Goal: Transaction & Acquisition: Purchase product/service

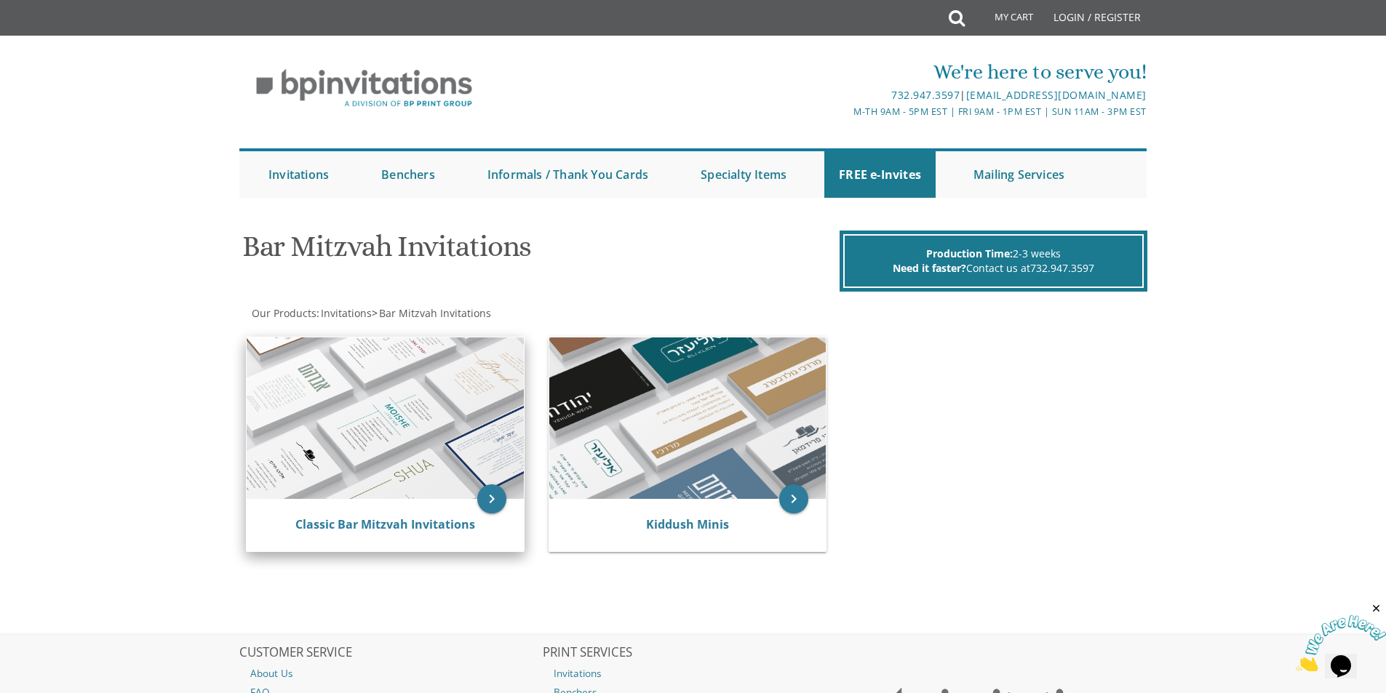
click at [339, 391] on img at bounding box center [385, 419] width 277 height 162
click at [493, 502] on icon "keyboard_arrow_right" at bounding box center [491, 499] width 29 height 29
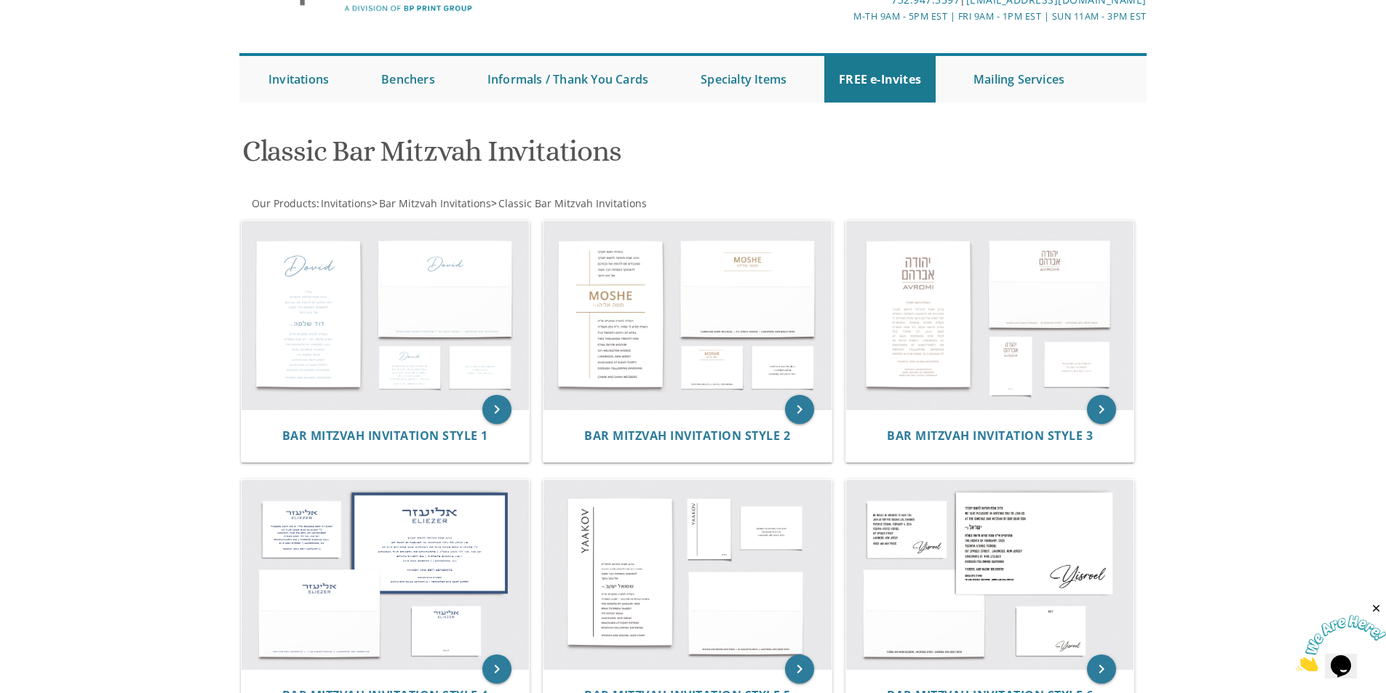
scroll to position [24, 0]
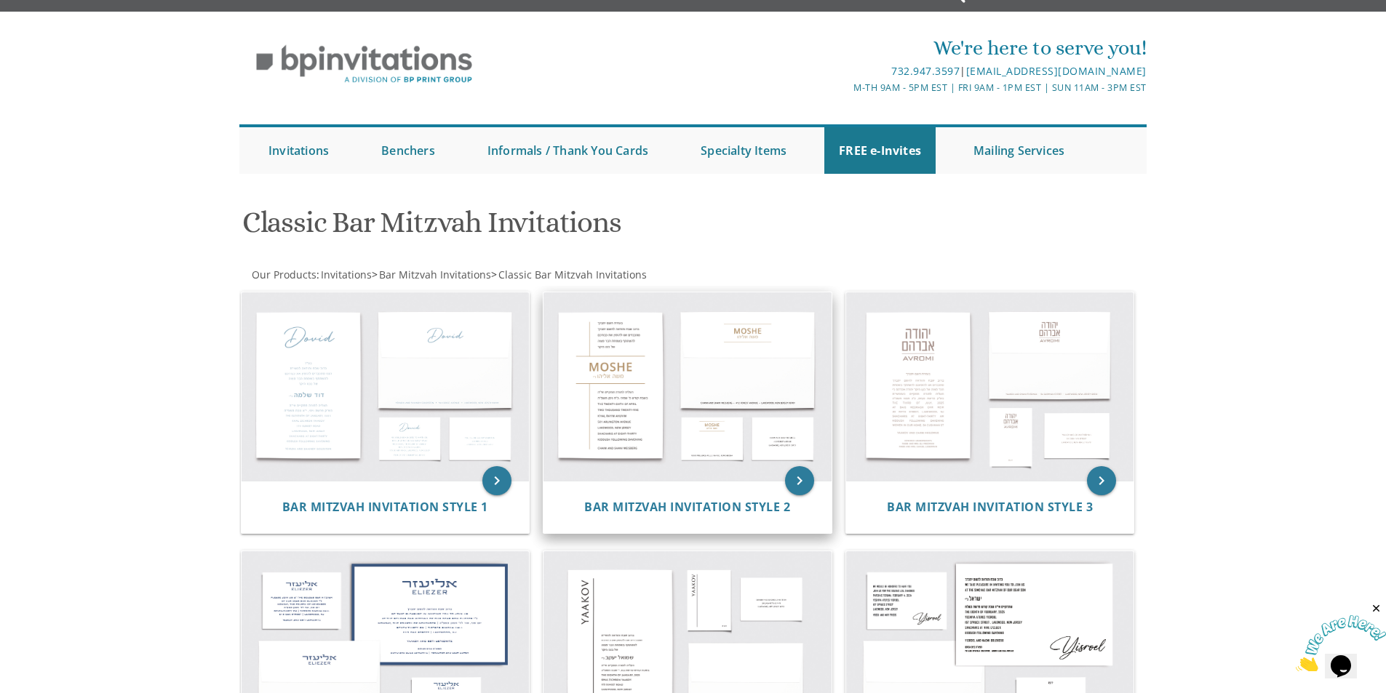
click at [632, 457] on img at bounding box center [688, 387] width 288 height 189
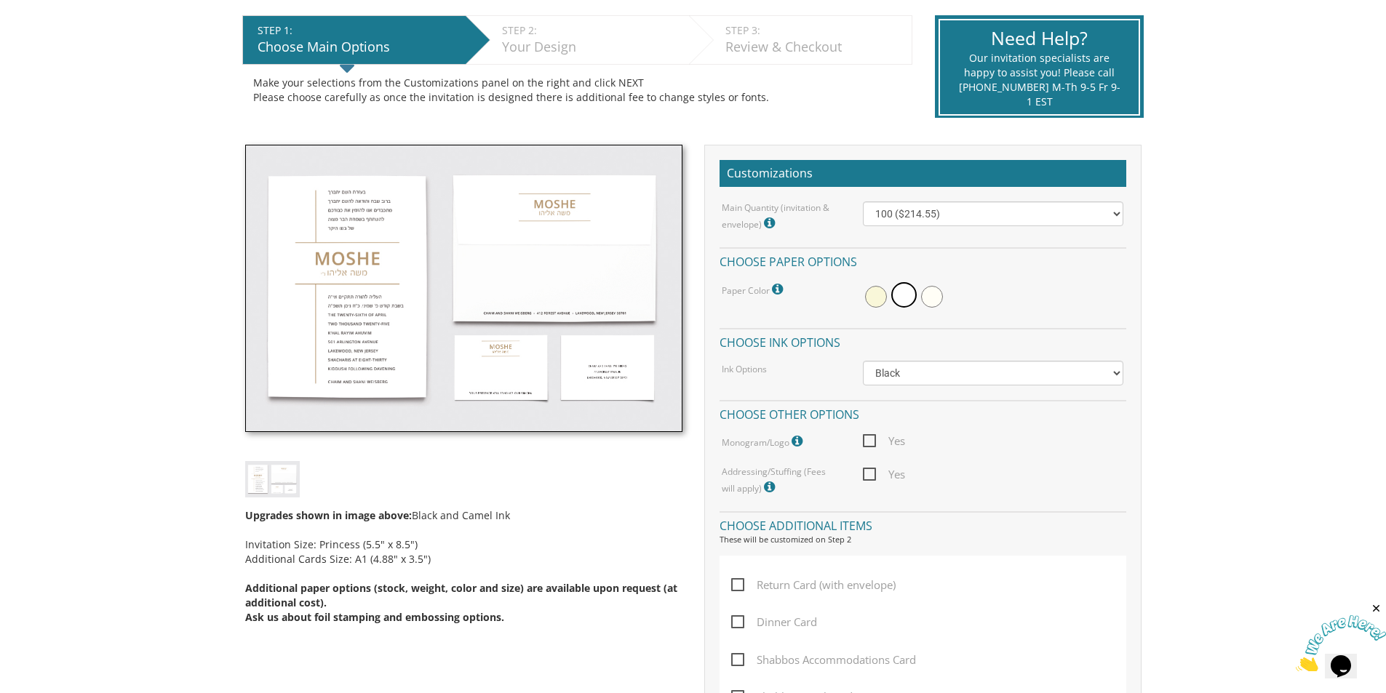
scroll to position [291, 0]
click at [909, 379] on select "Black Colored Ink ($65.00) Black + One Color ($100.00) Two Colors ($137.95)" at bounding box center [993, 372] width 260 height 25
click at [904, 375] on select "Black Colored Ink ($65.00) Black + One Color ($100.00) Two Colors ($137.95)" at bounding box center [993, 372] width 260 height 25
click at [904, 365] on select "Black Colored Ink ($65.00) Black + One Color ($100.00) Two Colors ($137.95)" at bounding box center [993, 372] width 260 height 25
click at [789, 376] on div "Ink Options Black Colored Ink ($65.00) Black + One Color ($100.00) Two Colors (…" at bounding box center [922, 372] width 423 height 25
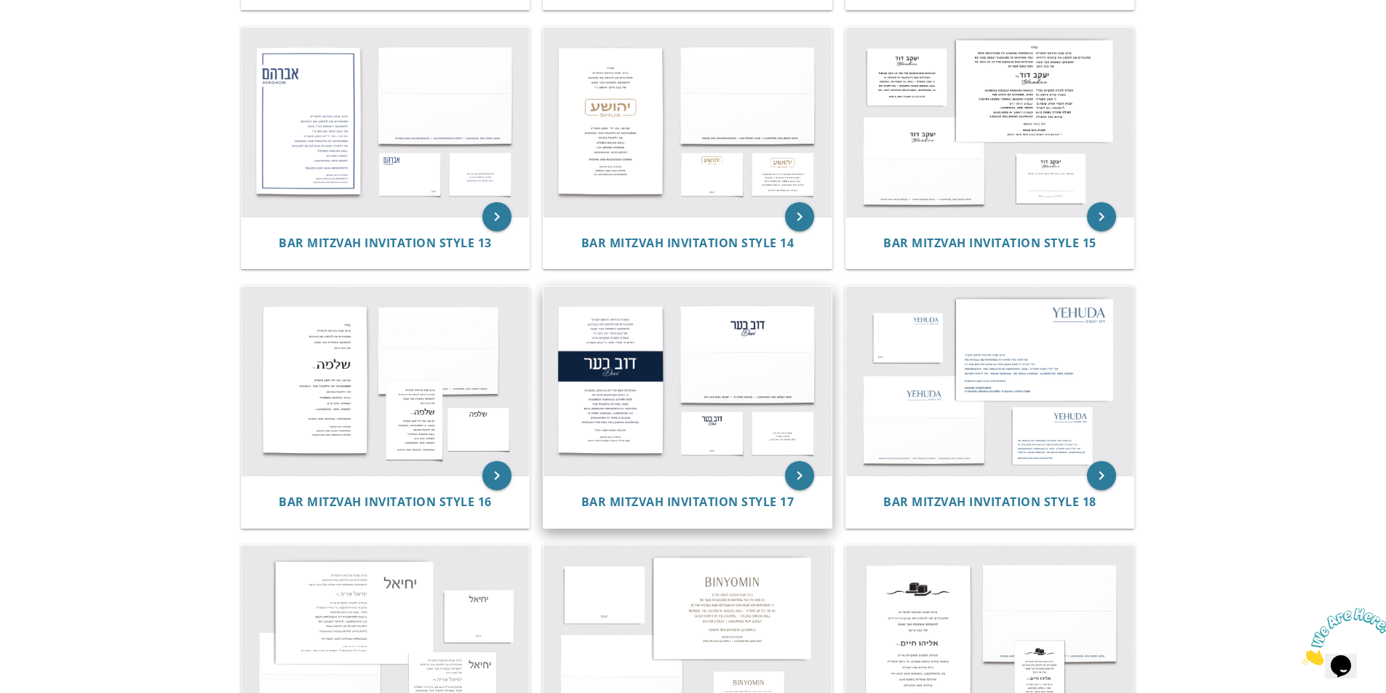
scroll to position [1334, 0]
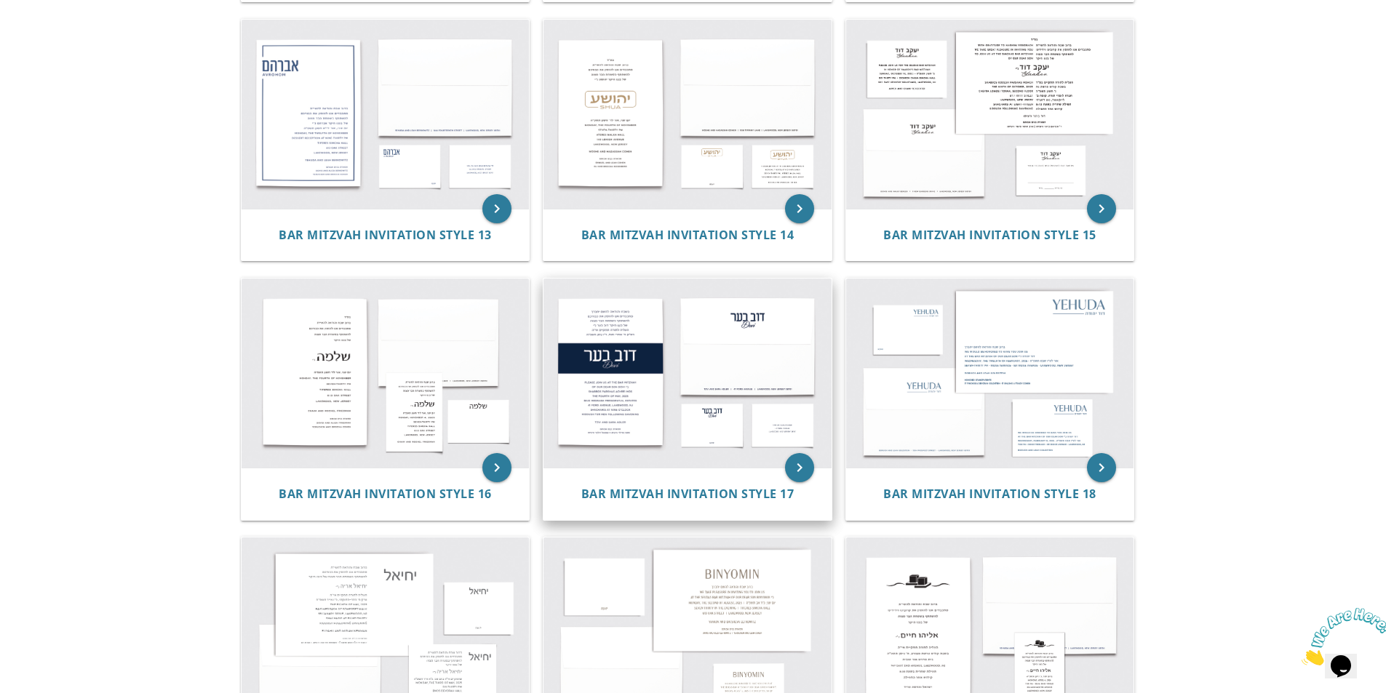
click at [637, 428] on img at bounding box center [688, 373] width 288 height 189
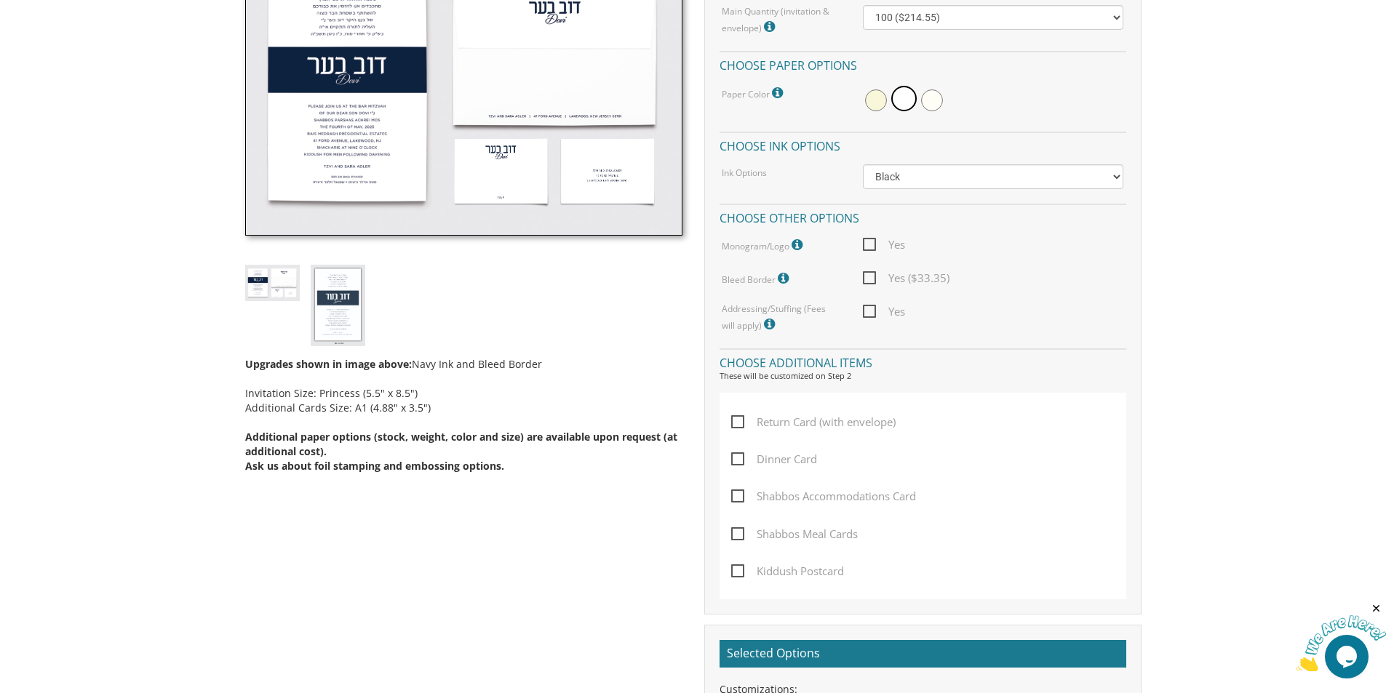
scroll to position [509, 0]
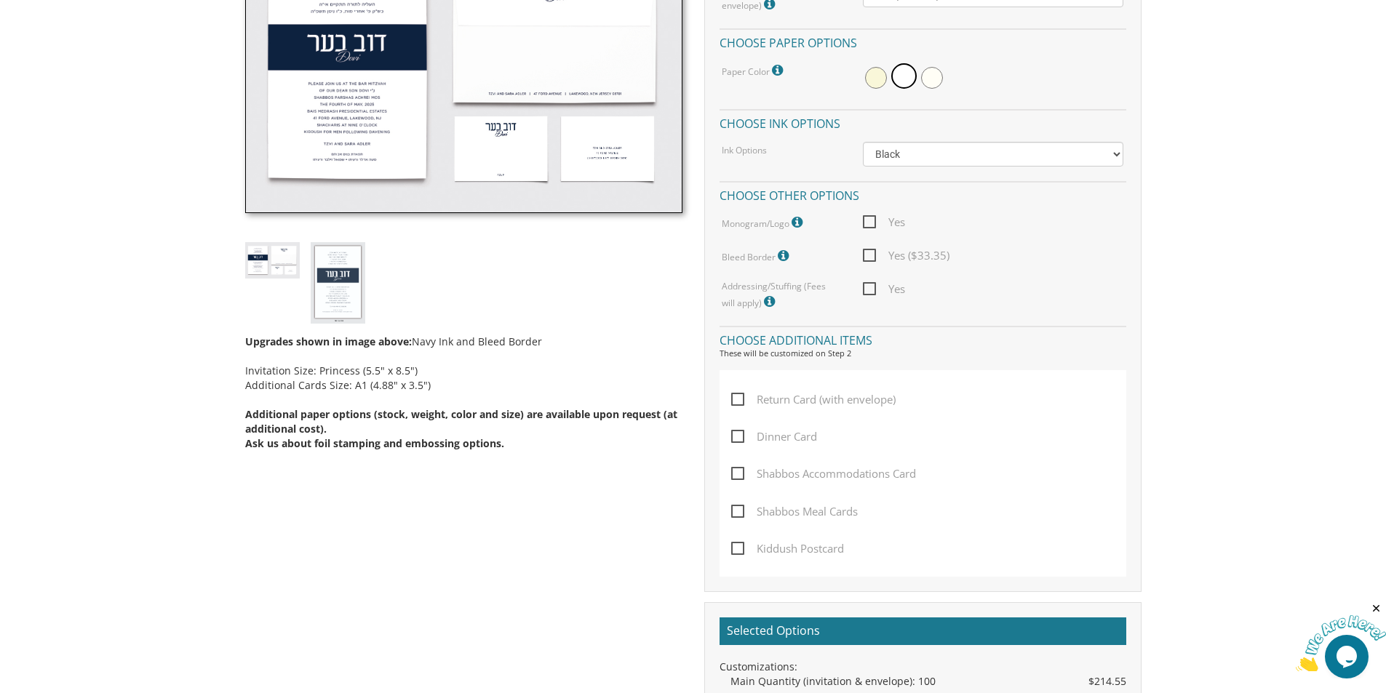
click at [764, 304] on icon at bounding box center [771, 301] width 15 height 13
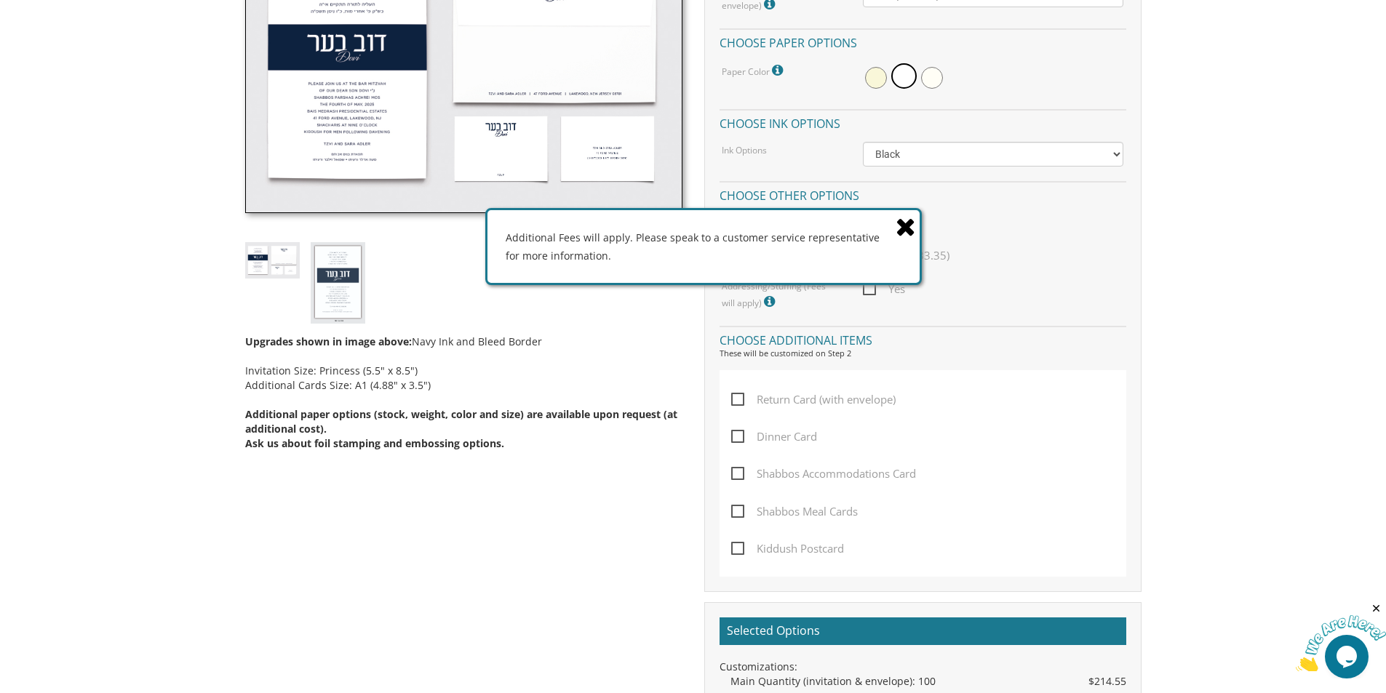
click at [911, 223] on icon at bounding box center [906, 226] width 20 height 25
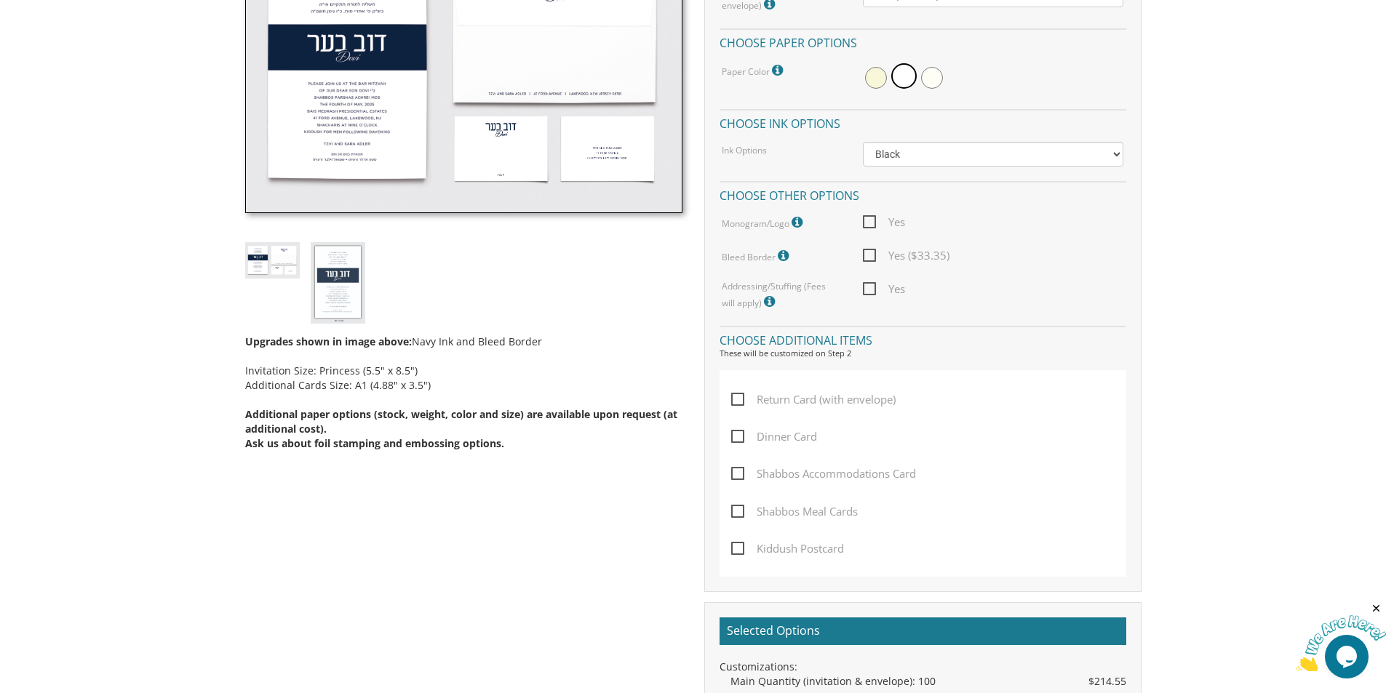
scroll to position [582, 0]
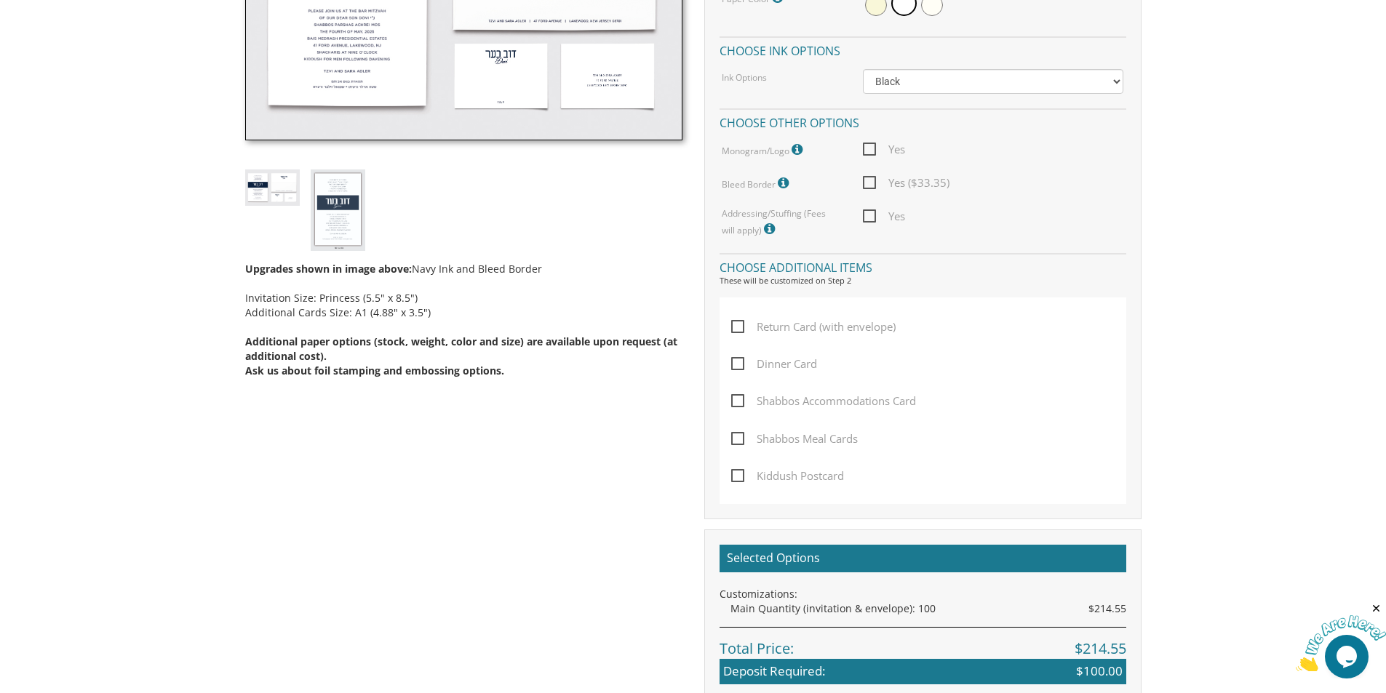
click at [741, 365] on span "Dinner Card" at bounding box center [774, 364] width 86 height 18
click at [741, 365] on input "Dinner Card" at bounding box center [735, 362] width 9 height 9
checkbox input "true"
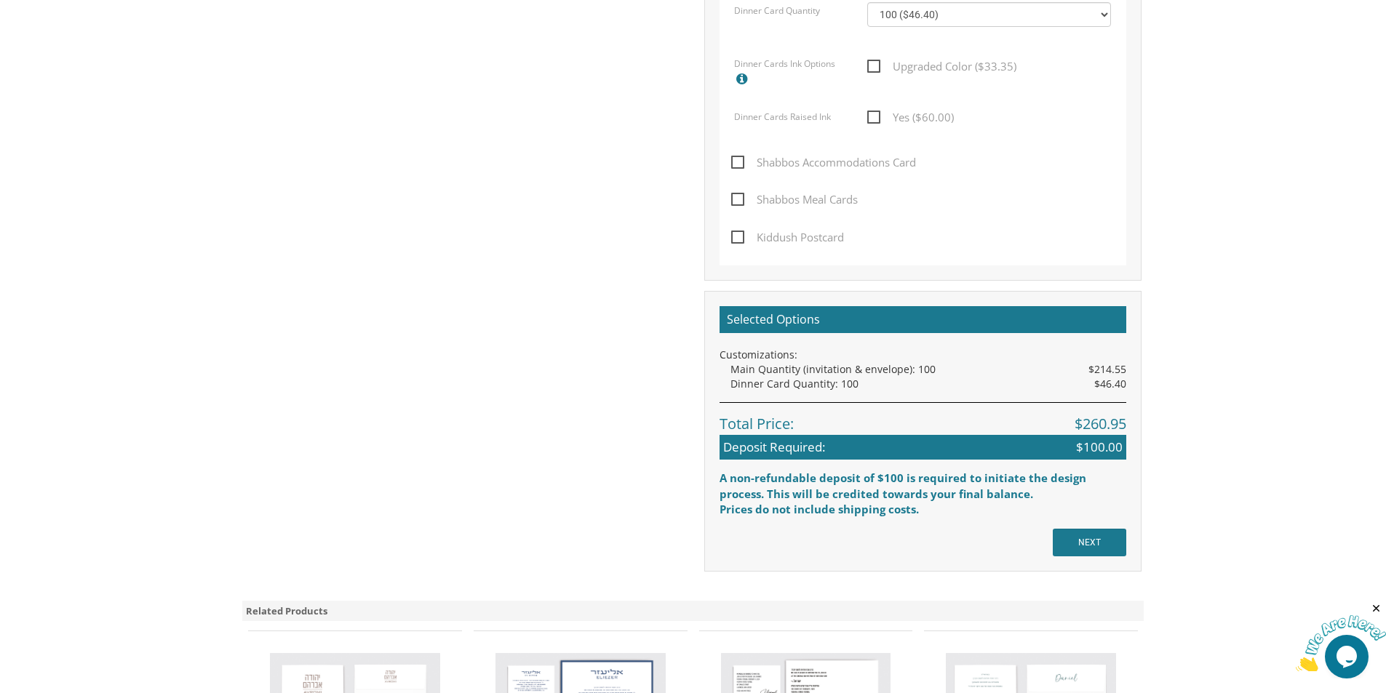
scroll to position [1019, 0]
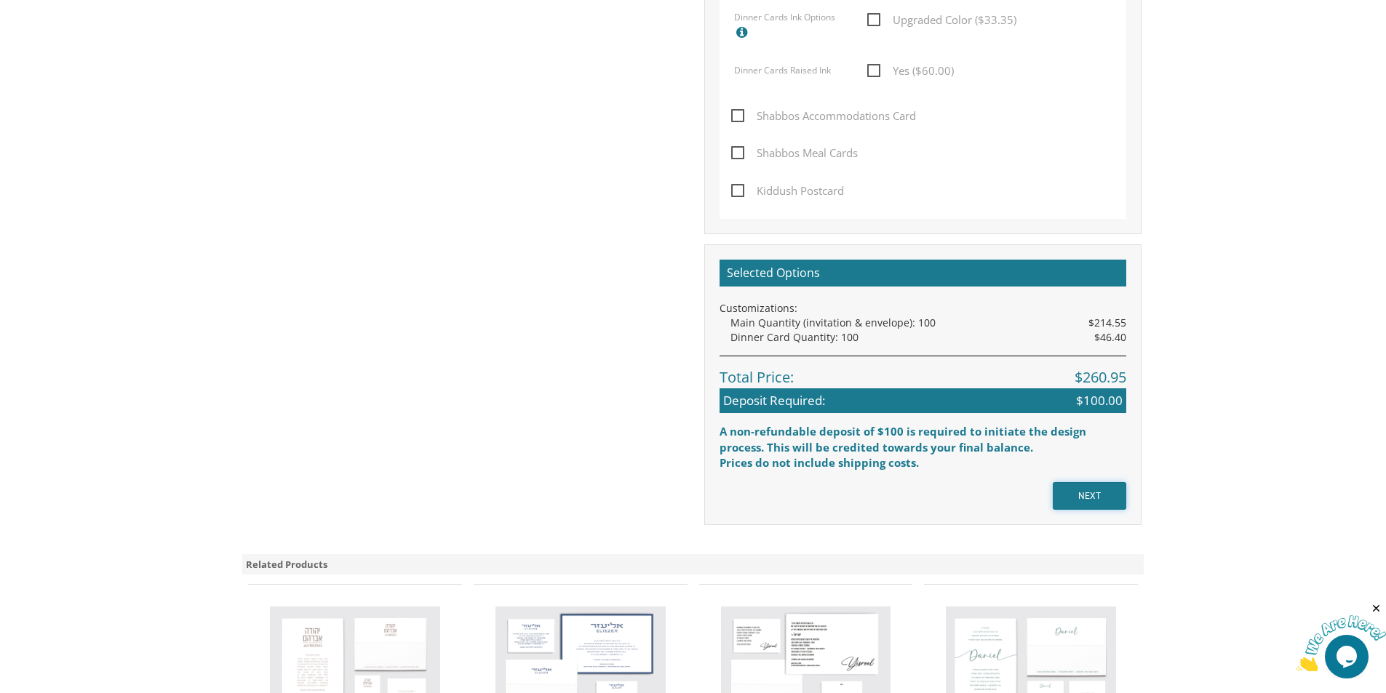
click at [1081, 501] on input "NEXT" at bounding box center [1089, 496] width 73 height 28
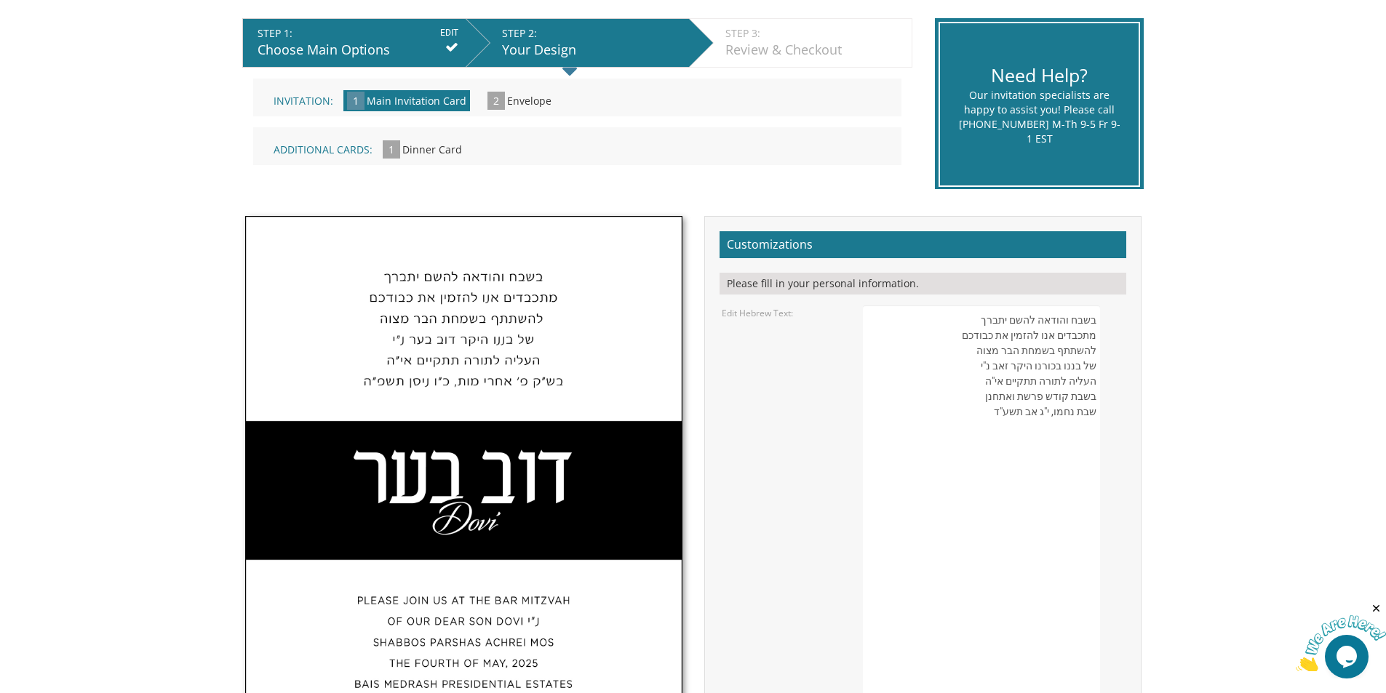
scroll to position [291, 0]
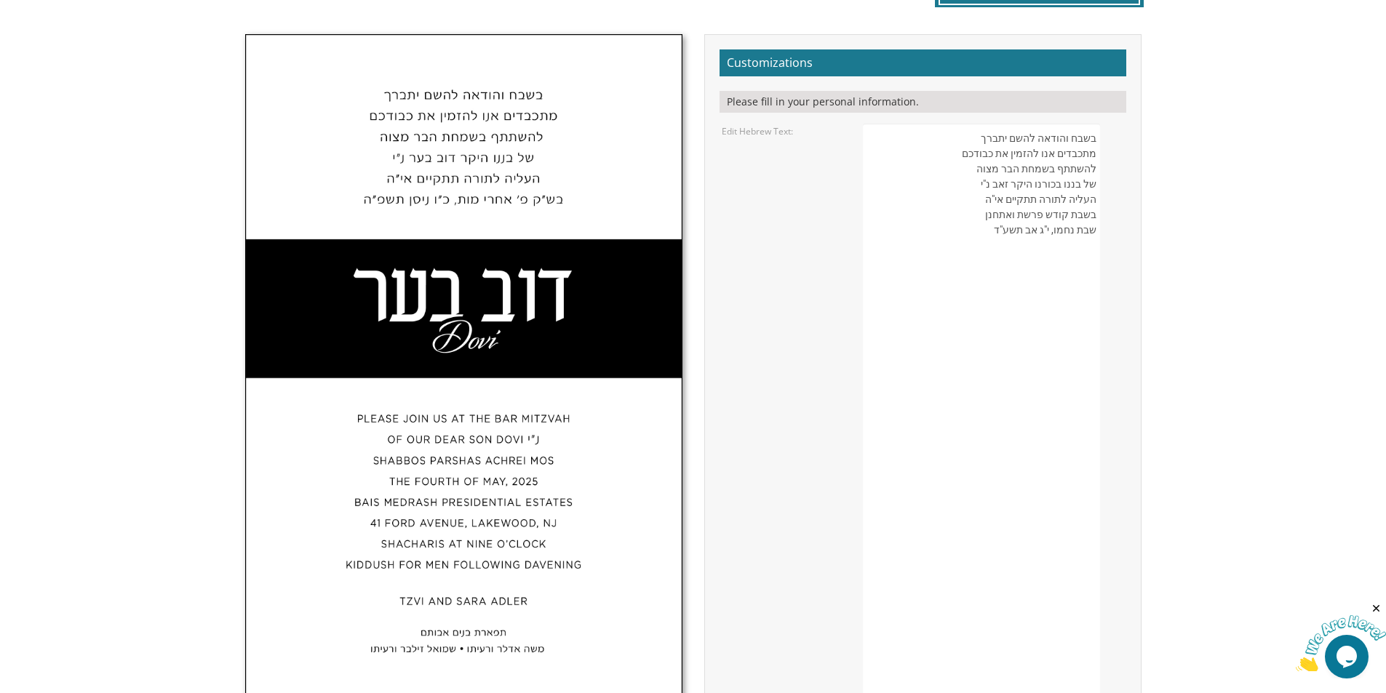
scroll to position [364, 0]
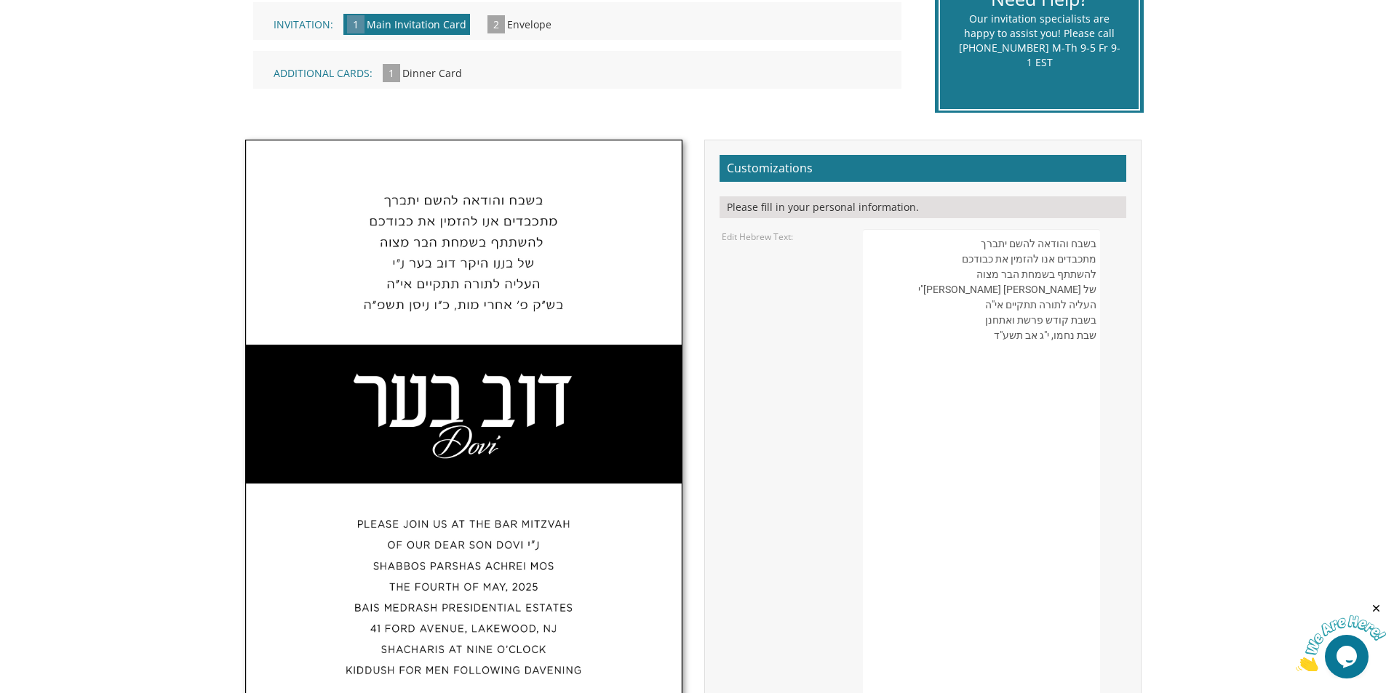
drag, startPoint x: 1094, startPoint y: 338, endPoint x: 1051, endPoint y: 340, distance: 43.0
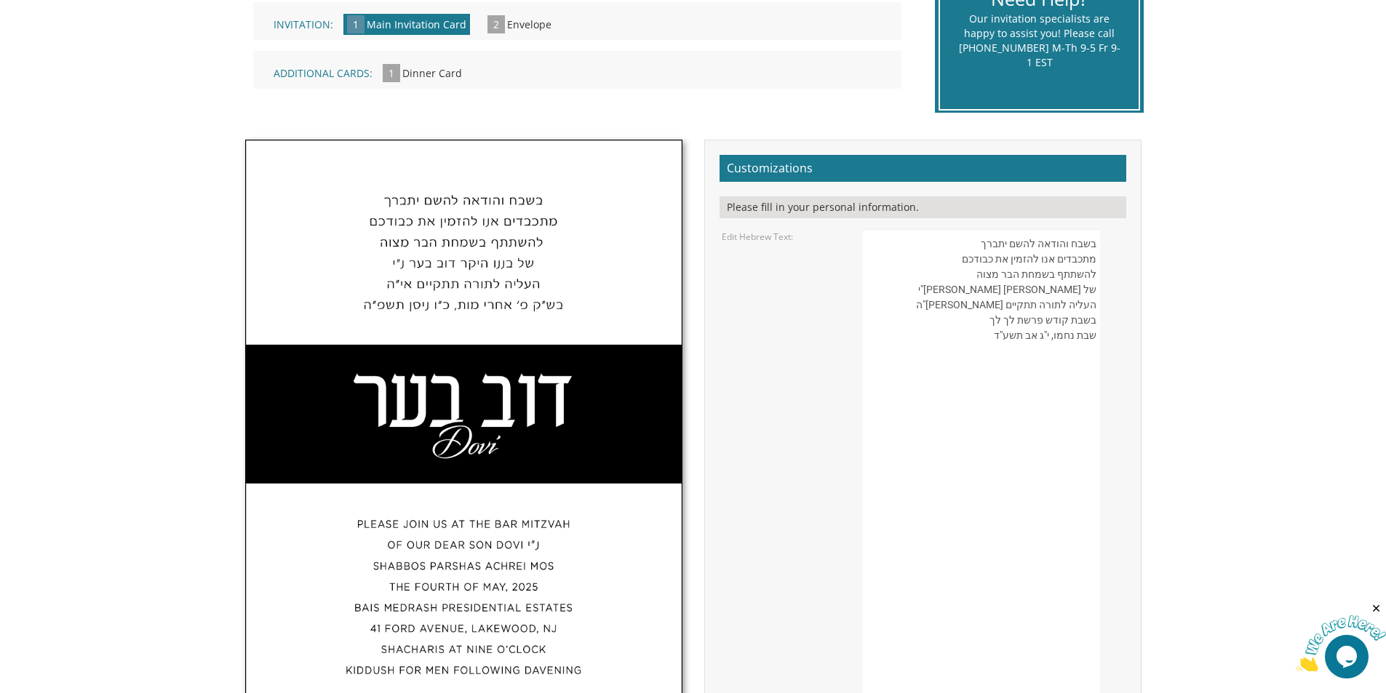
drag, startPoint x: 982, startPoint y: 341, endPoint x: 1096, endPoint y: 340, distance: 113.5
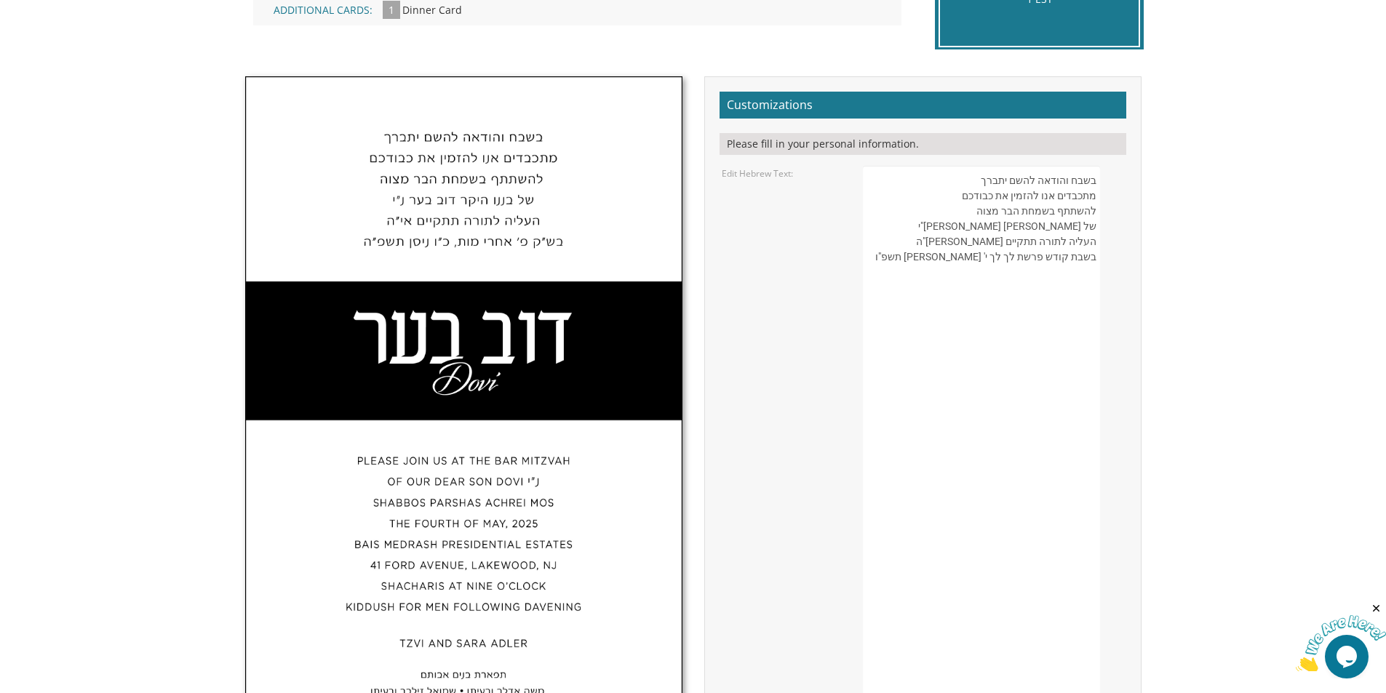
scroll to position [509, 0]
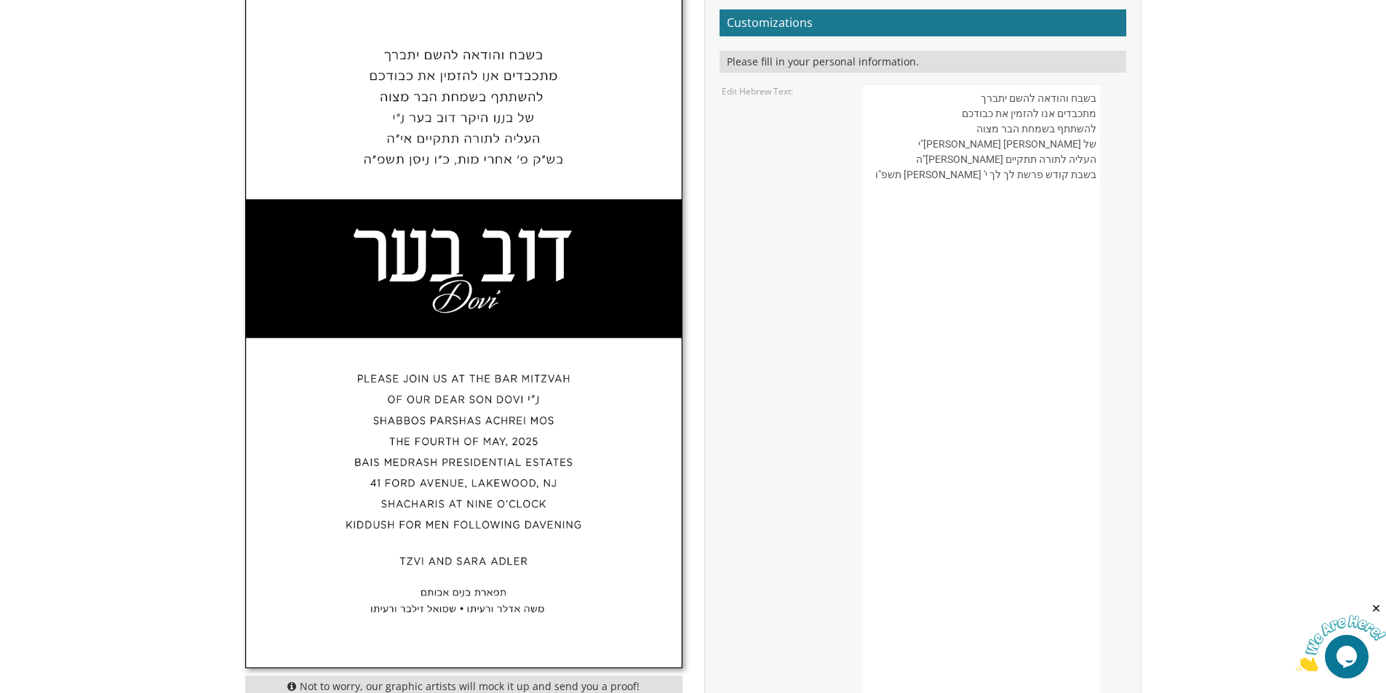
type textarea "בשבח והודאה להשם יתברך מתכבדים אנו להזמין את כבודכם להשתתף בשמחת הבר מצוה של בנ…"
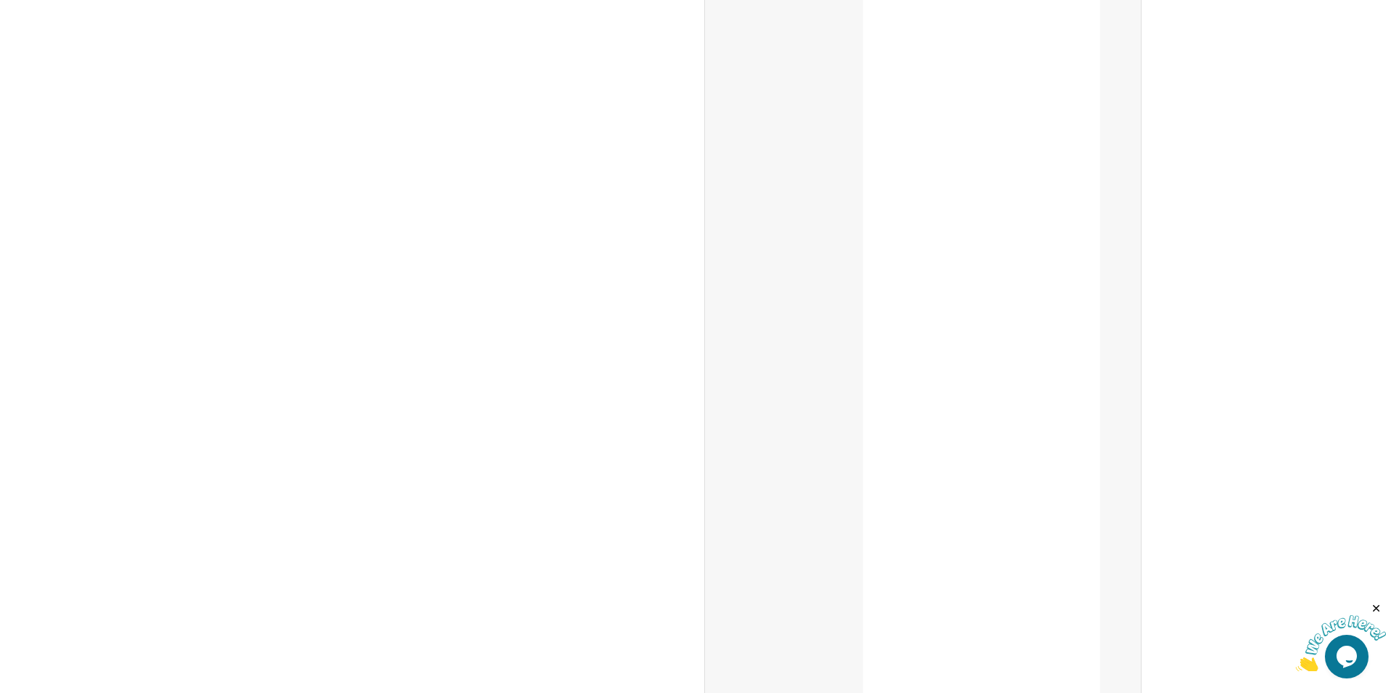
scroll to position [1819, 0]
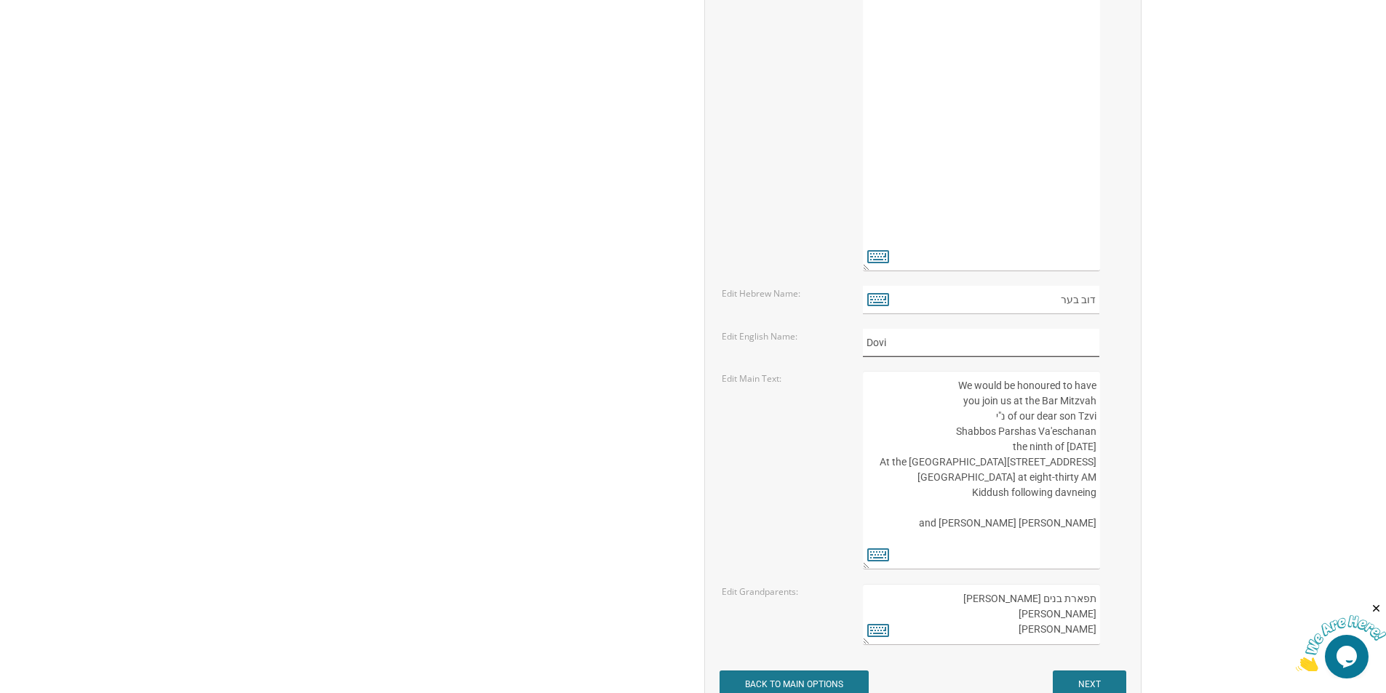
click at [889, 343] on input "Dovi" at bounding box center [981, 343] width 236 height 28
drag, startPoint x: 1020, startPoint y: 298, endPoint x: 1097, endPoint y: 297, distance: 76.4
click at [1097, 297] on input "דוב בער" at bounding box center [981, 300] width 236 height 28
type input "דוד"
click at [881, 343] on input "Dovi" at bounding box center [981, 343] width 236 height 28
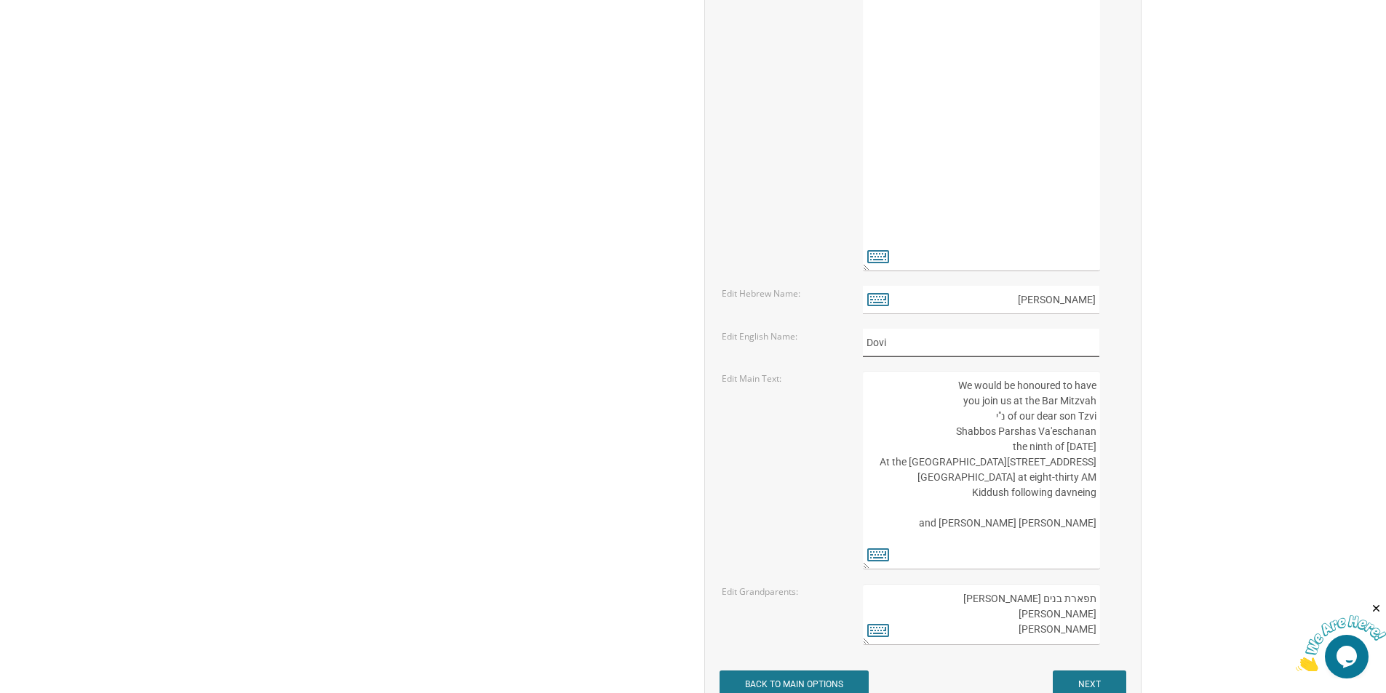
click at [881, 343] on input "Dovi" at bounding box center [981, 343] width 236 height 28
click at [872, 344] on input "doveed" at bounding box center [981, 343] width 236 height 28
click at [887, 343] on input "Doveed" at bounding box center [981, 343] width 236 height 28
type input "Dovid"
click at [1089, 418] on textarea "We would be honoured to have you join us at the Bar Mitzvah of our dear son Tzv…" at bounding box center [981, 470] width 236 height 199
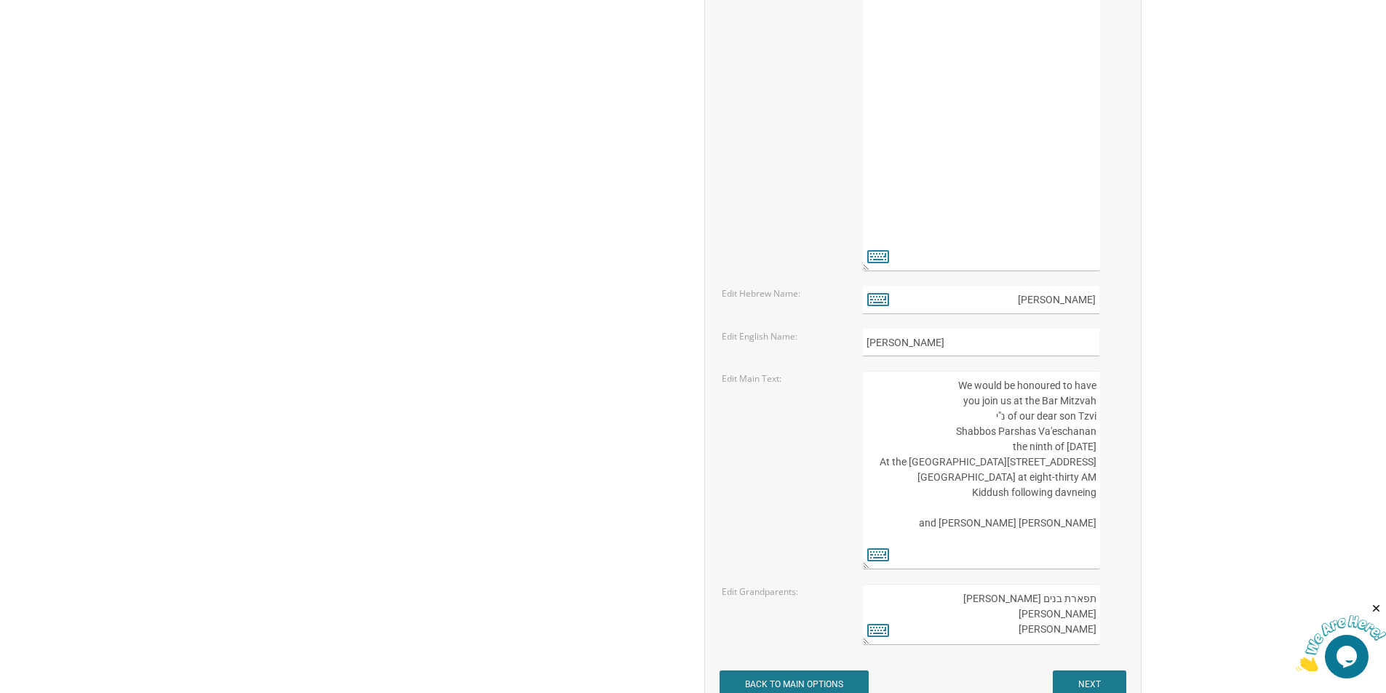
click at [1089, 418] on textarea "We would be honoured to have you join us at the Bar Mitzvah of our dear son Tzv…" at bounding box center [981, 470] width 236 height 199
click at [997, 433] on textarea "We would be honoured to have you join us at the Bar Mitzvah of our dear son Tzv…" at bounding box center [981, 470] width 236 height 199
click at [1019, 431] on textarea "We would be honoured to have you join us at the Bar Mitzvah of our dear son Tzv…" at bounding box center [981, 470] width 236 height 199
click at [1039, 433] on textarea "We would be honoured to have you join us at the Bar Mitzvah of our dear son Tzv…" at bounding box center [981, 470] width 236 height 199
click at [1064, 432] on textarea "We would be honoured to have you join us at the Bar Mitzvah of our dear son Tzv…" at bounding box center [981, 470] width 236 height 199
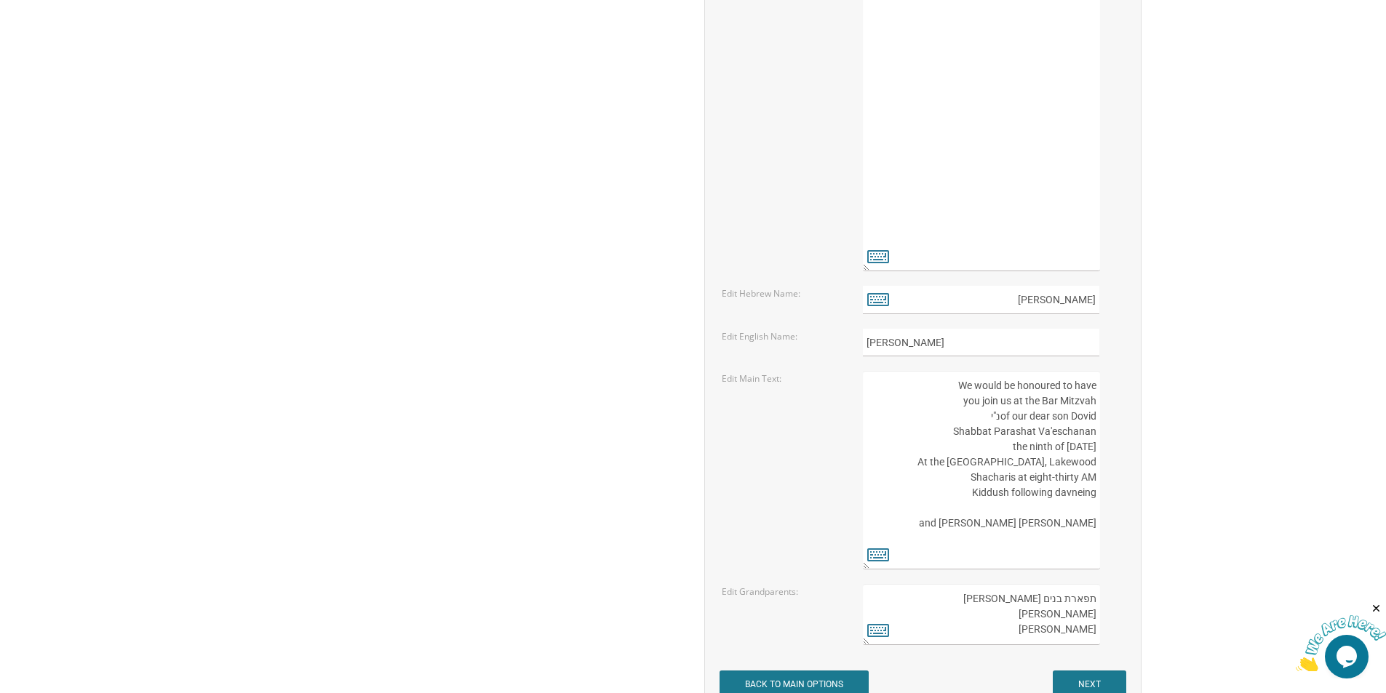
click at [1064, 432] on textarea "We would be honoured to have you join us at the Bar Mitzvah of our dear son Tzv…" at bounding box center [981, 470] width 236 height 199
drag, startPoint x: 979, startPoint y: 448, endPoint x: 1070, endPoint y: 450, distance: 90.2
click at [1070, 450] on textarea "We would be honoured to have you join us at the Bar Mitzvah of our dear son Tzv…" at bounding box center [981, 470] width 236 height 199
click at [1083, 450] on textarea "We would be honoured to have you join us at the Bar Mitzvah of our dear son Tzv…" at bounding box center [981, 470] width 236 height 199
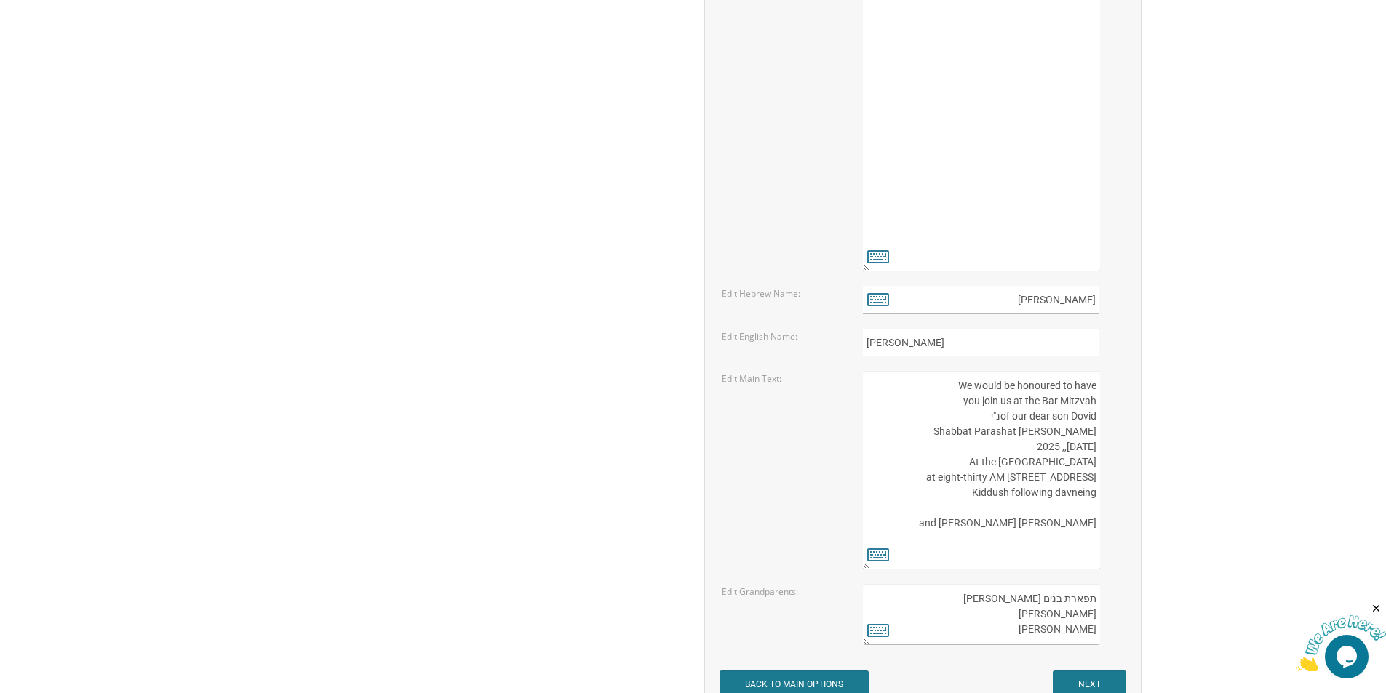
click at [1067, 450] on textarea "We would be honoured to have you join us at the Bar Mitzvah of our dear son Tzv…" at bounding box center [981, 470] width 236 height 199
drag, startPoint x: 976, startPoint y: 465, endPoint x: 1095, endPoint y: 465, distance: 119.3
click at [1095, 465] on textarea "We would be honoured to have you join us at the Bar Mitzvah of our dear son Tzv…" at bounding box center [981, 470] width 236 height 199
click at [1002, 510] on textarea "We would be honoured to have you join us at the Bar Mitzvah of our dear son Tzv…" at bounding box center [981, 470] width 236 height 199
click at [1003, 511] on textarea "We would be honoured to have you join us at the Bar Mitzvah of our dear son Tzv…" at bounding box center [981, 470] width 236 height 199
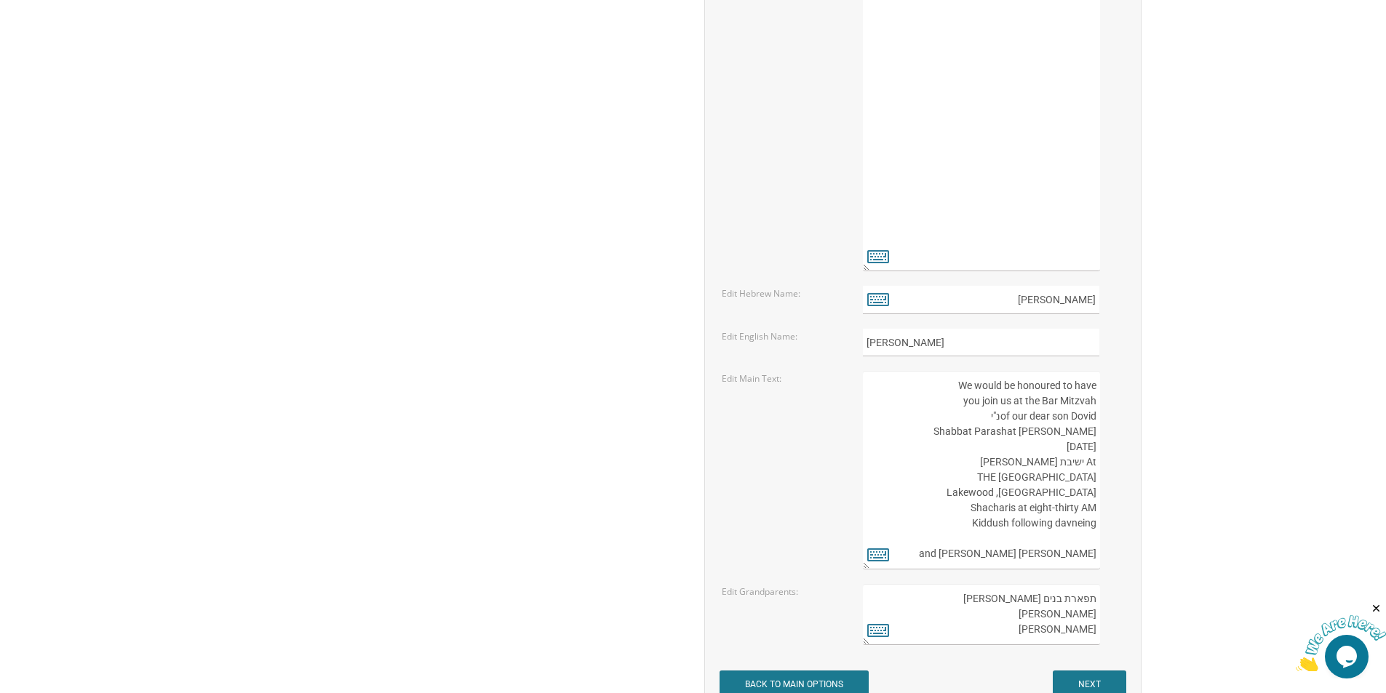
click at [1015, 510] on textarea "We would be honoured to have you join us at the Bar Mitzvah of our dear son Tzv…" at bounding box center [981, 470] width 236 height 199
drag, startPoint x: 968, startPoint y: 529, endPoint x: 1094, endPoint y: 530, distance: 125.9
click at [1094, 530] on textarea "We would be honoured to have you join us at the Bar Mitzvah of our dear son Tzv…" at bounding box center [981, 470] width 236 height 199
click at [1004, 554] on textarea "We would be honoured to have you join us at the Bar Mitzvah of our dear son Tzv…" at bounding box center [981, 470] width 236 height 199
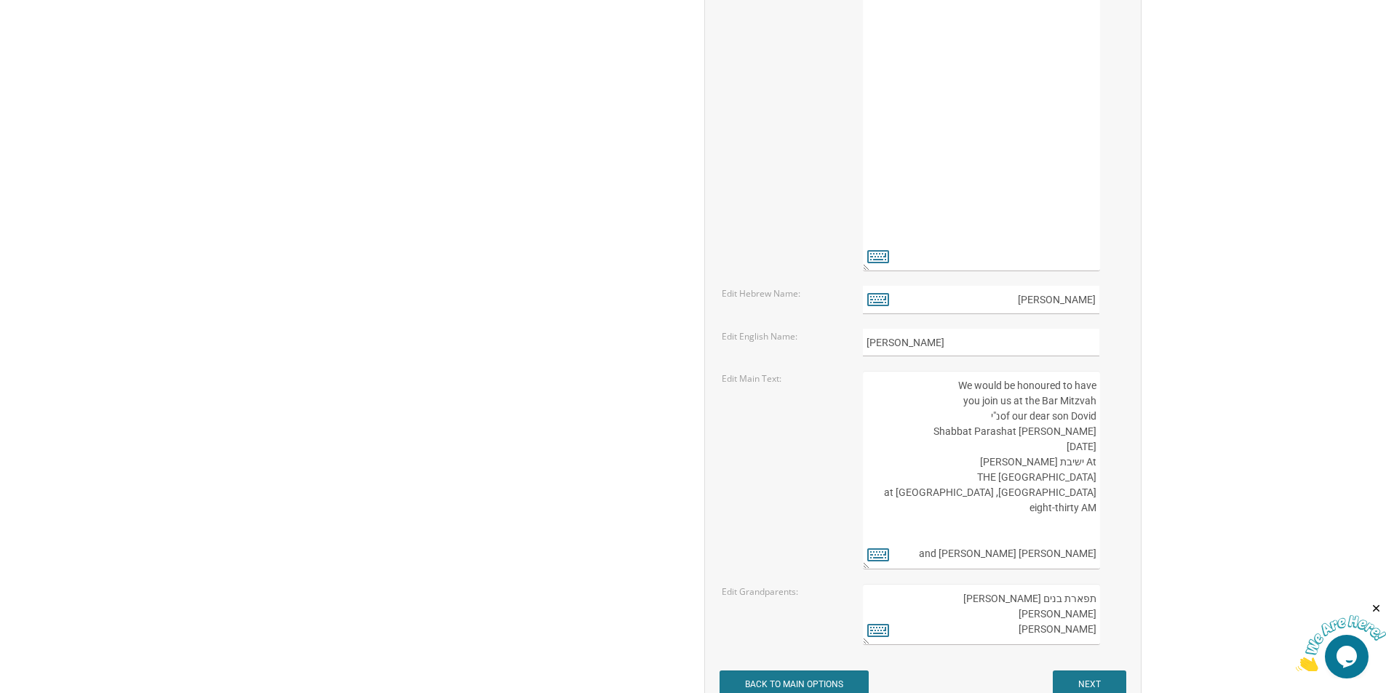
scroll to position [15, 0]
drag, startPoint x: 1001, startPoint y: 555, endPoint x: 1051, endPoint y: 552, distance: 49.6
click at [1065, 558] on textarea "We would be honoured to have you join us at the Bar Mitzvah of our dear son Tzv…" at bounding box center [981, 470] width 236 height 199
drag, startPoint x: 995, startPoint y: 554, endPoint x: 1003, endPoint y: 559, distance: 9.1
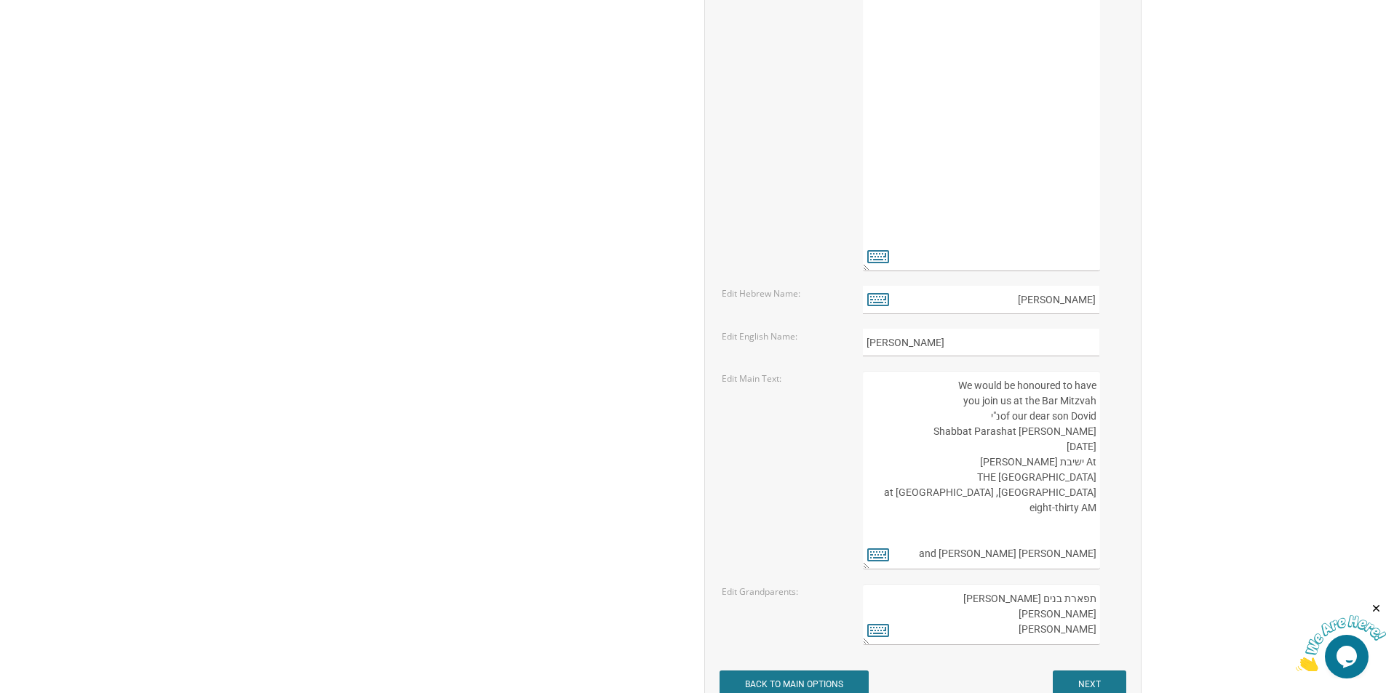
click at [997, 555] on textarea "We would be honoured to have you join us at the Bar Mitzvah of our dear son Tzv…" at bounding box center [981, 470] width 236 height 199
drag, startPoint x: 1094, startPoint y: 554, endPoint x: 1015, endPoint y: 562, distance: 79.7
click at [1015, 562] on textarea "We would be honoured to have you join us at the Bar Mitzvah of our dear son Tzv…" at bounding box center [981, 470] width 236 height 199
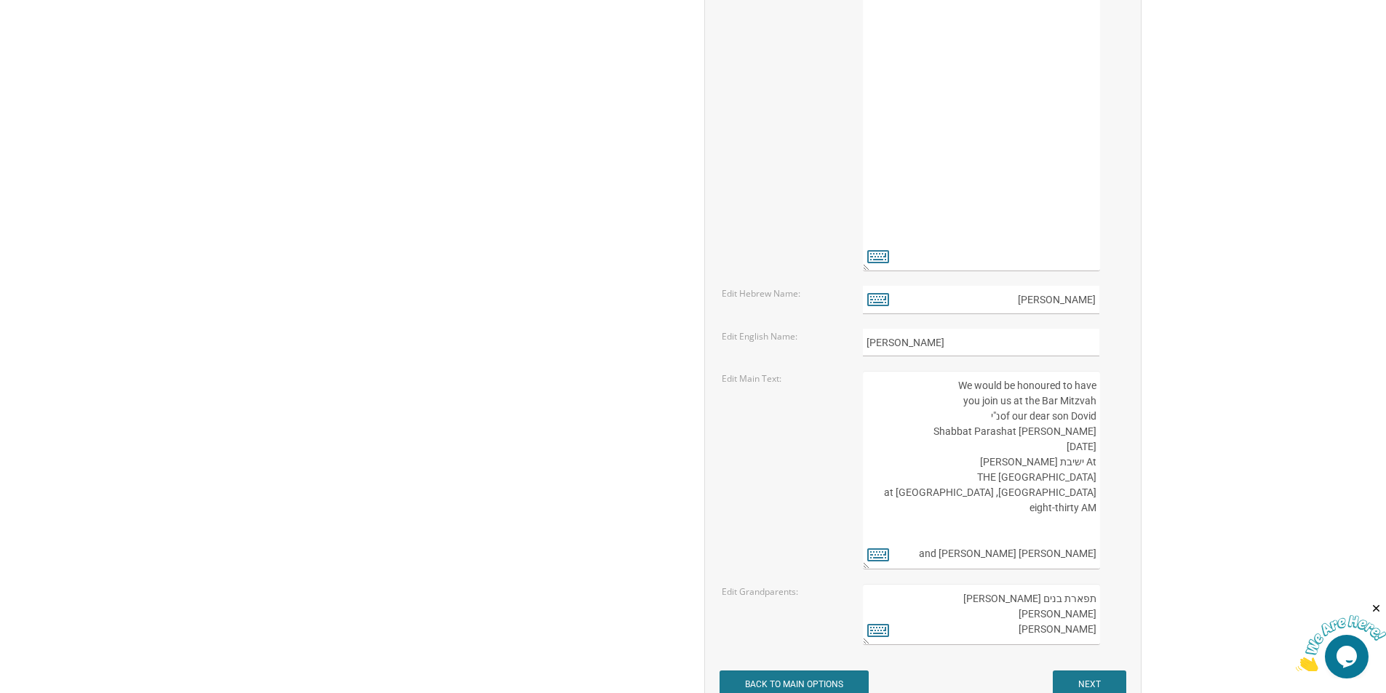
drag, startPoint x: 1026, startPoint y: 509, endPoint x: 1078, endPoint y: 514, distance: 51.8
click at [1078, 514] on textarea "We would be honoured to have you join us at the Bar Mitzvah of our dear son Tzv…" at bounding box center [981, 470] width 236 height 199
drag, startPoint x: 949, startPoint y: 494, endPoint x: 1096, endPoint y: 492, distance: 147.0
click at [1096, 492] on textarea "We would be honoured to have you join us at the Bar Mitzvah of our dear son Tzv…" at bounding box center [981, 470] width 236 height 199
click at [1070, 495] on textarea "We would be honoured to have you join us at the Bar Mitzvah of our dear son Tzv…" at bounding box center [981, 470] width 236 height 199
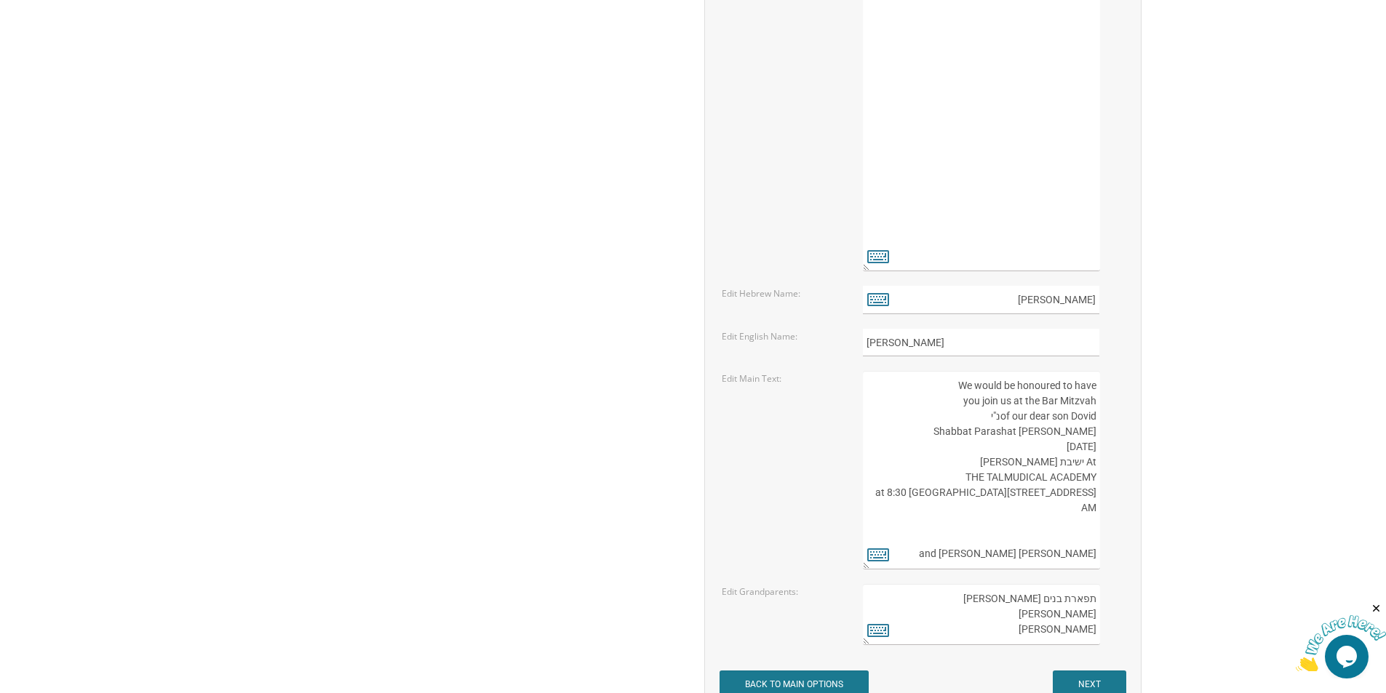
drag, startPoint x: 1073, startPoint y: 496, endPoint x: 1062, endPoint y: 489, distance: 12.7
click at [1062, 489] on textarea "We would be honoured to have you join us at the Bar Mitzvah of our dear son Tzv…" at bounding box center [981, 470] width 236 height 199
click at [1035, 492] on textarea "We would be honoured to have you join us at the Bar Mitzvah of our dear son Tzv…" at bounding box center [981, 470] width 236 height 199
click at [1012, 493] on textarea "We would be honoured to have you join us at the Bar Mitzvah of our dear son Tzv…" at bounding box center [981, 470] width 236 height 199
click at [1011, 493] on textarea "We would be honoured to have you join us at the Bar Mitzvah of our dear son Tzv…" at bounding box center [981, 470] width 236 height 199
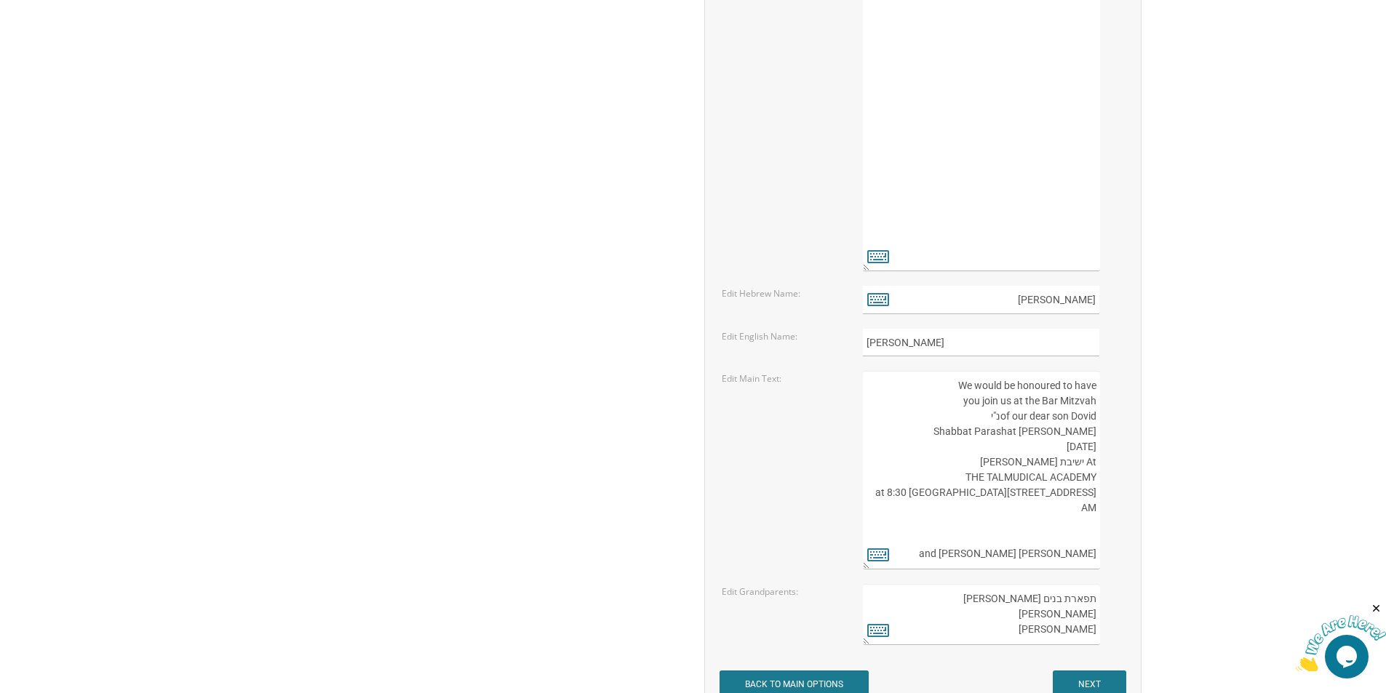
drag, startPoint x: 1011, startPoint y: 493, endPoint x: 1022, endPoint y: 493, distance: 10.9
click at [1022, 493] on textarea "We would be honoured to have you join us at the Bar Mitzvah of our dear son Tzv…" at bounding box center [981, 470] width 236 height 199
paste textarea "Old Court Rd"
click at [1087, 510] on textarea "We would be honoured to have you join us at the Bar Mitzvah of our dear son Tzv…" at bounding box center [981, 470] width 236 height 199
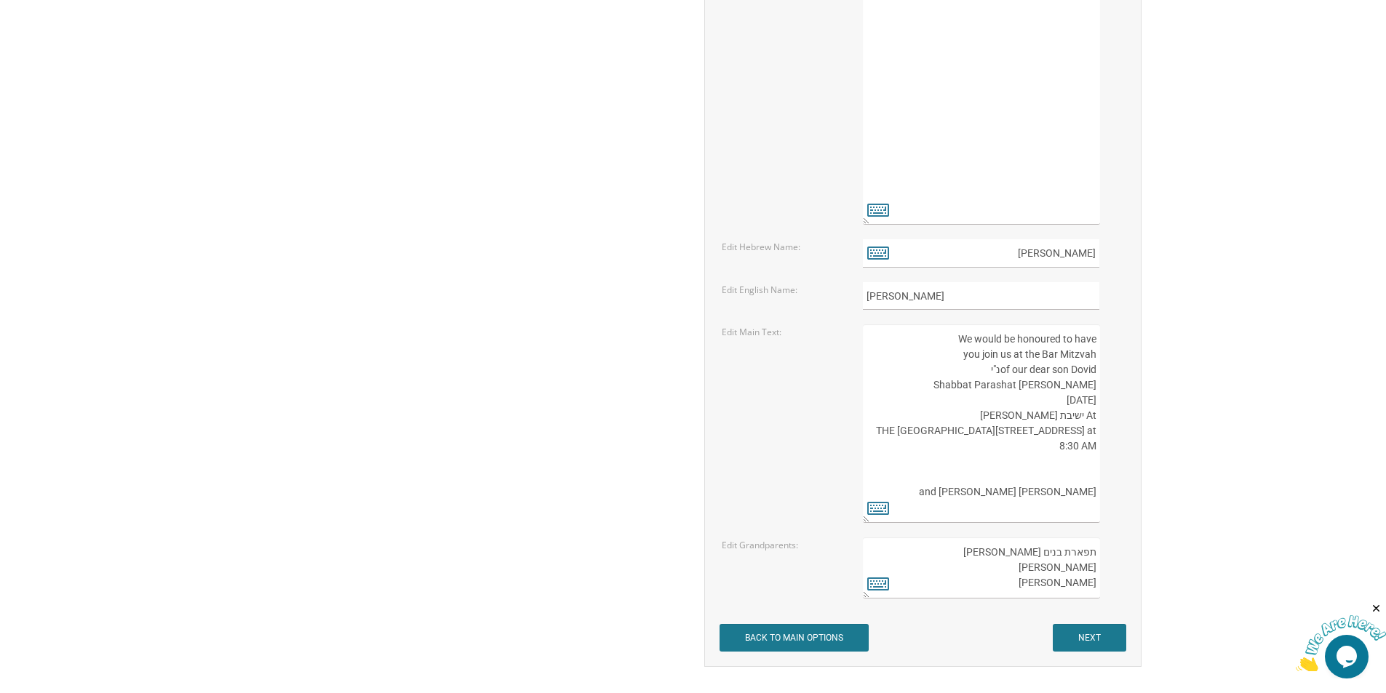
scroll to position [1892, 0]
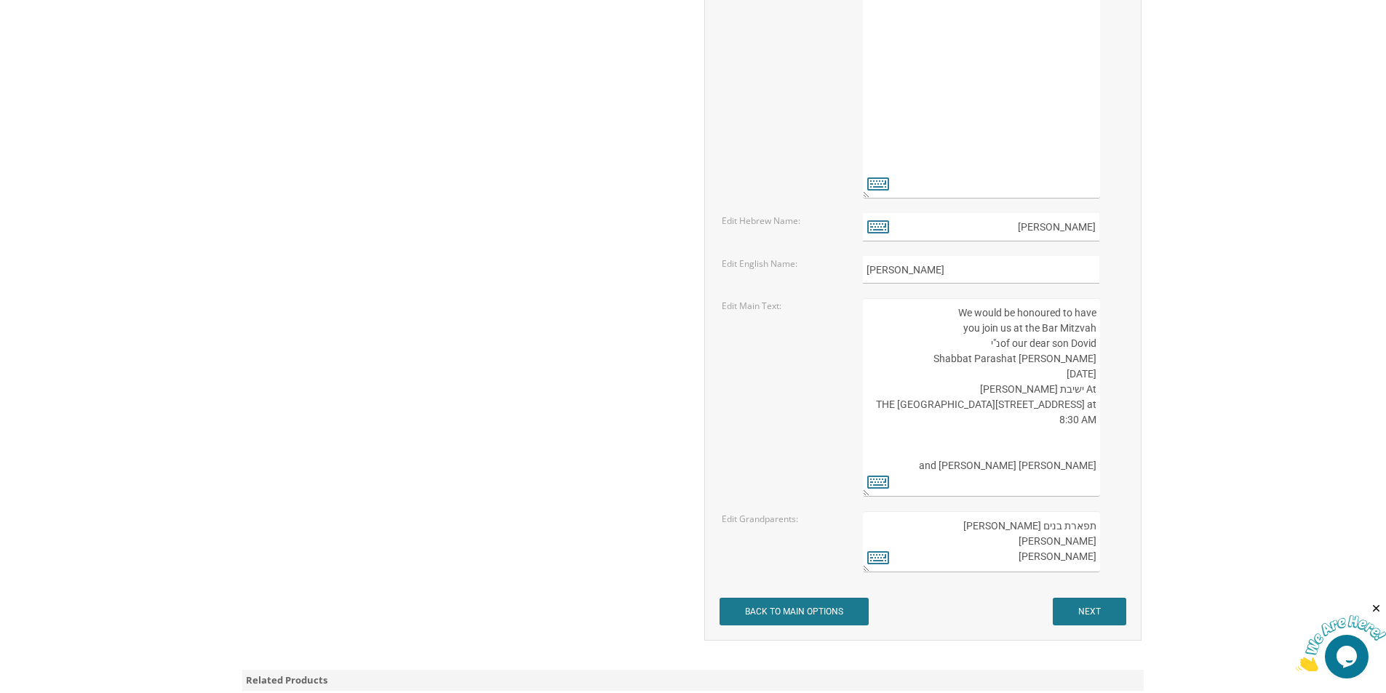
click at [1051, 439] on textarea "We would be honoured to have you join us at the Bar Mitzvah of our dear son Tzv…" at bounding box center [981, 397] width 236 height 199
click at [1029, 315] on textarea "We would be honoured to have you join us at the Bar Mitzvah of our dear son Tzv…" at bounding box center [981, 397] width 236 height 199
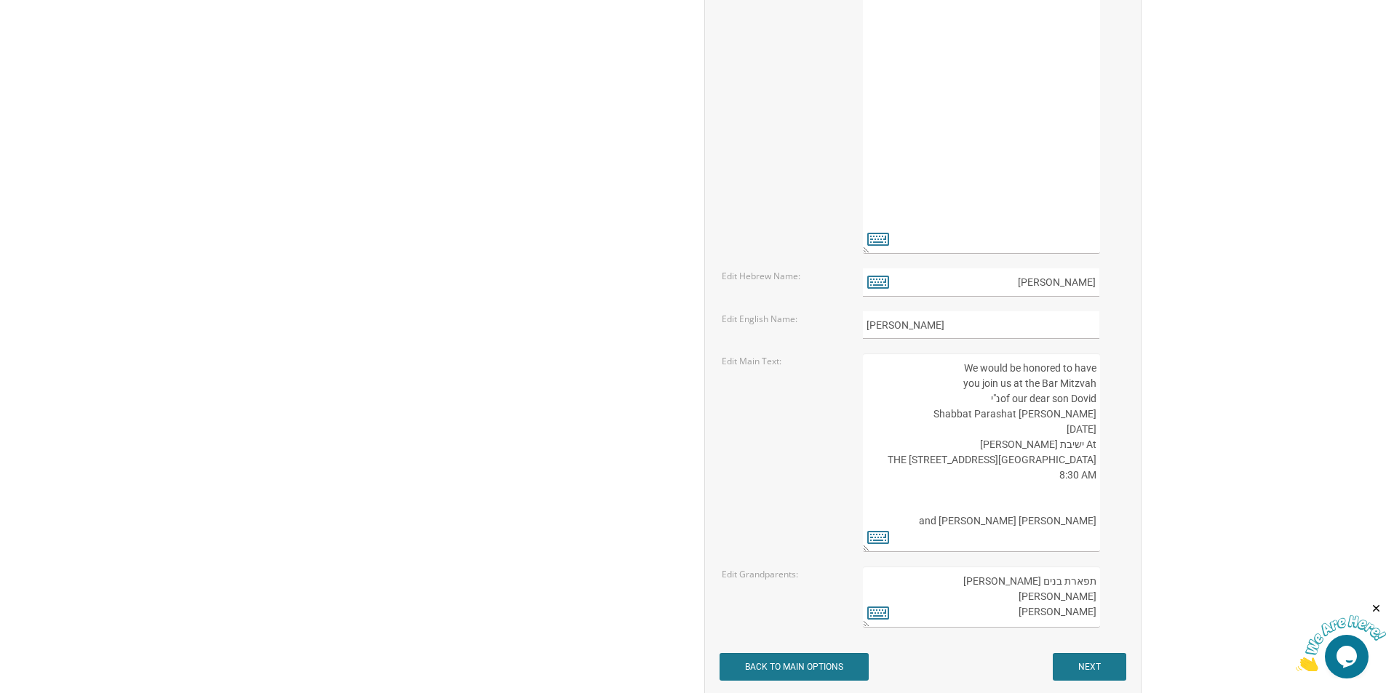
scroll to position [1965, 0]
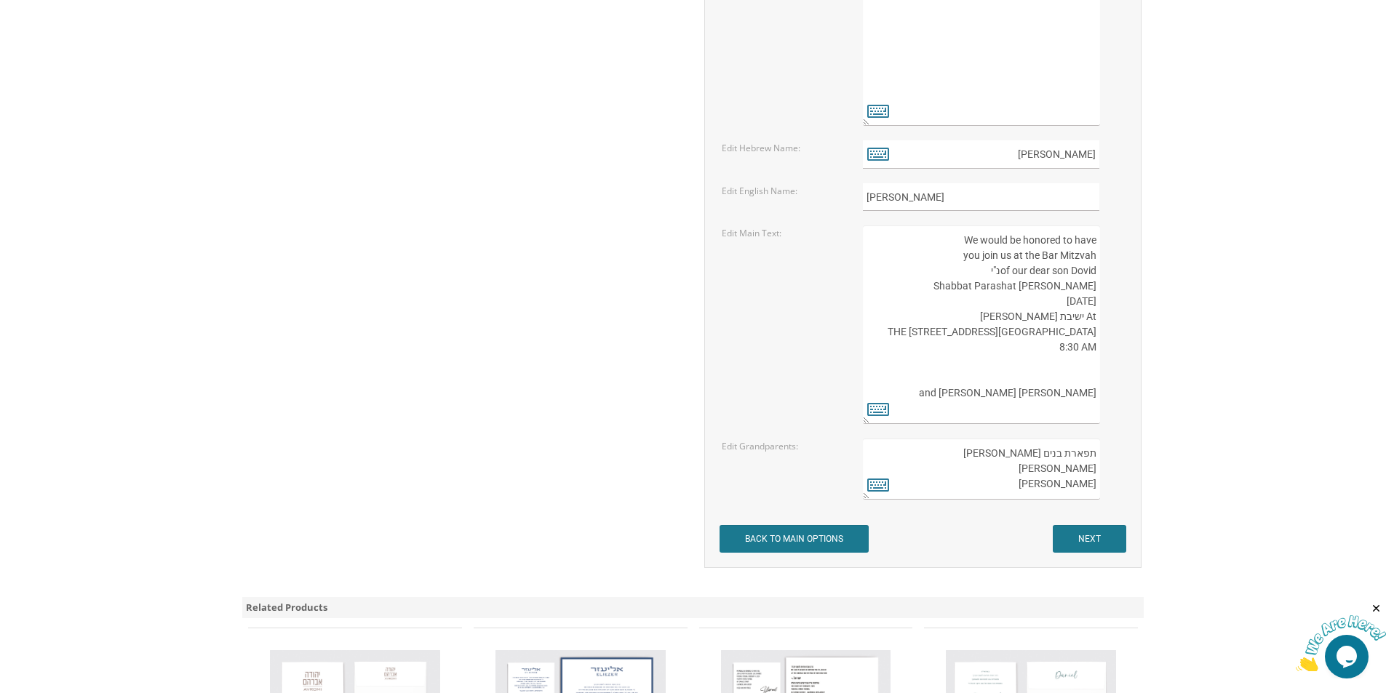
type textarea "We would be honored to have you join us at the Bar Mitzvah of our dear son Dovi…"
drag, startPoint x: 1013, startPoint y: 469, endPoint x: 1094, endPoint y: 470, distance: 81.5
click at [1094, 470] on textarea "תפארת בנים אבותם משה אדלר ורעיתו שמואל זילבר ורעיתו" at bounding box center [981, 469] width 236 height 61
drag, startPoint x: 1006, startPoint y: 490, endPoint x: 1097, endPoint y: 493, distance: 91.0
click at [1097, 493] on textarea "תפארת בנים אבותם משה אדלר ורעיתו שמואל זילבר ורעיתו" at bounding box center [981, 469] width 236 height 61
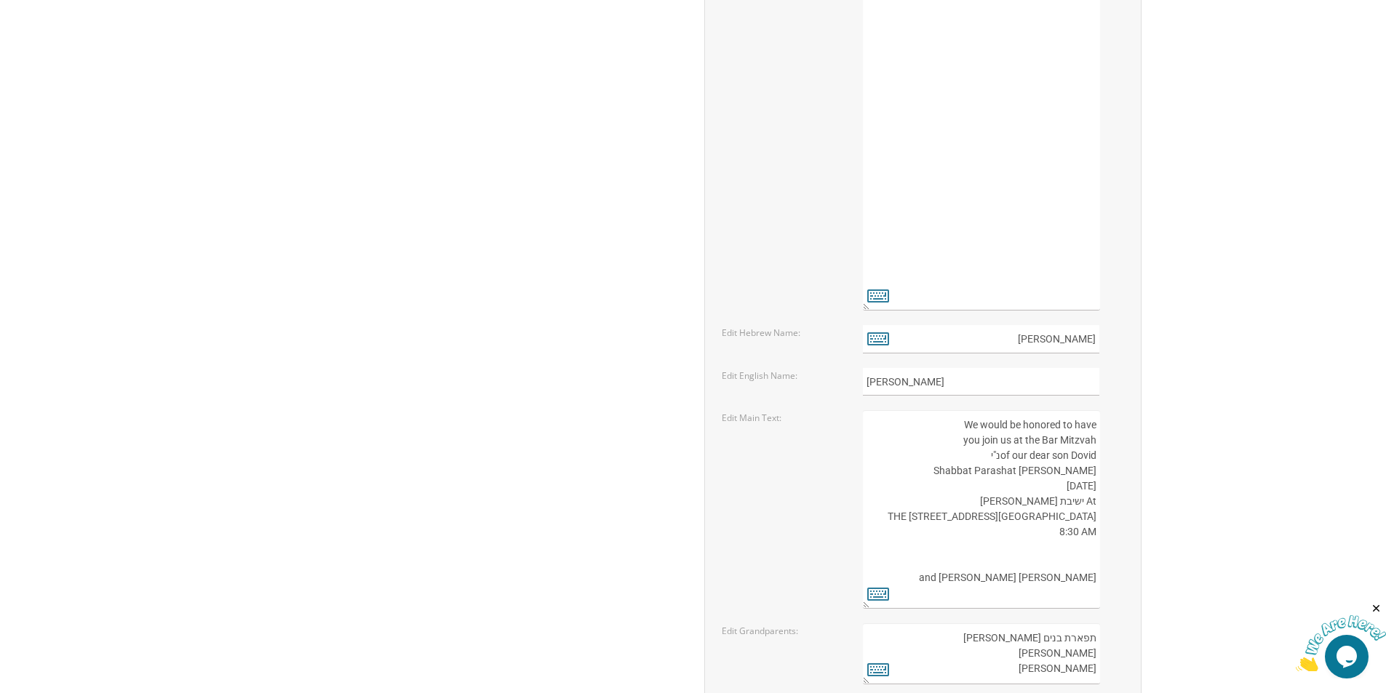
scroll to position [1892, 0]
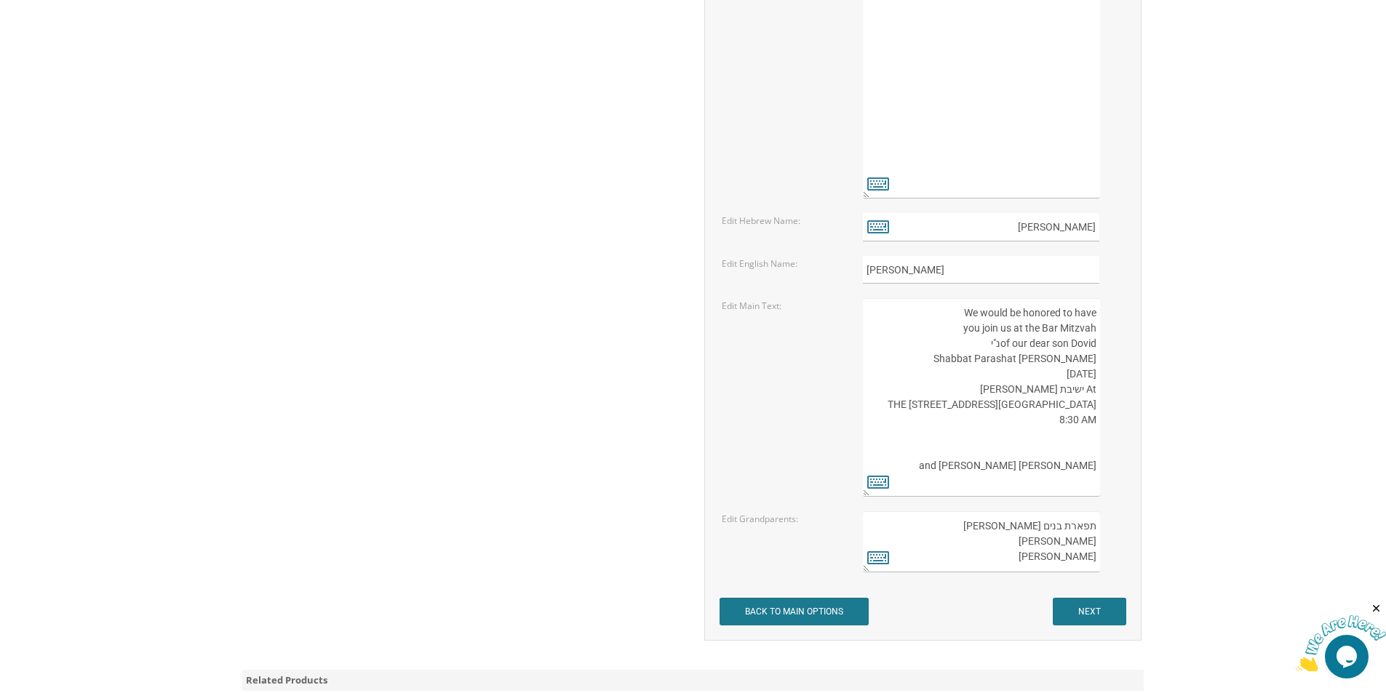
type textarea "תפארת בנים אבותם דוד ורבקה כהן שמשון וזיסל שכטר"
click at [1094, 405] on textarea "We would be honoured to have you join us at the Bar Mitzvah of our dear son Tzv…" at bounding box center [981, 397] width 236 height 199
click at [974, 404] on textarea "We would be honoured to have you join us at the Bar Mitzvah of our dear son Tzv…" at bounding box center [981, 397] width 236 height 199
click at [976, 411] on textarea "We would be honoured to have you join us at the Bar Mitzvah of our dear son Tzv…" at bounding box center [981, 397] width 236 height 199
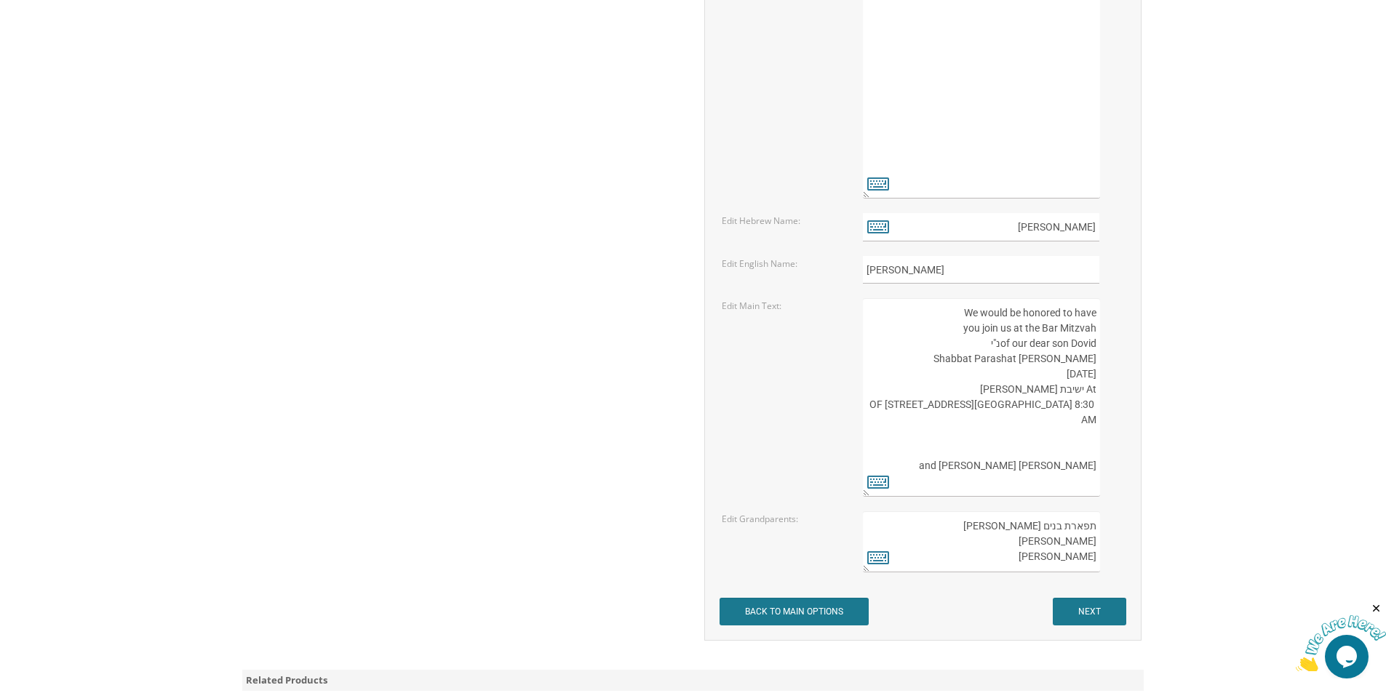
click at [973, 411] on textarea "We would be honoured to have you join us at the Bar Mitzvah of our dear son Tzv…" at bounding box center [981, 397] width 236 height 199
click at [976, 406] on textarea "We would be honoured to have you join us at the Bar Mitzvah of our dear son Tzv…" at bounding box center [981, 397] width 236 height 199
click at [982, 405] on textarea "We would be honoured to have you join us at the Bar Mitzvah of our dear son Tzv…" at bounding box center [981, 397] width 236 height 199
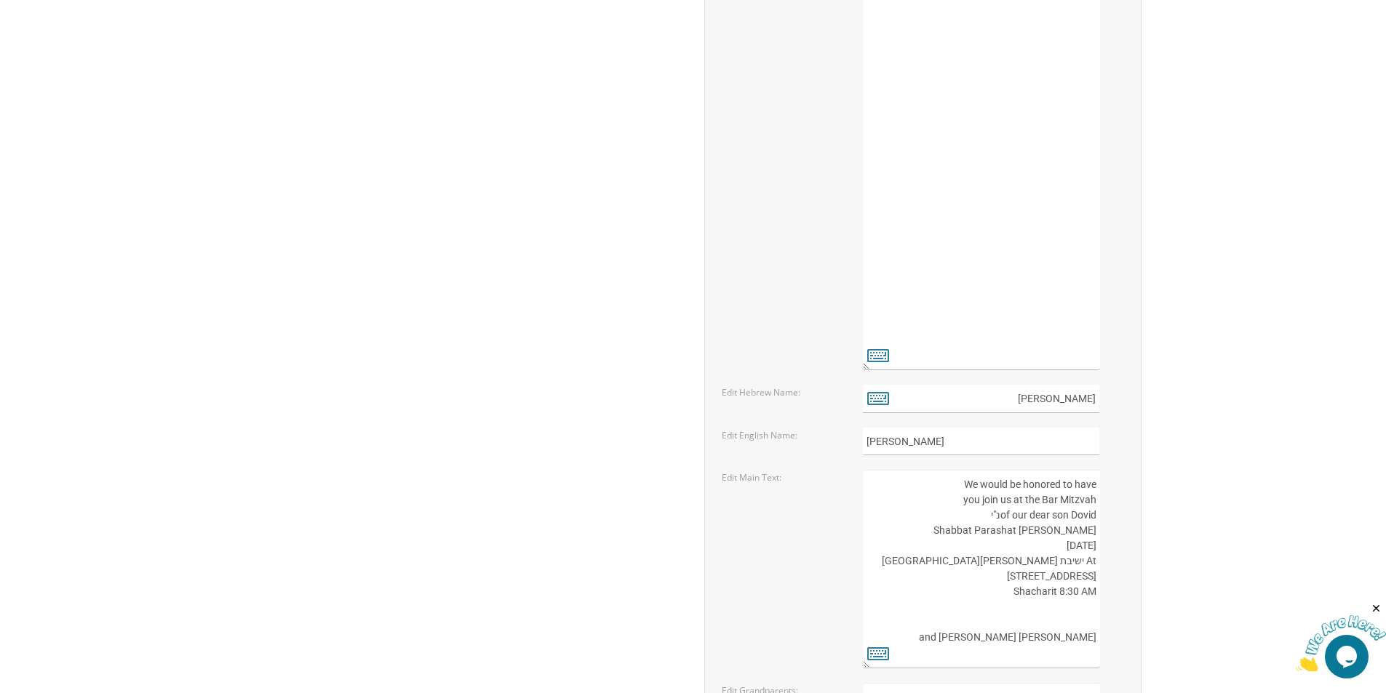
scroll to position [1819, 0]
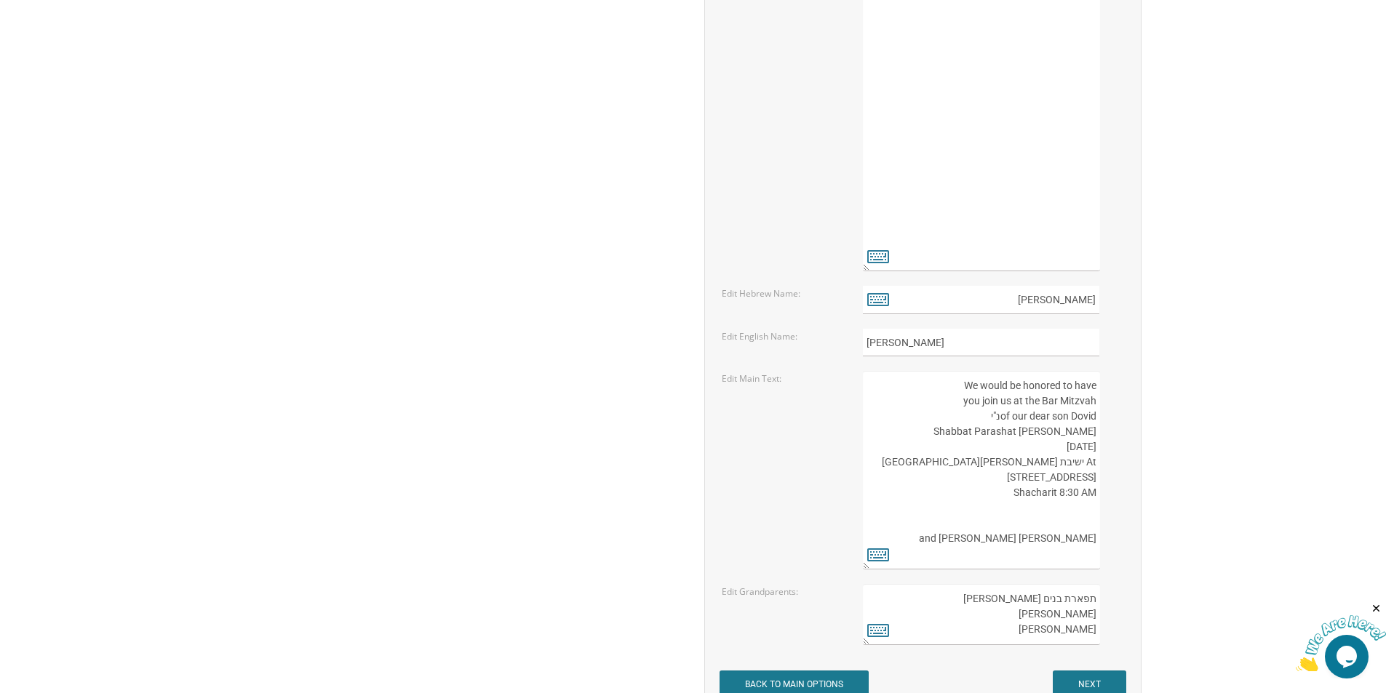
drag, startPoint x: 1022, startPoint y: 477, endPoint x: 1035, endPoint y: 480, distance: 13.4
click at [1035, 480] on textarea "We would be honoured to have you join us at the Bar Mitzvah of our dear son Tzv…" at bounding box center [981, 470] width 236 height 199
drag, startPoint x: 1096, startPoint y: 477, endPoint x: 1033, endPoint y: 483, distance: 62.8
click at [1033, 483] on textarea "We would be honoured to have you join us at the Bar Mitzvah of our dear son Tzv…" at bounding box center [981, 470] width 236 height 199
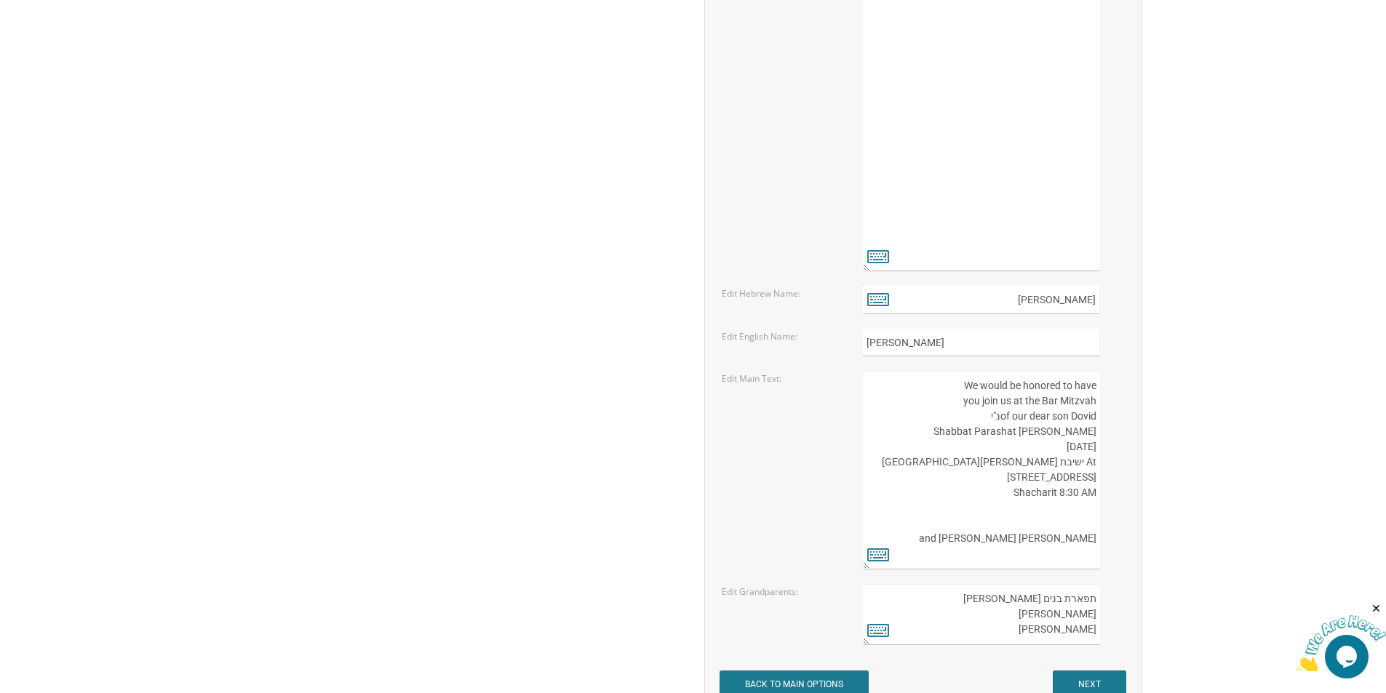
drag, startPoint x: 1023, startPoint y: 480, endPoint x: 1091, endPoint y: 482, distance: 68.4
click at [1091, 482] on textarea "We would be honoured to have you join us at the Bar Mitzvah of our dear son Tzv…" at bounding box center [981, 470] width 236 height 199
click at [1091, 477] on textarea "We would be honoured to have you join us at the Bar Mitzvah of our dear son Tzv…" at bounding box center [981, 470] width 236 height 199
click at [1094, 496] on textarea "We would be honoured to have you join us at the Bar Mitzvah of our dear son Tzv…" at bounding box center [981, 470] width 236 height 199
click at [1011, 495] on textarea "We would be honoured to have you join us at the Bar Mitzvah of our dear son Tzv…" at bounding box center [981, 470] width 236 height 199
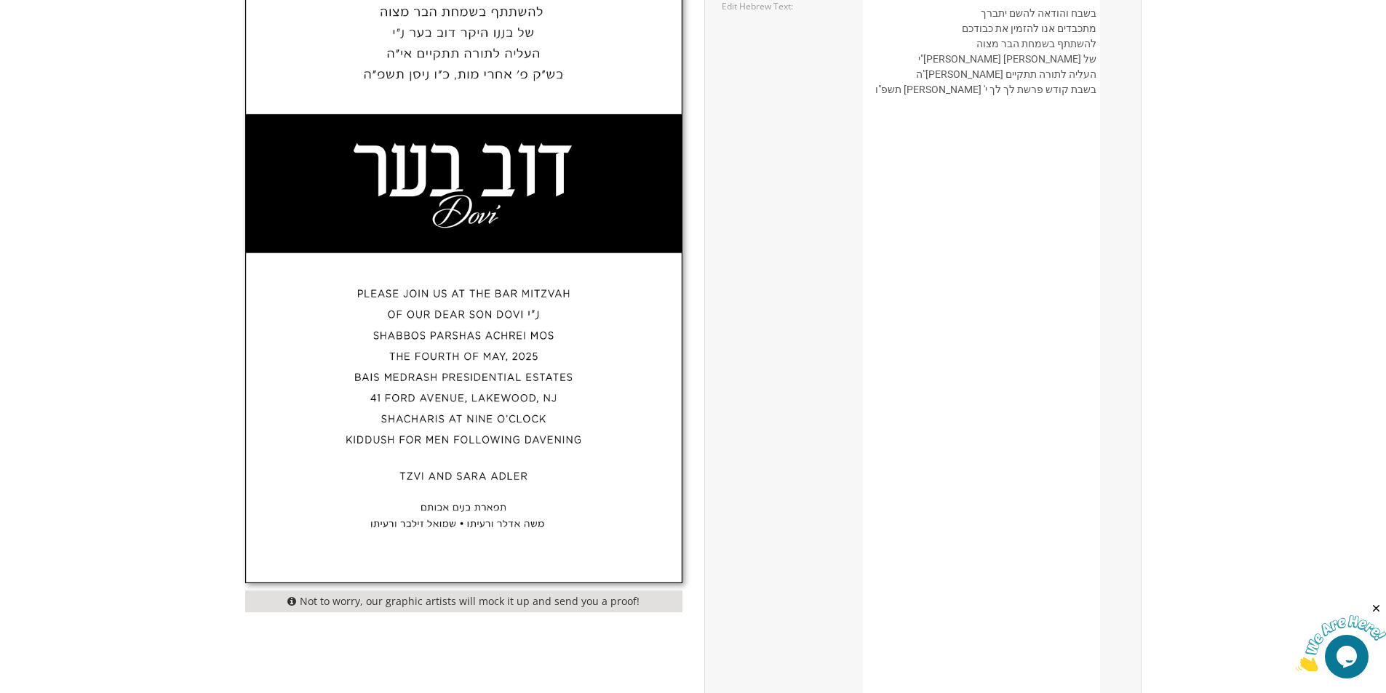
scroll to position [509, 0]
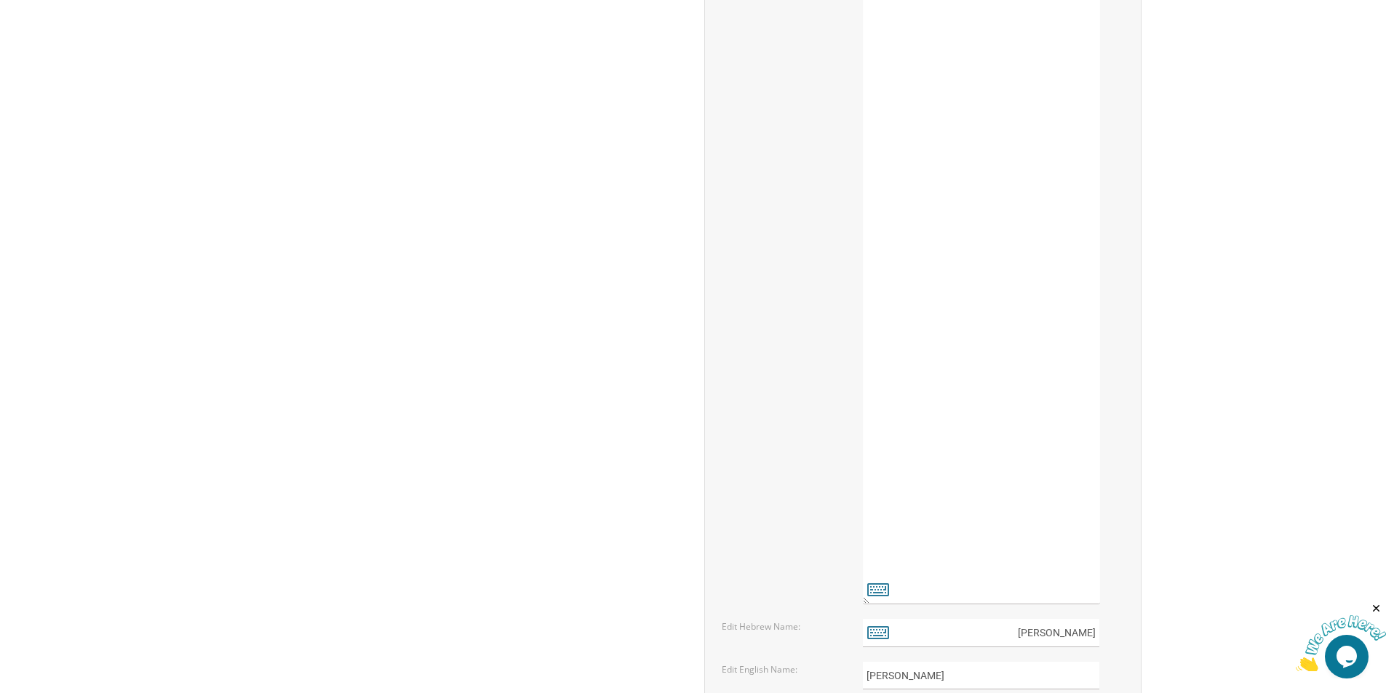
scroll to position [1965, 0]
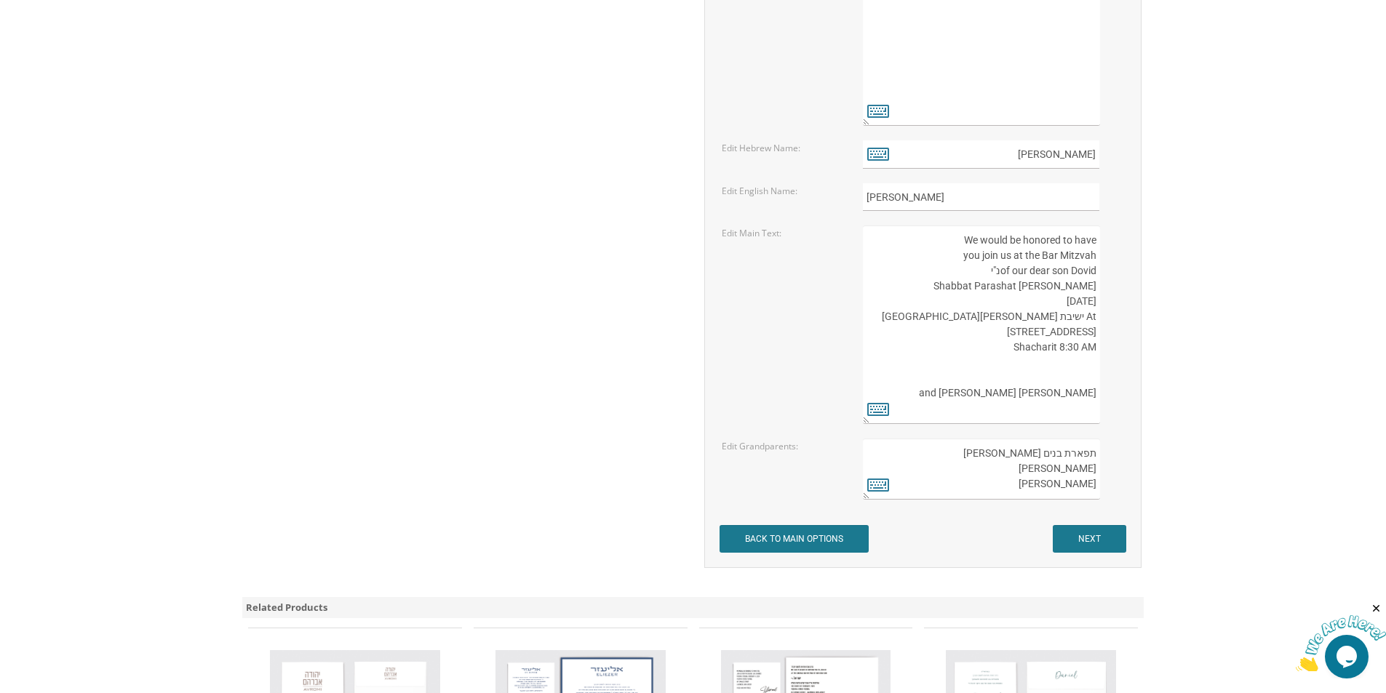
click at [958, 244] on textarea "We would be honoured to have you join us at the Bar Mitzvah of our dear son Tzv…" at bounding box center [981, 325] width 236 height 199
click at [1094, 239] on textarea "We would be honoured to have you join us at the Bar Mitzvah of our dear son Tzv…" at bounding box center [981, 325] width 236 height 199
click at [1042, 239] on textarea "We would be honoured to have you join us at the Bar Mitzvah of our dear son Tzv…" at bounding box center [981, 325] width 236 height 199
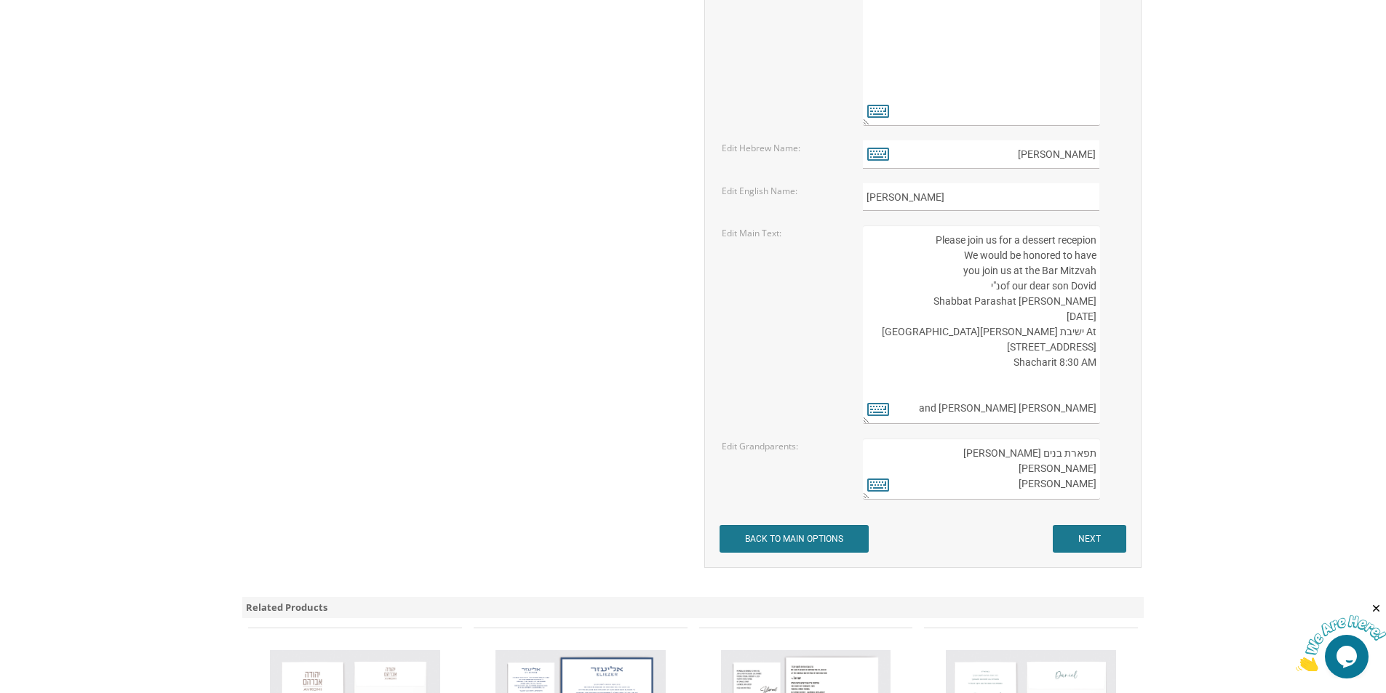
click at [1081, 239] on textarea "We would be honoured to have you join us at the Bar Mitzvah of our dear son Tzv…" at bounding box center [981, 325] width 236 height 199
click at [1094, 240] on textarea "We would be honoured to have you join us at the Bar Mitzvah of our dear son Tzv…" at bounding box center [981, 325] width 236 height 199
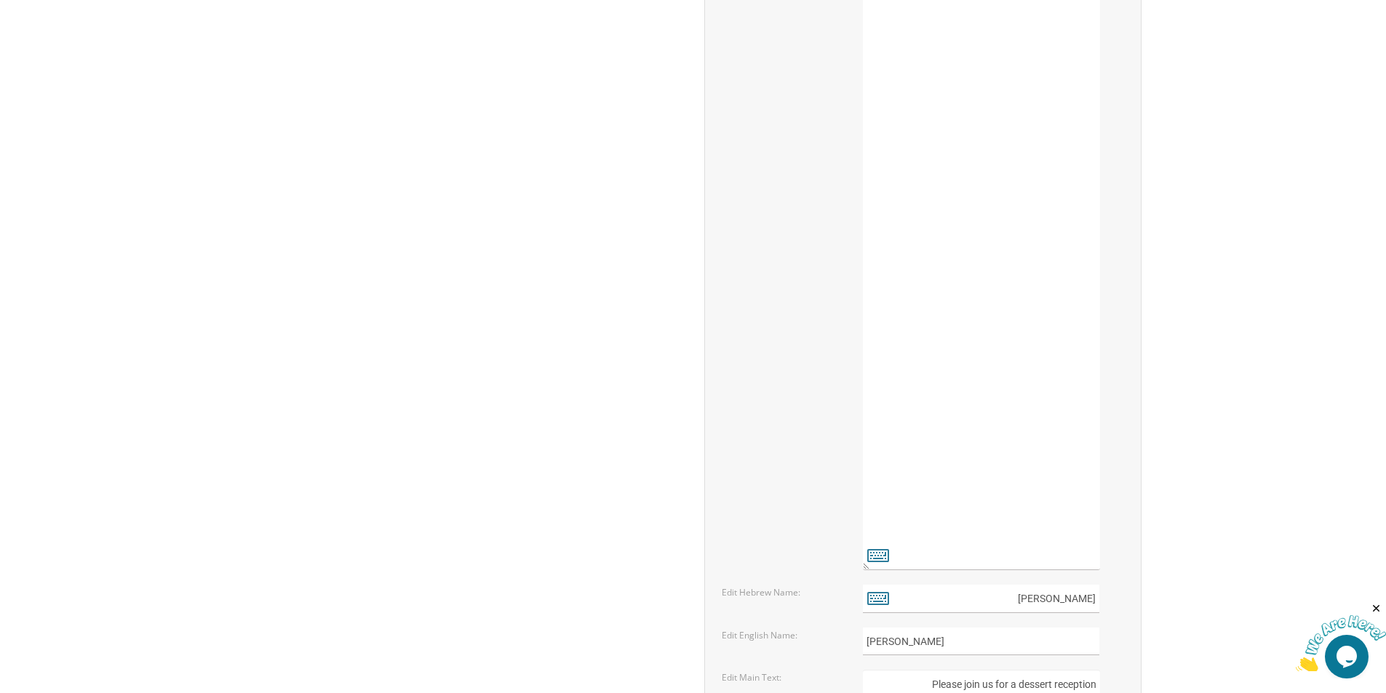
scroll to position [1746, 0]
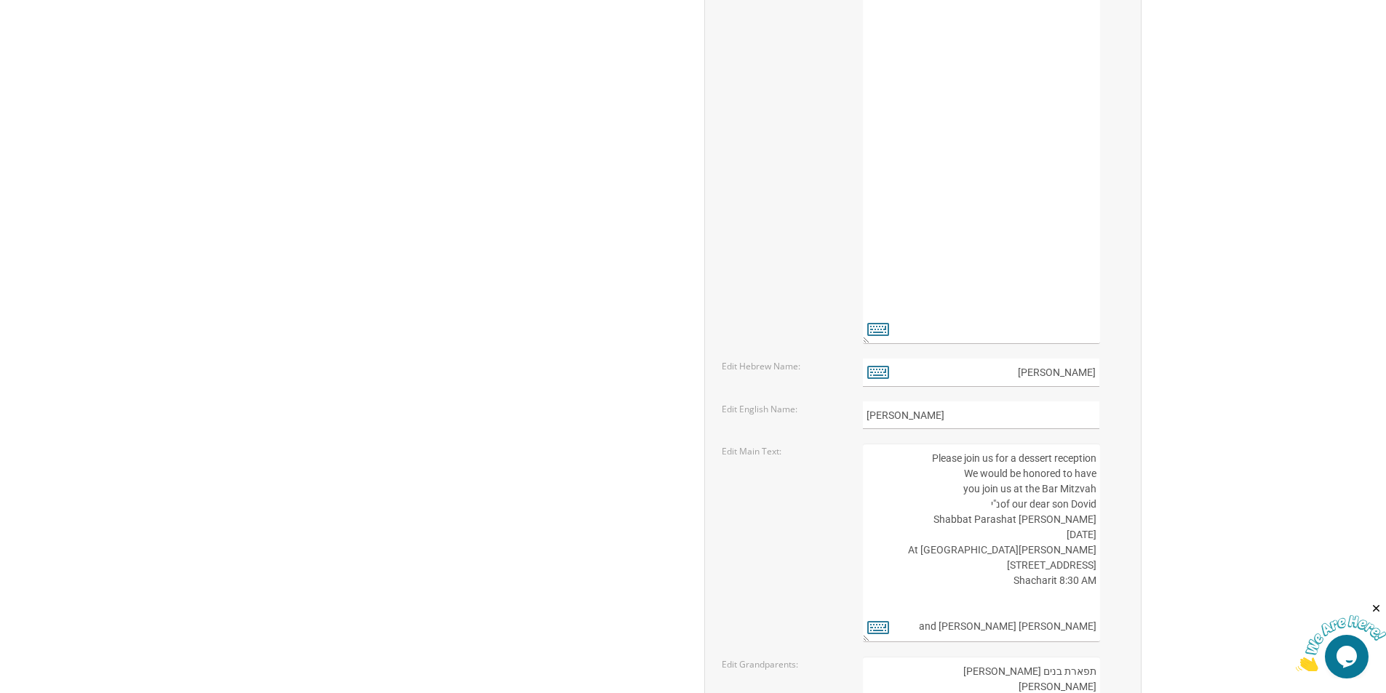
click at [924, 461] on textarea "We would be honoured to have you join us at the Bar Mitzvah of our dear son Tzv…" at bounding box center [981, 543] width 236 height 199
drag, startPoint x: 896, startPoint y: 461, endPoint x: 1094, endPoint y: 483, distance: 199.1
click at [1094, 483] on textarea "We would be honoured to have you join us at the Bar Mitzvah of our dear son Tzv…" at bounding box center [981, 543] width 236 height 199
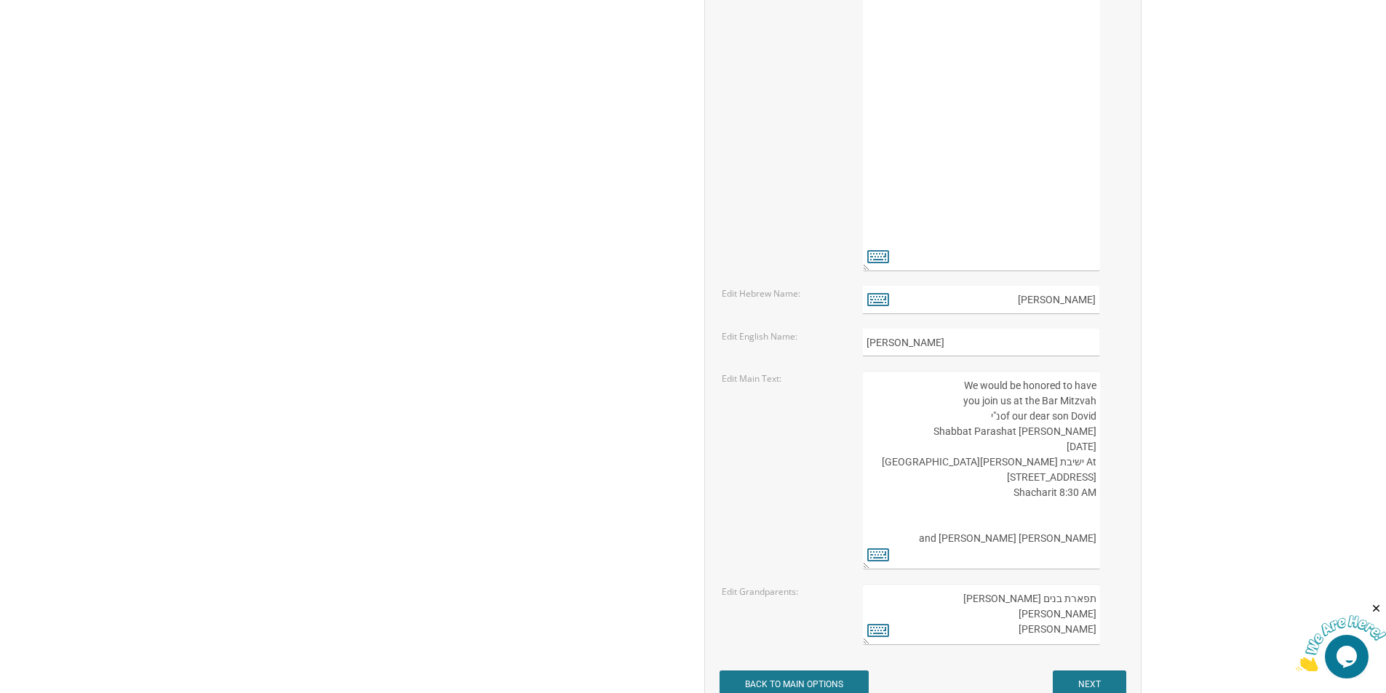
scroll to position [1965, 0]
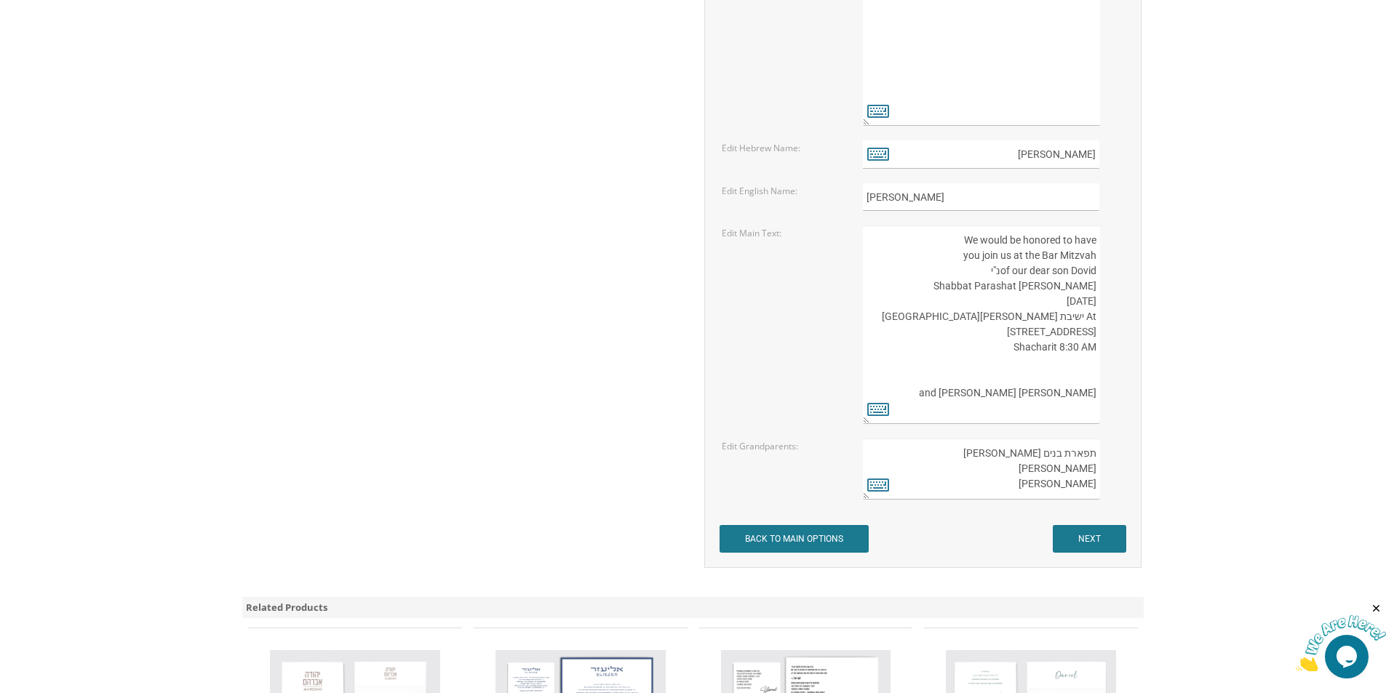
type textarea "We would be honored to have you join us at the Bar Mitzvah of our dear son Dovi…"
click at [1099, 538] on input "NEXT" at bounding box center [1089, 539] width 73 height 28
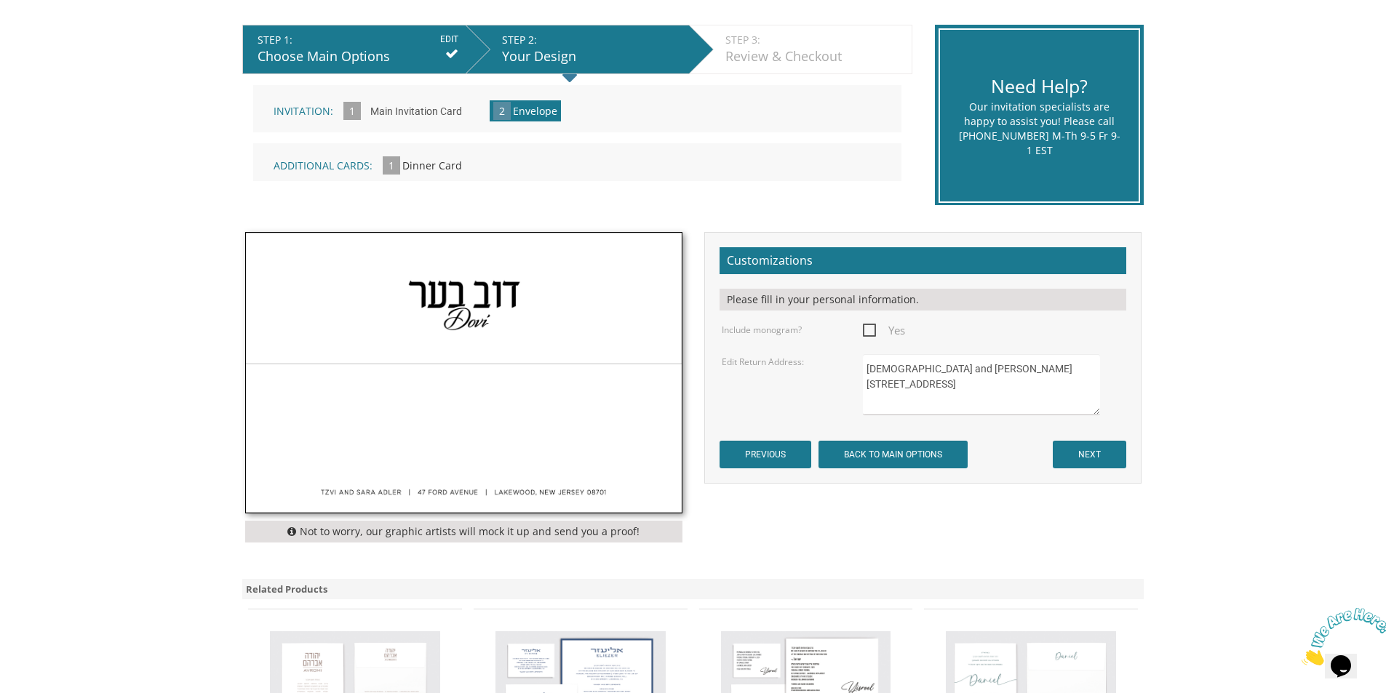
scroll to position [73, 0]
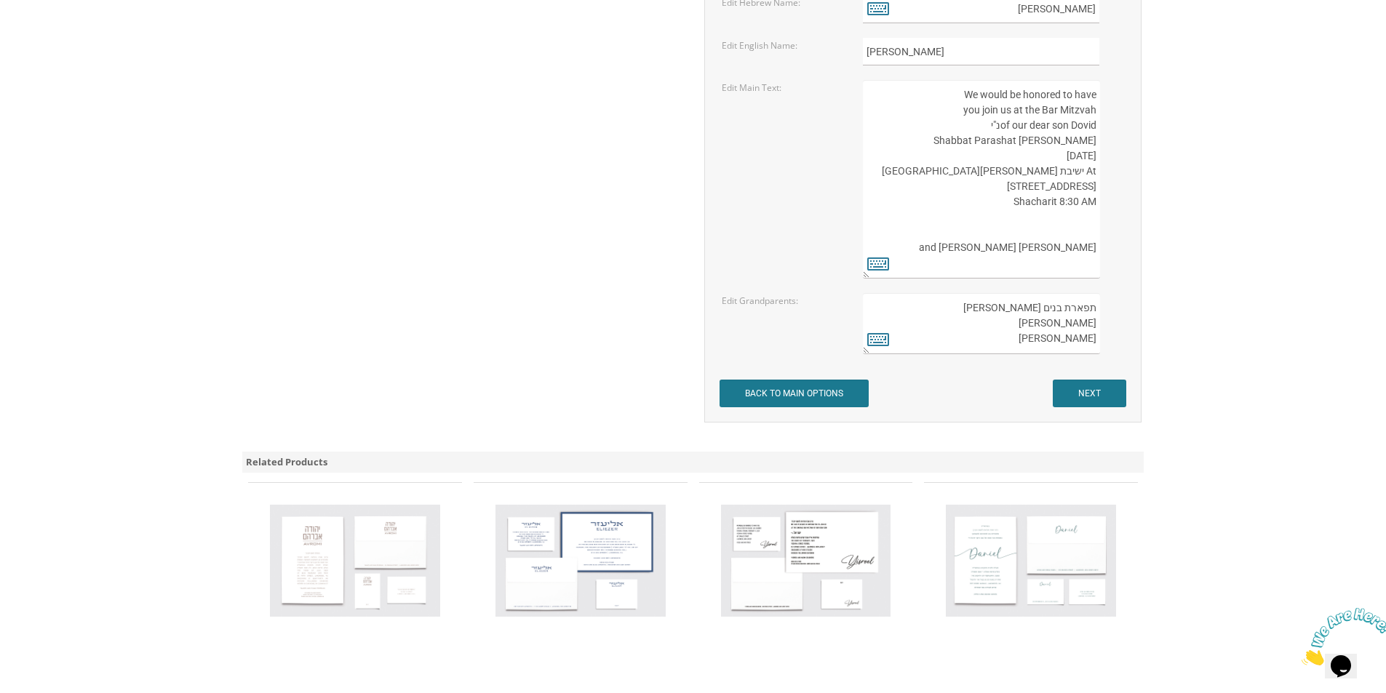
scroll to position [2037, 0]
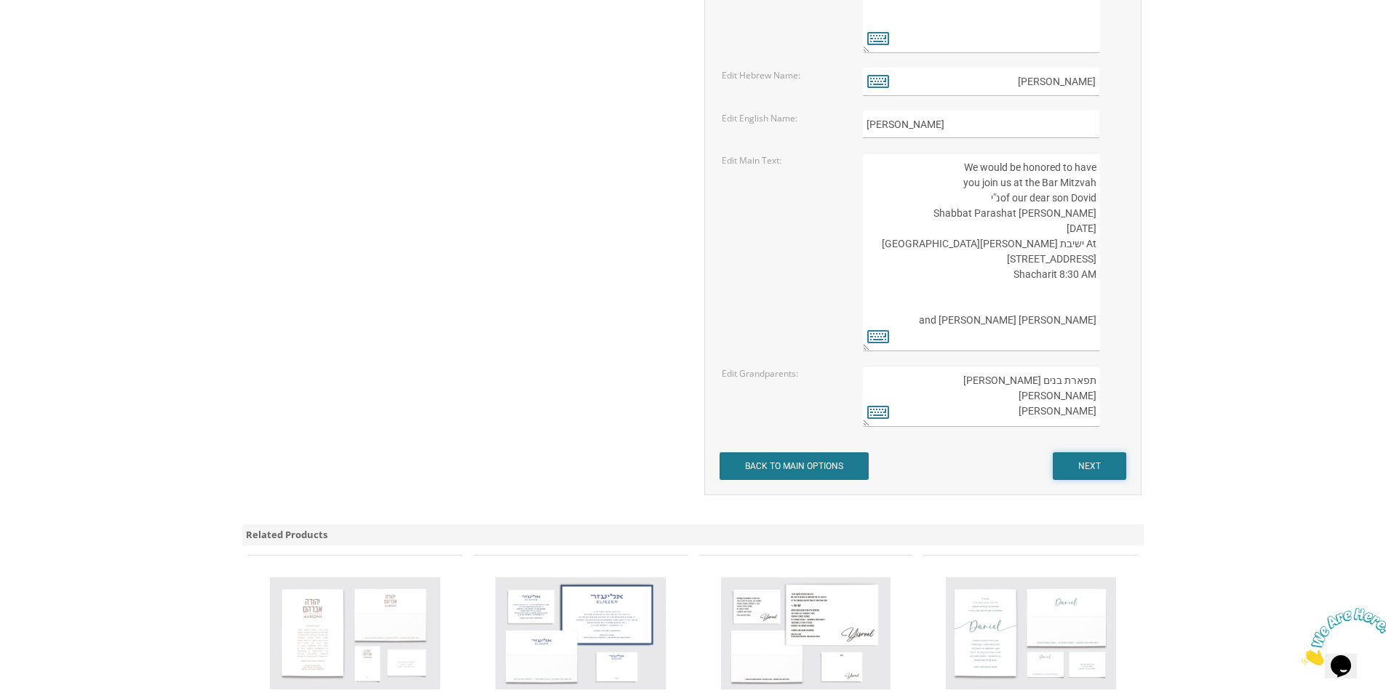
click at [1076, 464] on input "NEXT" at bounding box center [1089, 467] width 73 height 28
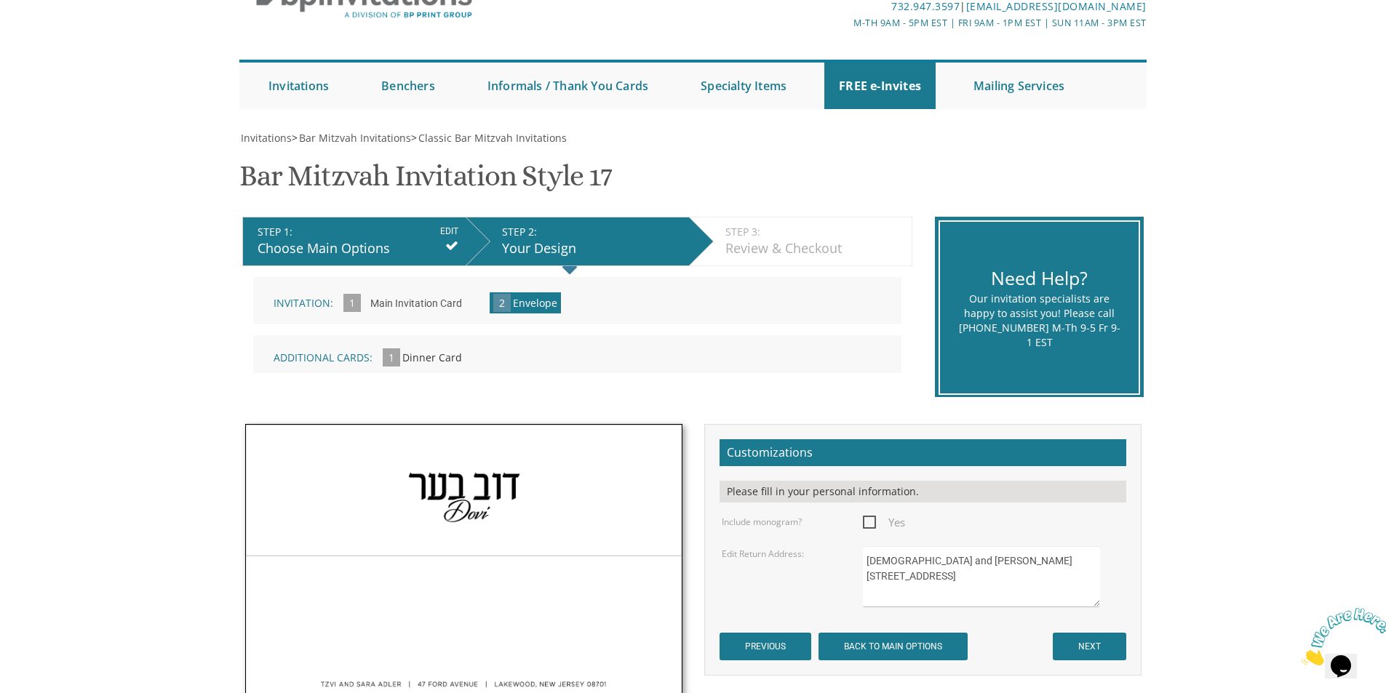
scroll to position [218, 0]
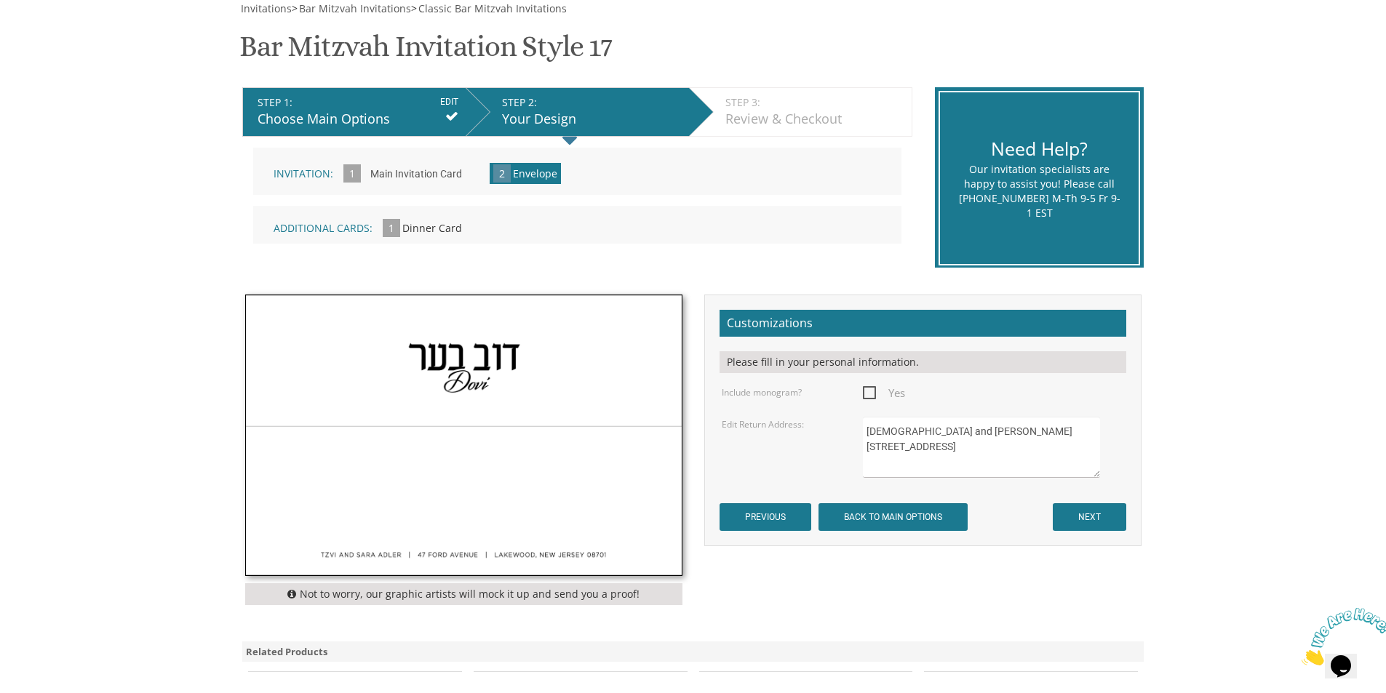
click at [955, 433] on textarea "[DEMOGRAPHIC_DATA] and [PERSON_NAME] [STREET_ADDRESS]" at bounding box center [981, 447] width 236 height 61
click at [942, 435] on textarea "[DEMOGRAPHIC_DATA] and [PERSON_NAME] [STREET_ADDRESS]" at bounding box center [981, 447] width 236 height 61
click at [975, 434] on textarea "[DEMOGRAPHIC_DATA] and [PERSON_NAME] [STREET_ADDRESS]" at bounding box center [981, 447] width 236 height 61
click at [974, 434] on textarea "[DEMOGRAPHIC_DATA] and [PERSON_NAME] [STREET_ADDRESS]" at bounding box center [981, 447] width 236 height 61
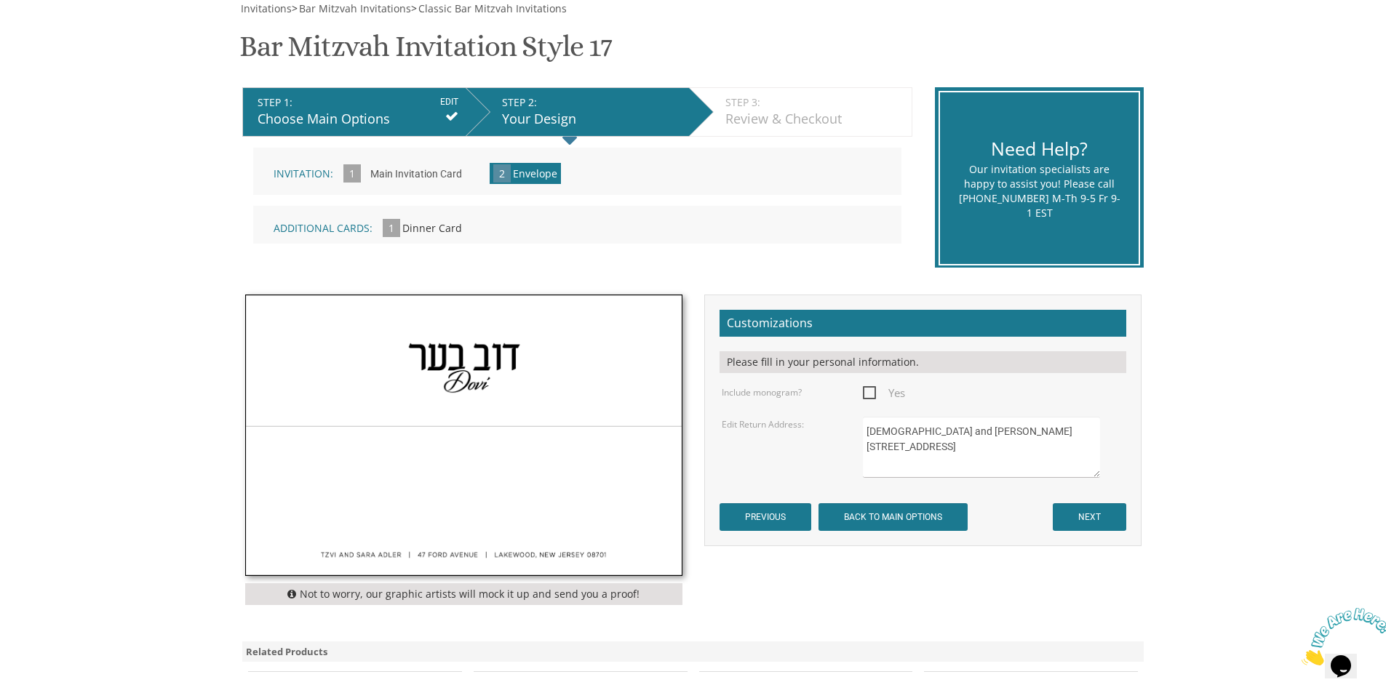
drag, startPoint x: 870, startPoint y: 446, endPoint x: 958, endPoint y: 464, distance: 89.8
click at [958, 464] on textarea "[DEMOGRAPHIC_DATA] and [PERSON_NAME] [STREET_ADDRESS]" at bounding box center [981, 447] width 236 height 61
click at [918, 464] on textarea "[DEMOGRAPHIC_DATA] and [PERSON_NAME] [STREET_ADDRESS]" at bounding box center [981, 447] width 236 height 61
type textarea "[DEMOGRAPHIC_DATA] and [PERSON_NAME] [STREET_ADDRESS][US_STATE]"
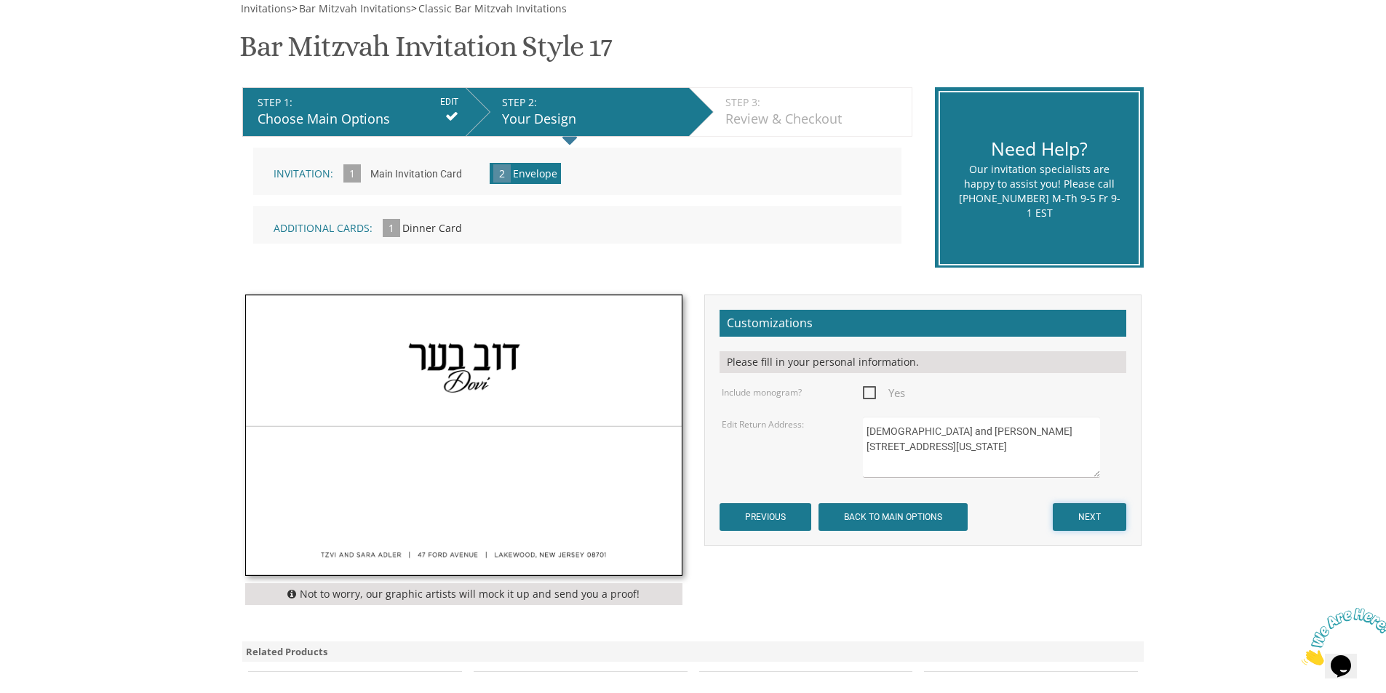
click at [1071, 521] on input "NEXT" at bounding box center [1089, 518] width 73 height 28
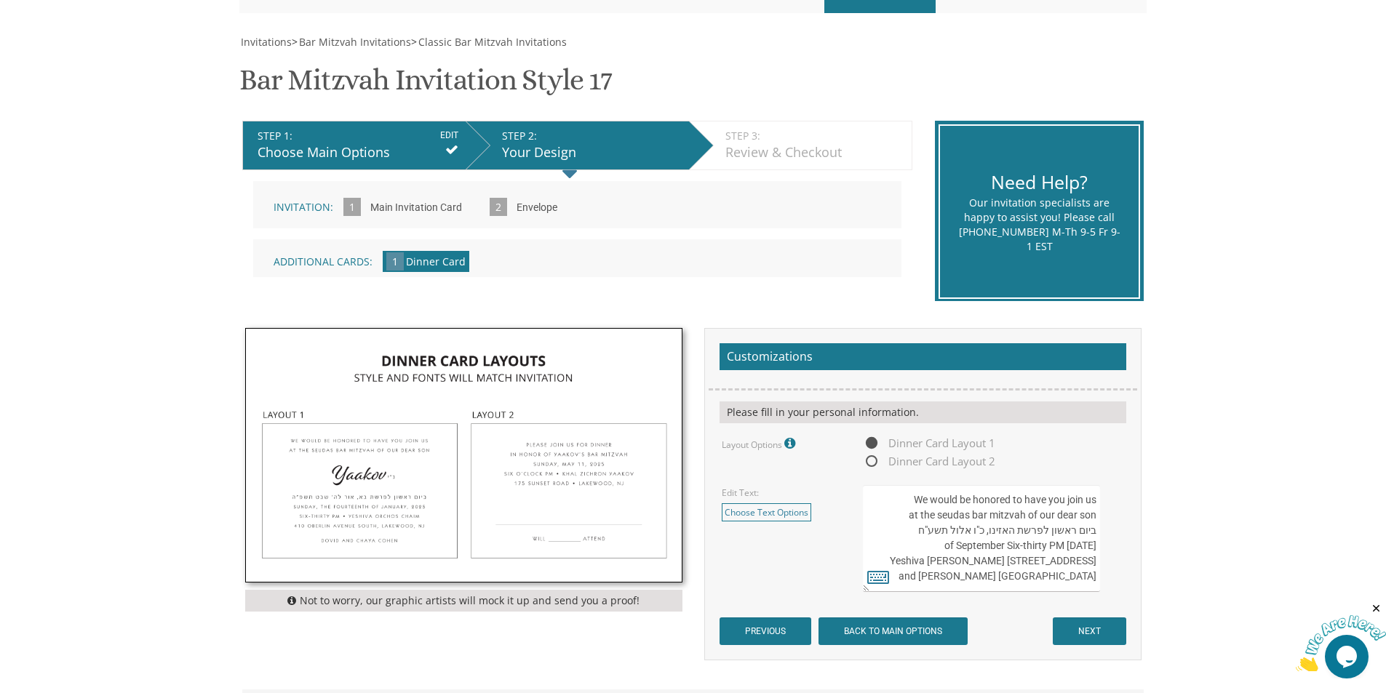
scroll to position [218, 0]
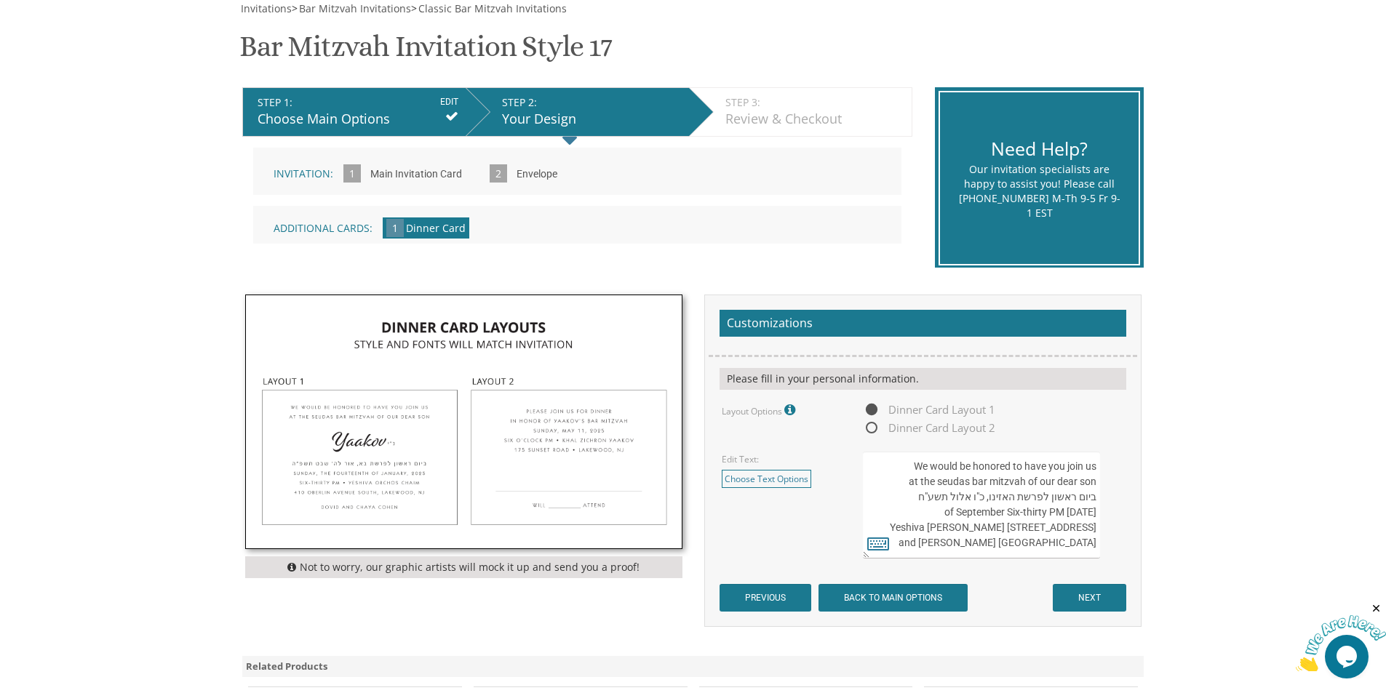
click at [365, 442] on img at bounding box center [464, 421] width 436 height 253
click at [969, 485] on textarea "We would be honored to have you join us at the seudas bar mitzvah of our dear s…" at bounding box center [981, 505] width 236 height 107
click at [1097, 485] on textarea "We would be honored to have you join us at the seudas bar mitzvah of our dear s…" at bounding box center [981, 505] width 236 height 107
click at [1081, 485] on textarea "We would be honored to have you join us at the seudas bar mitzvah of our dear s…" at bounding box center [981, 505] width 236 height 107
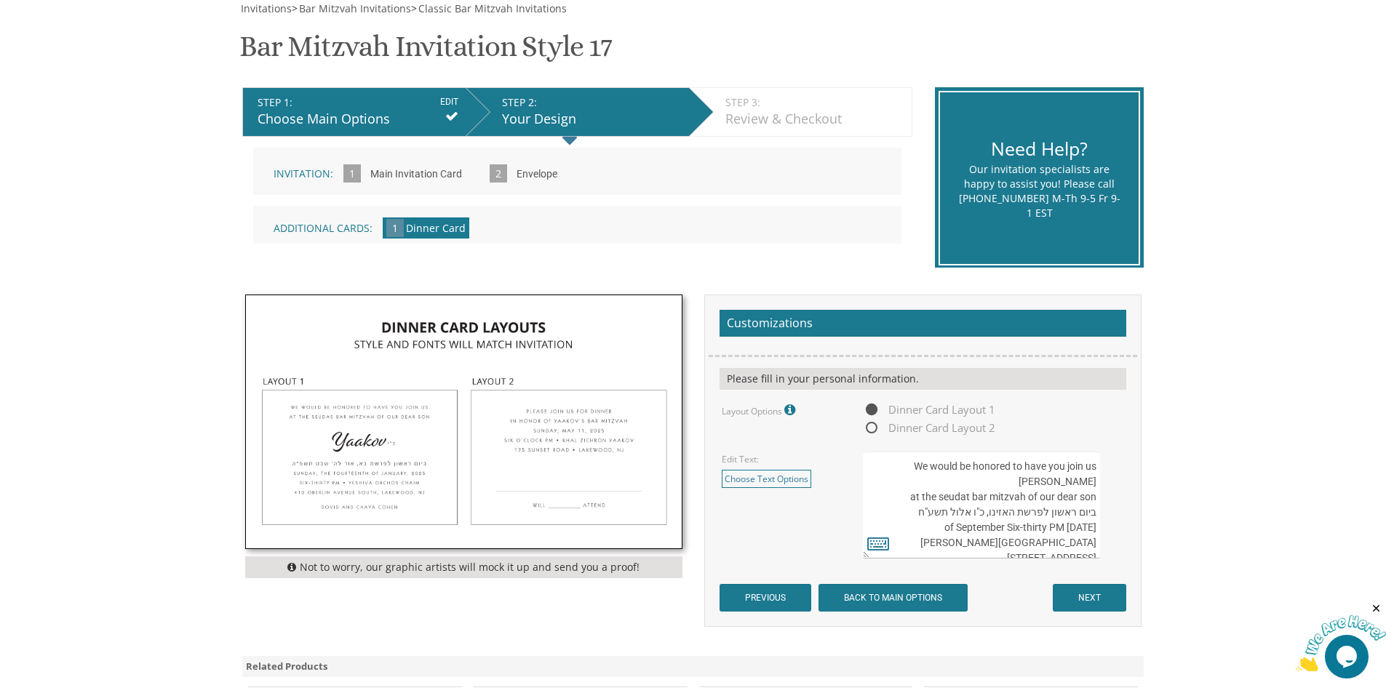
click at [1076, 486] on textarea "We would be honored to have you join us at the seudas bar mitzvah of our dear s…" at bounding box center [981, 505] width 236 height 107
click at [1082, 484] on textarea "We would be honored to have you join us at the seudas bar mitzvah of our dear s…" at bounding box center [981, 505] width 236 height 107
click at [910, 486] on textarea "We would be honored to have you join us at the seudas bar mitzvah of our dear s…" at bounding box center [981, 505] width 236 height 107
paste textarea "Dovid"
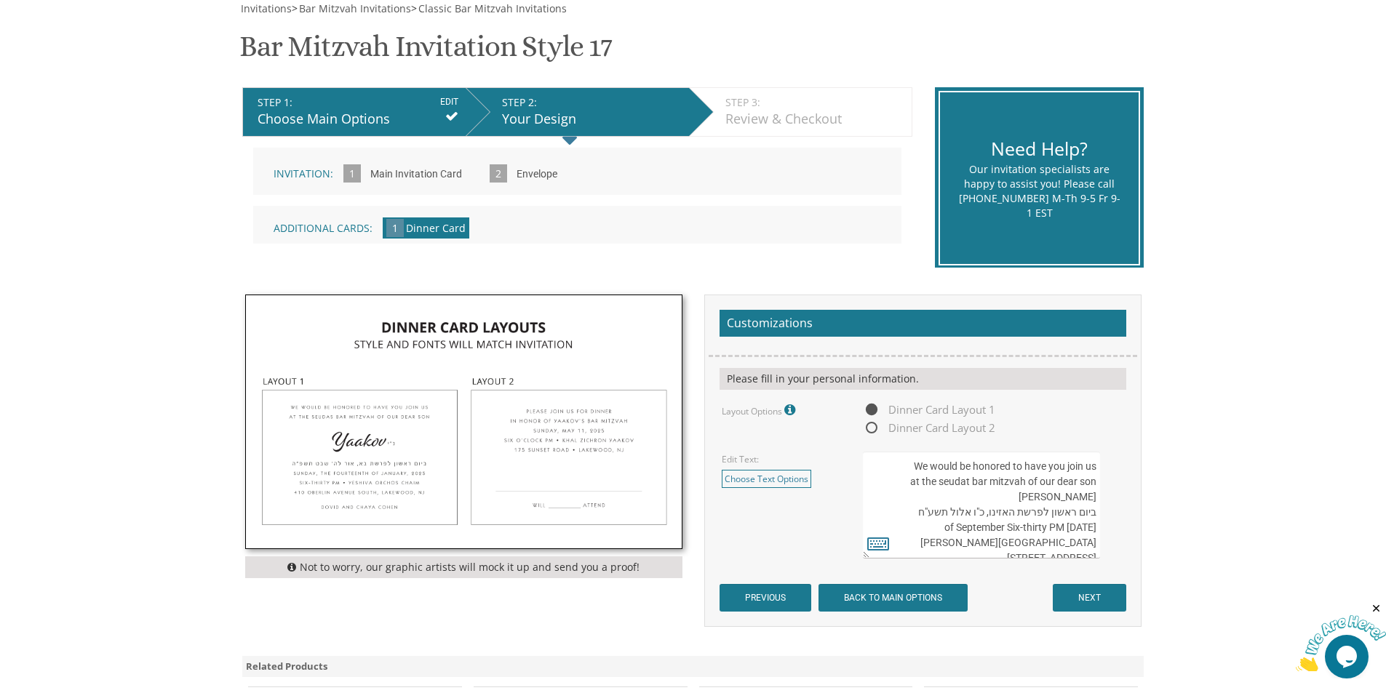
click at [1062, 514] on textarea "We would be honored to have you join us at the seudas bar mitzvah of our dear s…" at bounding box center [981, 505] width 236 height 107
click at [996, 515] on textarea "We would be honored to have you join us at the seudas bar mitzvah of our dear s…" at bounding box center [981, 505] width 236 height 107
click at [996, 516] on textarea "We would be honored to have you join us at the seudas bar mitzvah of our dear s…" at bounding box center [981, 505] width 236 height 107
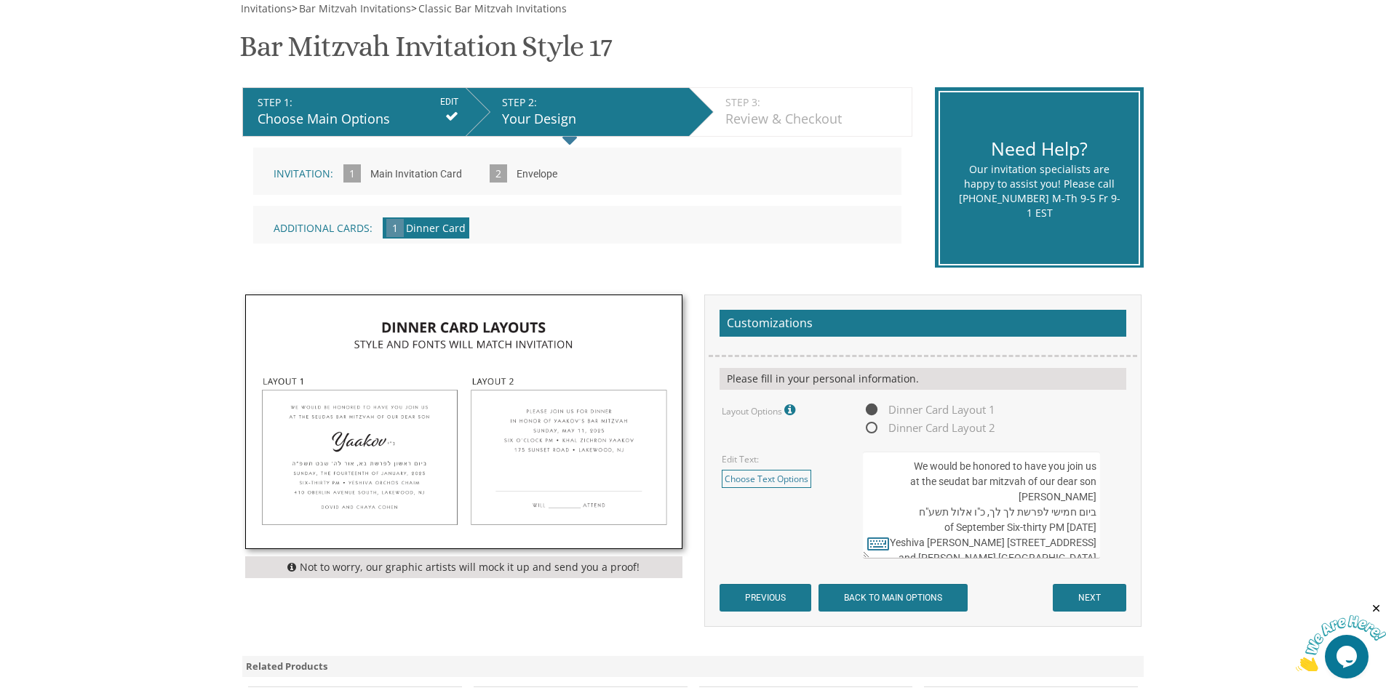
drag, startPoint x: 978, startPoint y: 512, endPoint x: 902, endPoint y: 517, distance: 76.6
click at [902, 517] on textarea "We would be honored to have you join us at the seudas bar mitzvah of our dear s…" at bounding box center [981, 505] width 236 height 107
click at [904, 483] on textarea "We would be honored to have you join us at the seudas bar mitzvah of our dear s…" at bounding box center [981, 505] width 236 height 107
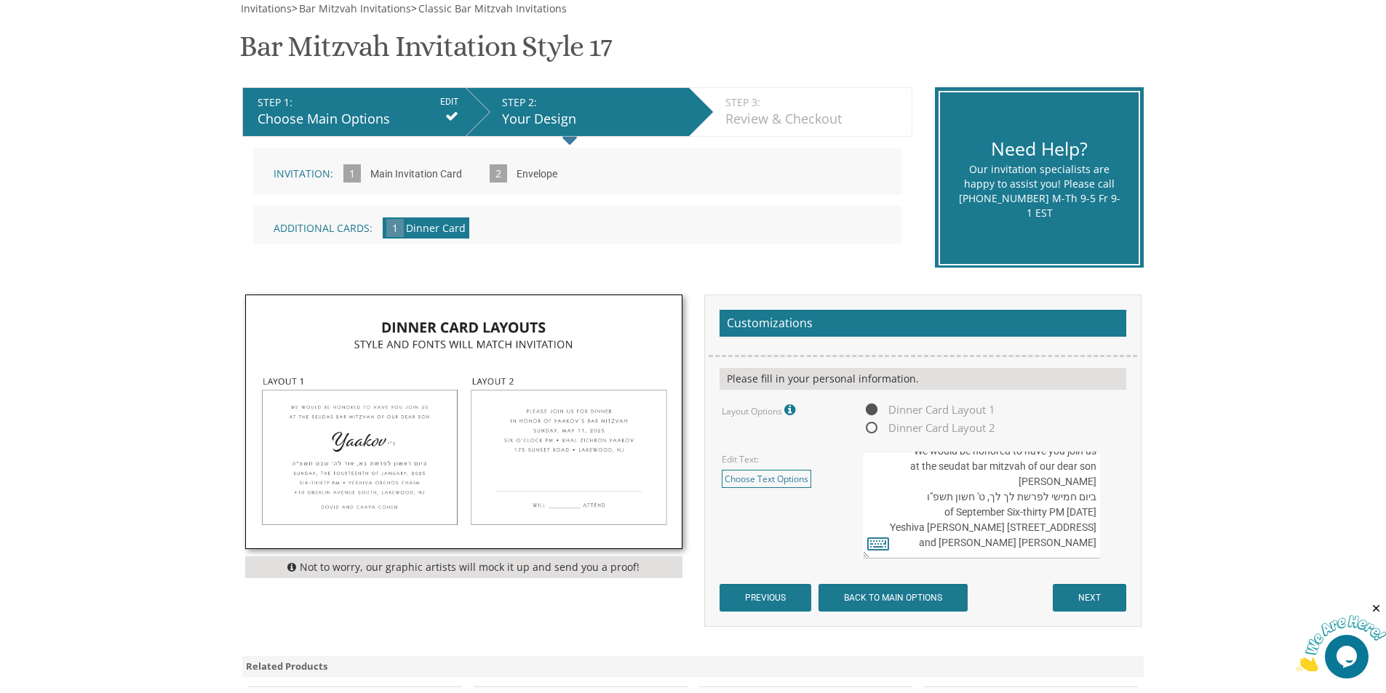
drag, startPoint x: 962, startPoint y: 484, endPoint x: 1017, endPoint y: 483, distance: 55.3
click at [1017, 483] on textarea "We would be honored to have you join us at the seudas bar mitzvah of our dear s…" at bounding box center [981, 505] width 236 height 107
drag, startPoint x: 946, startPoint y: 482, endPoint x: 1098, endPoint y: 482, distance: 152.1
click at [1098, 482] on textarea "We would be honored to have you join us at the seudas bar mitzvah of our dear s…" at bounding box center [981, 505] width 236 height 107
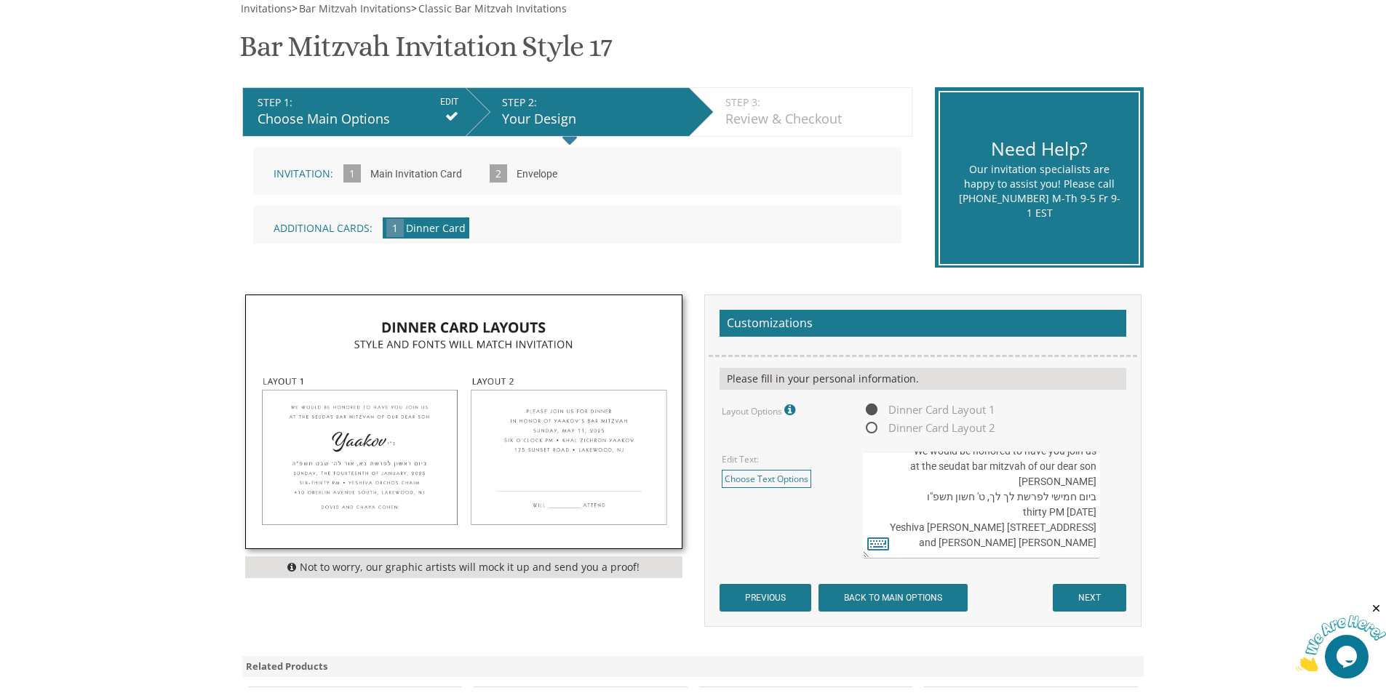
drag, startPoint x: 1059, startPoint y: 498, endPoint x: 1082, endPoint y: 498, distance: 23.3
click at [1082, 498] on textarea "We would be honored to have you join us at the seudas bar mitzvah of our dear s…" at bounding box center [981, 505] width 236 height 107
click at [1057, 501] on textarea "We would be honored to have you join us at the seudas bar mitzvah of our dear s…" at bounding box center [981, 505] width 236 height 107
click at [1057, 498] on textarea "We would be honored to have you join us at the seudas bar mitzvah of our dear s…" at bounding box center [981, 505] width 236 height 107
click at [1053, 497] on textarea "We would be honored to have you join us at the seudas bar mitzvah of our dear s…" at bounding box center [981, 505] width 236 height 107
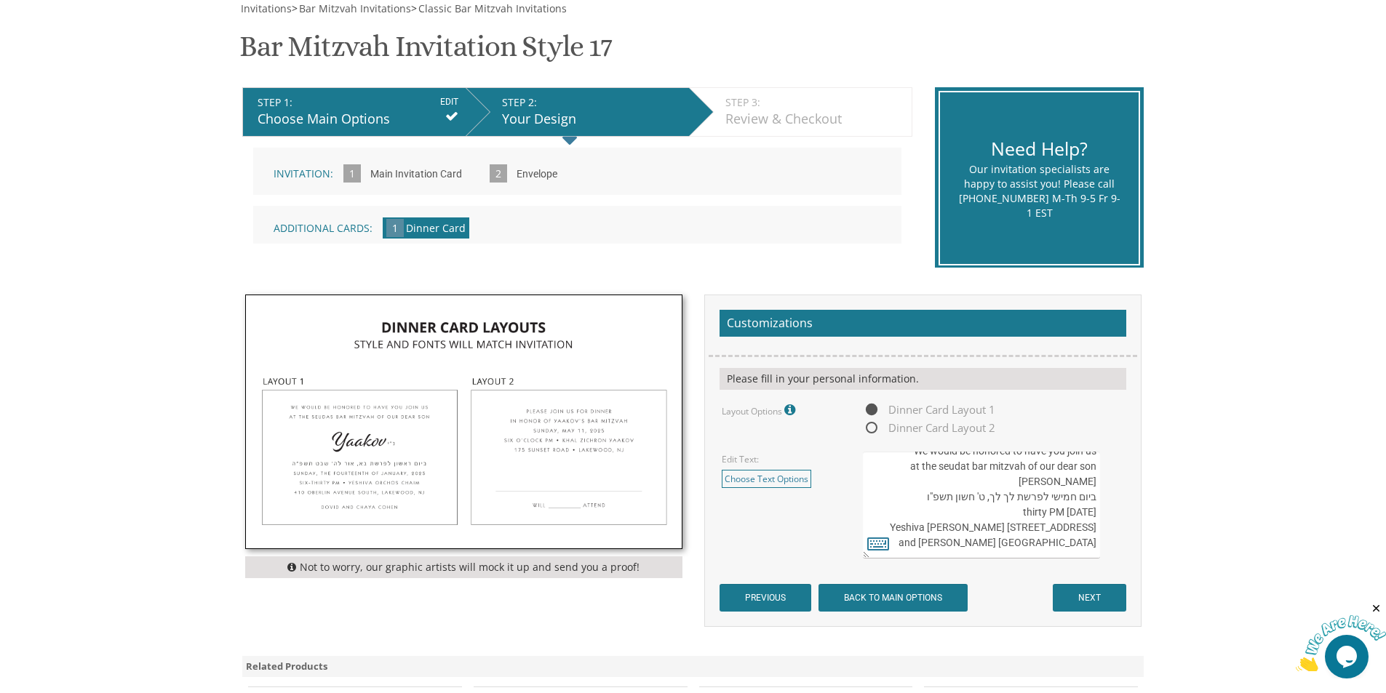
drag, startPoint x: 1062, startPoint y: 499, endPoint x: 1083, endPoint y: 496, distance: 22.1
click at [1094, 501] on textarea "We would be honored to have you join us at the seudas bar mitzvah of our dear s…" at bounding box center [981, 505] width 236 height 107
click at [1062, 492] on textarea "We would be honored to have you join us at the seudas bar mitzvah of our dear s…" at bounding box center [981, 505] width 236 height 107
drag, startPoint x: 1057, startPoint y: 499, endPoint x: 1094, endPoint y: 504, distance: 37.4
click at [1094, 504] on textarea "We would be honored to have you join us at the seudas bar mitzvah of our dear s…" at bounding box center [981, 505] width 236 height 107
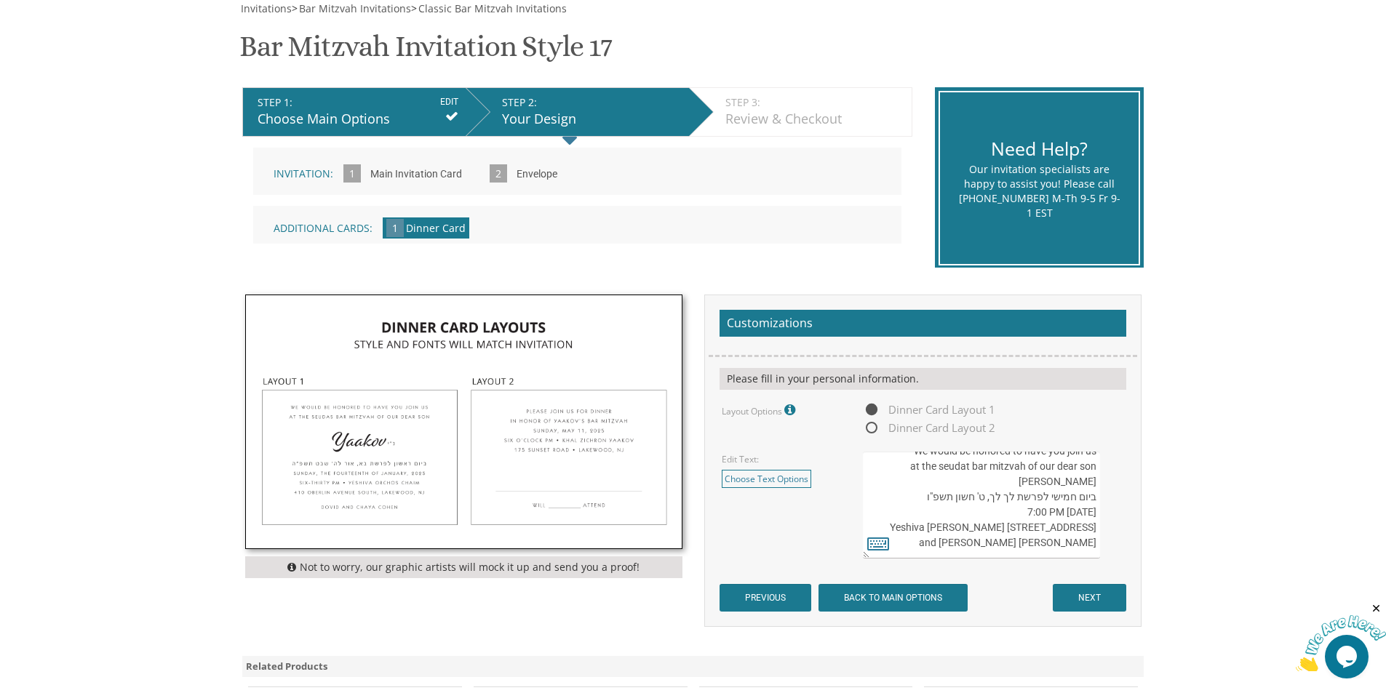
click at [907, 513] on textarea "We would be honored to have you join us at the seudas bar mitzvah of our dear s…" at bounding box center [981, 505] width 236 height 107
click at [907, 514] on textarea "We would be honored to have you join us at the seudas bar mitzvah of our dear s…" at bounding box center [981, 505] width 236 height 107
drag, startPoint x: 907, startPoint y: 514, endPoint x: 954, endPoint y: 524, distance: 47.5
click at [954, 524] on textarea "We would be honored to have you join us at the seudas bar mitzvah of our dear s…" at bounding box center [981, 505] width 236 height 107
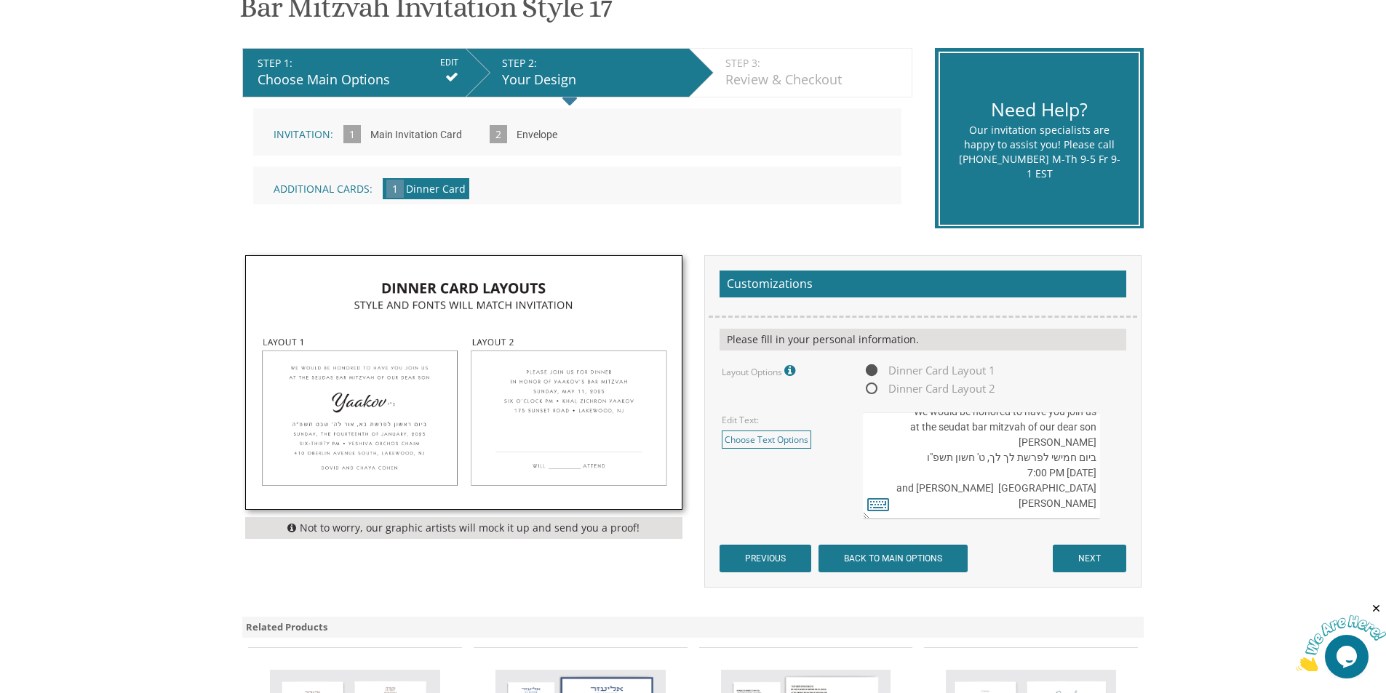
scroll to position [291, 0]
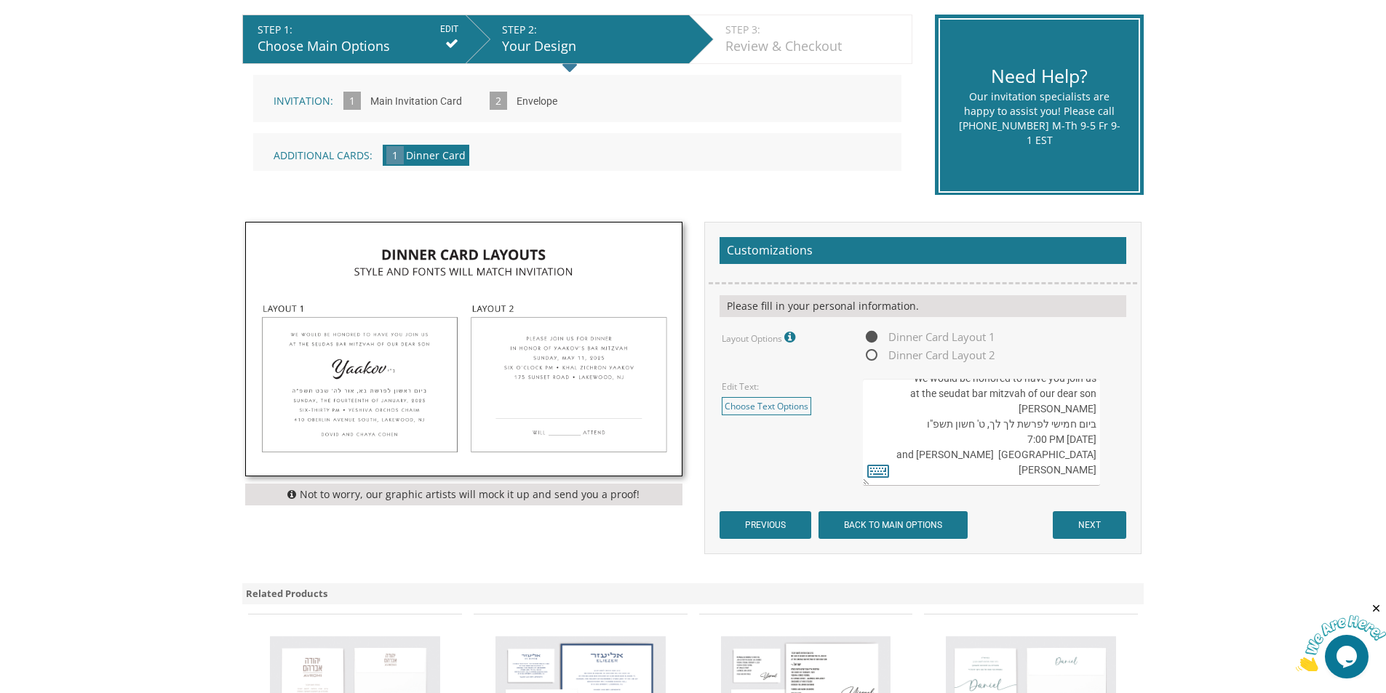
drag, startPoint x: 993, startPoint y: 469, endPoint x: 1095, endPoint y: 477, distance: 102.1
click at [1095, 477] on textarea "We would be honored to have you join us at the seudas bar mitzvah of our dear s…" at bounding box center [981, 432] width 236 height 107
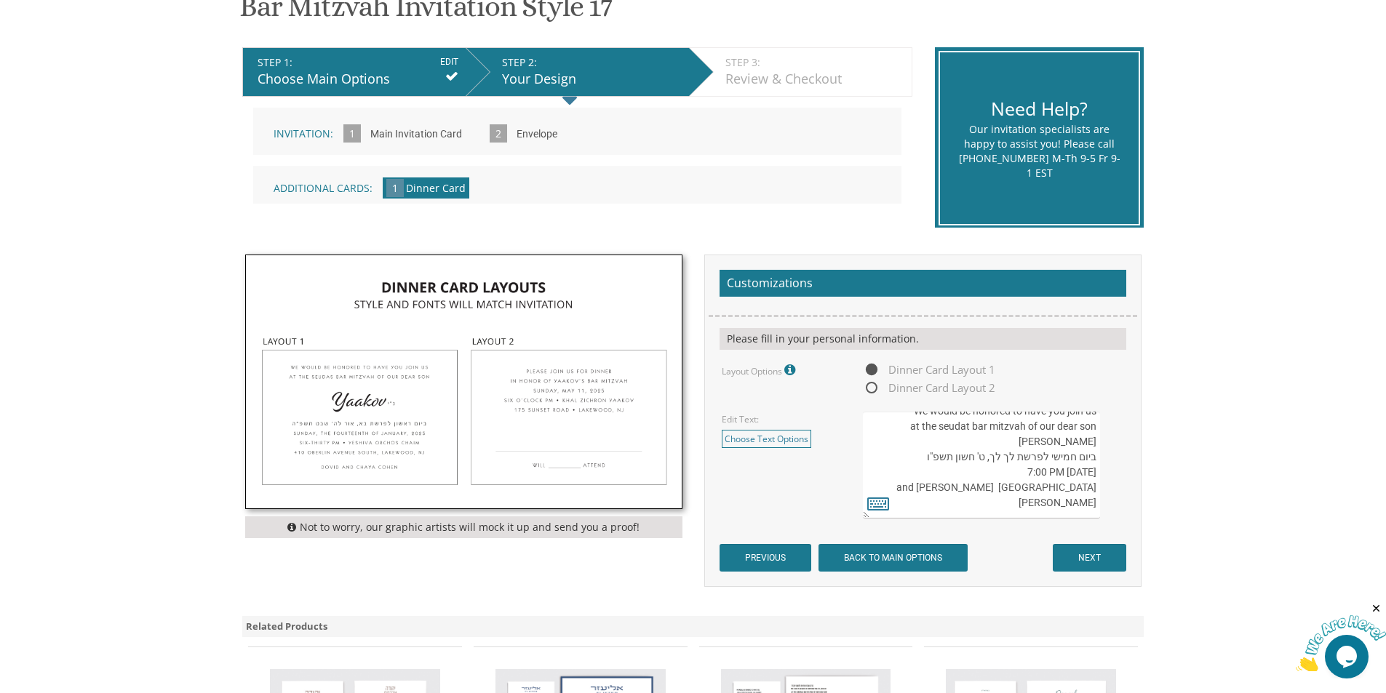
scroll to position [364, 0]
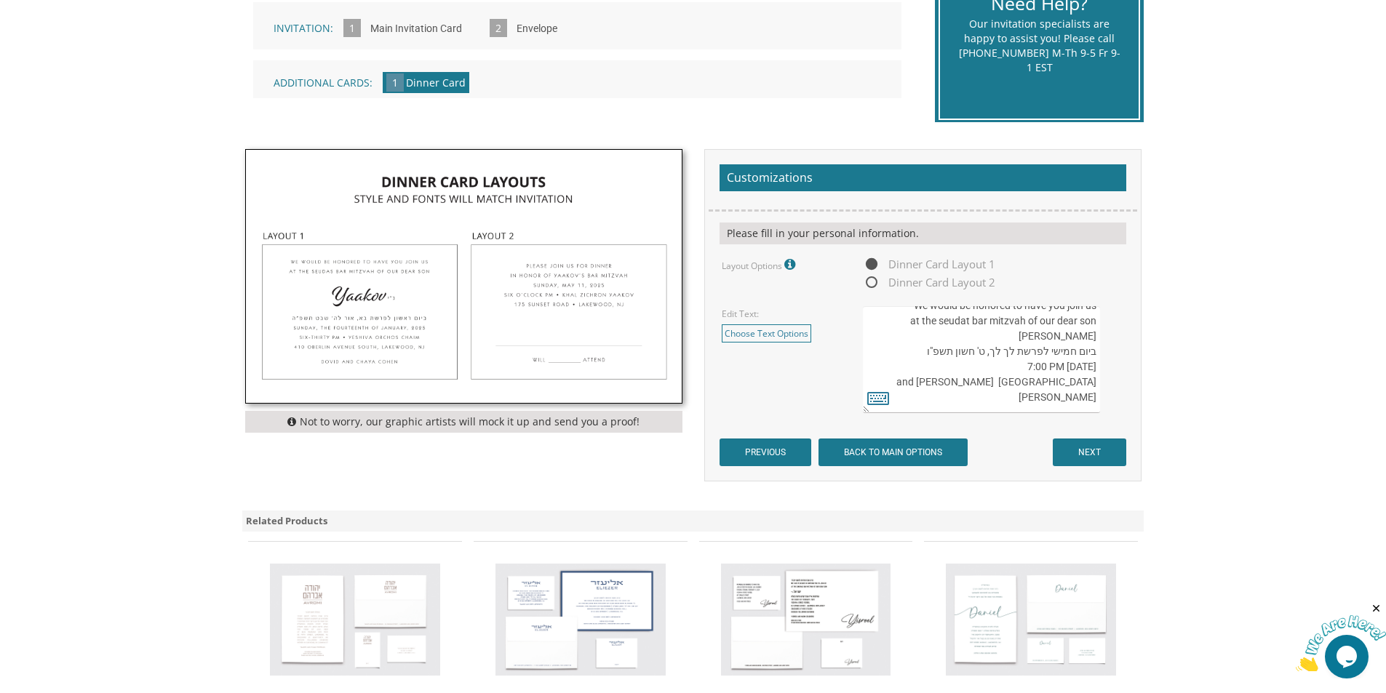
type textarea "We would be honored to have you join us at the seudat bar mitzvah of our dear s…"
click at [1098, 450] on input "NEXT" at bounding box center [1089, 453] width 73 height 28
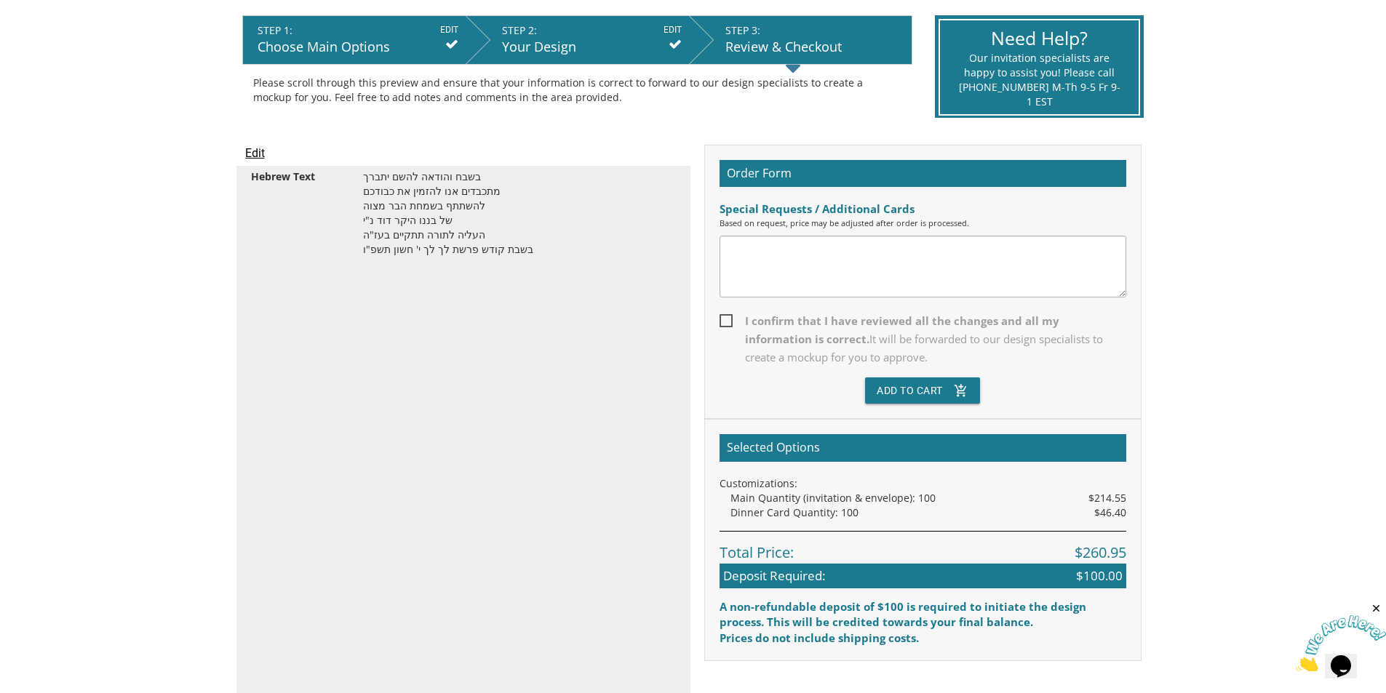
scroll to position [291, 0]
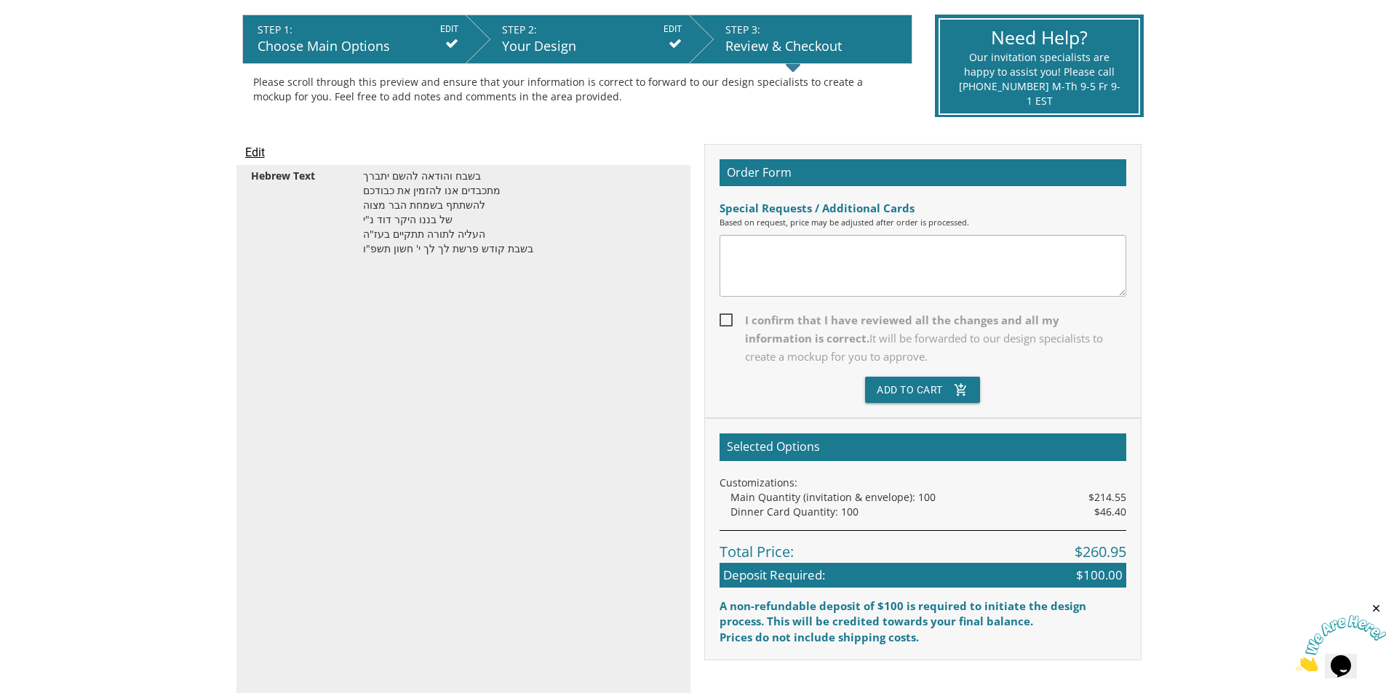
click at [728, 321] on span "I confirm that I have reviewed all the changes and all my information is correc…" at bounding box center [923, 338] width 407 height 55
click at [728, 321] on input "I confirm that I have reviewed all the changes and all my information is correc…" at bounding box center [724, 318] width 9 height 9
checkbox input "true"
click at [906, 390] on button "Add To Cart add_shopping_cart" at bounding box center [922, 390] width 115 height 26
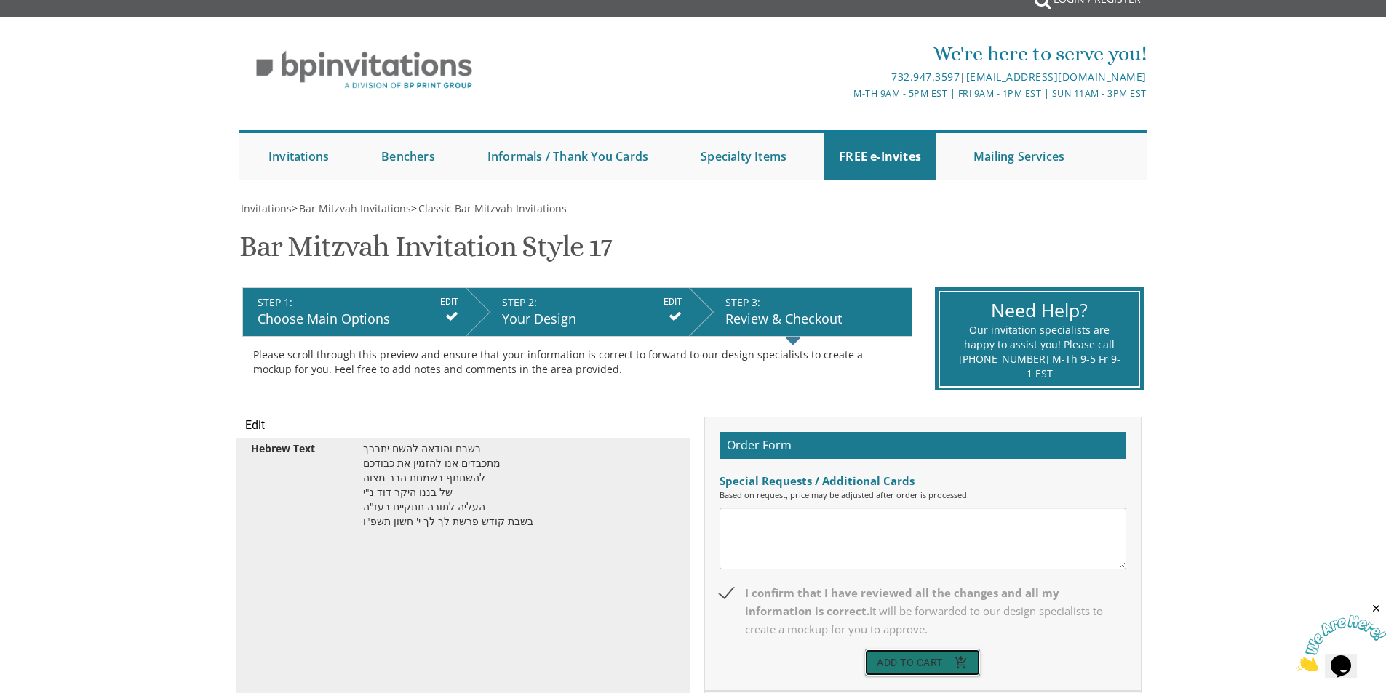
scroll to position [0, 0]
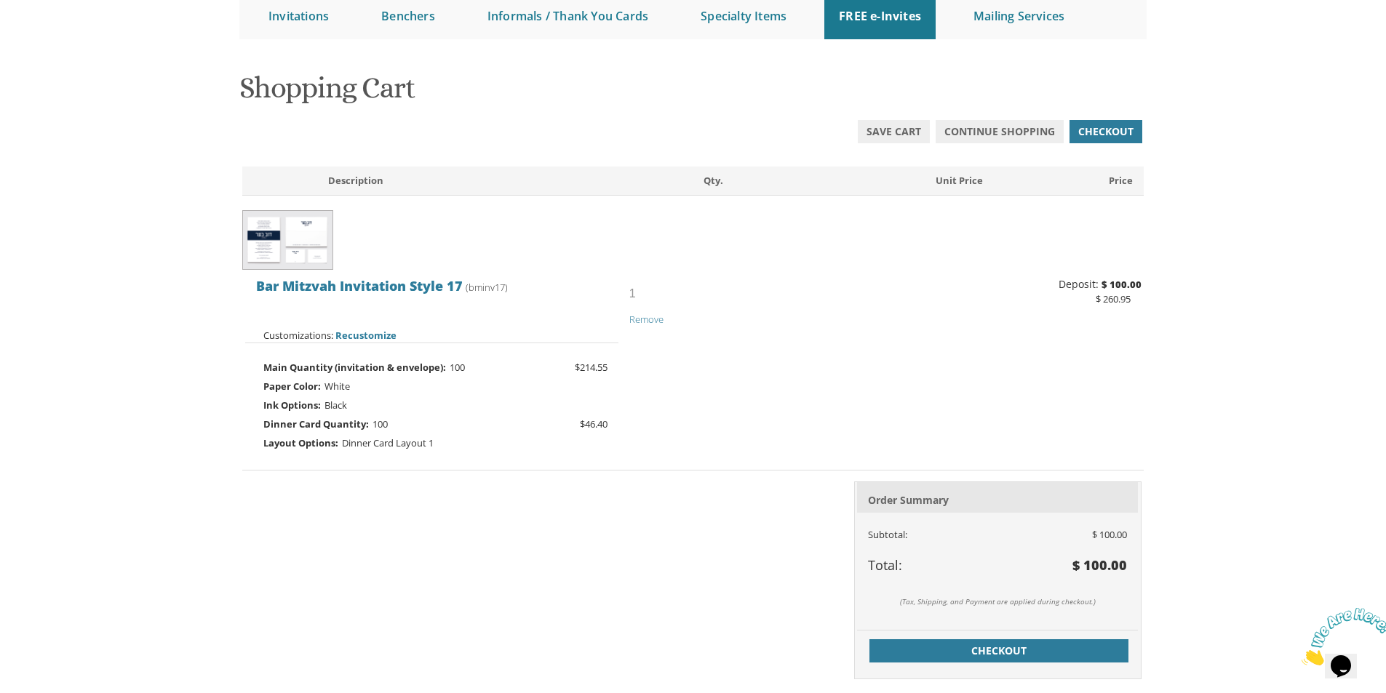
scroll to position [364, 0]
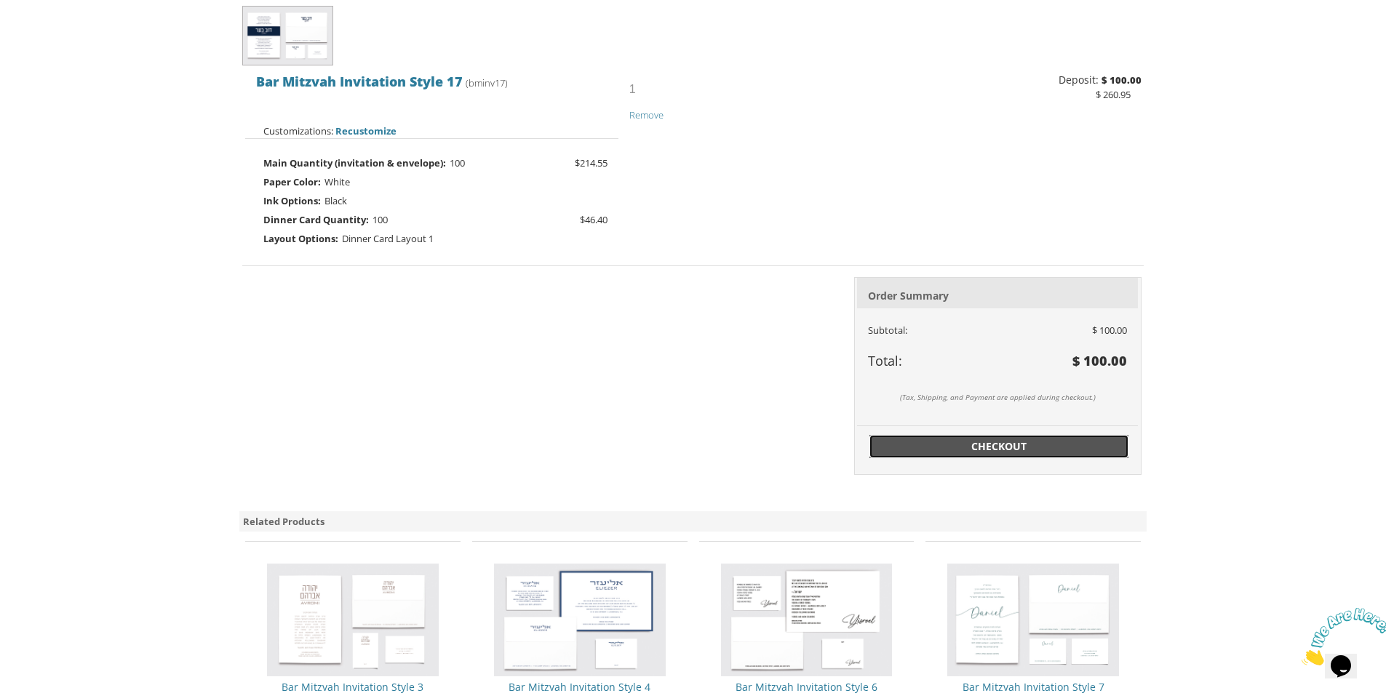
click at [1059, 435] on link "Checkout" at bounding box center [999, 446] width 259 height 23
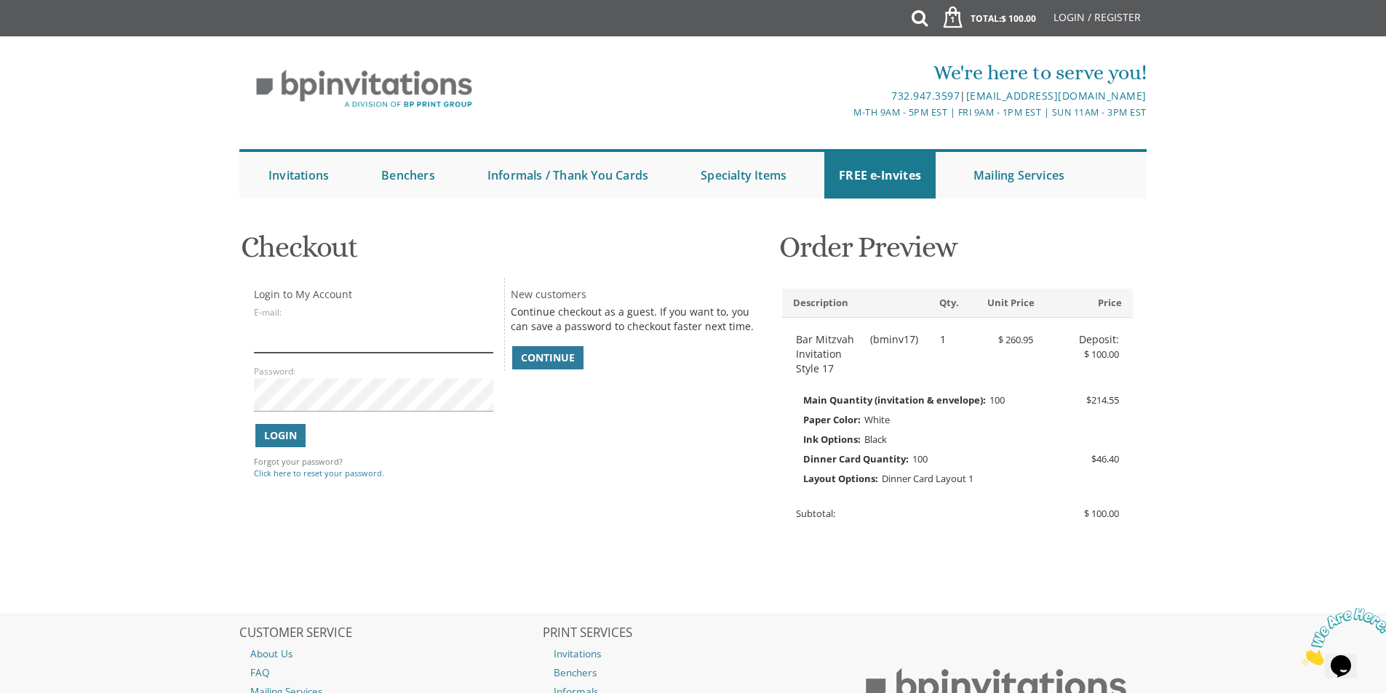
click at [320, 338] on input "E-mail:" at bounding box center [373, 335] width 239 height 33
type input "[EMAIL_ADDRESS][DOMAIN_NAME]"
click at [556, 363] on span "Continue" at bounding box center [548, 358] width 54 height 15
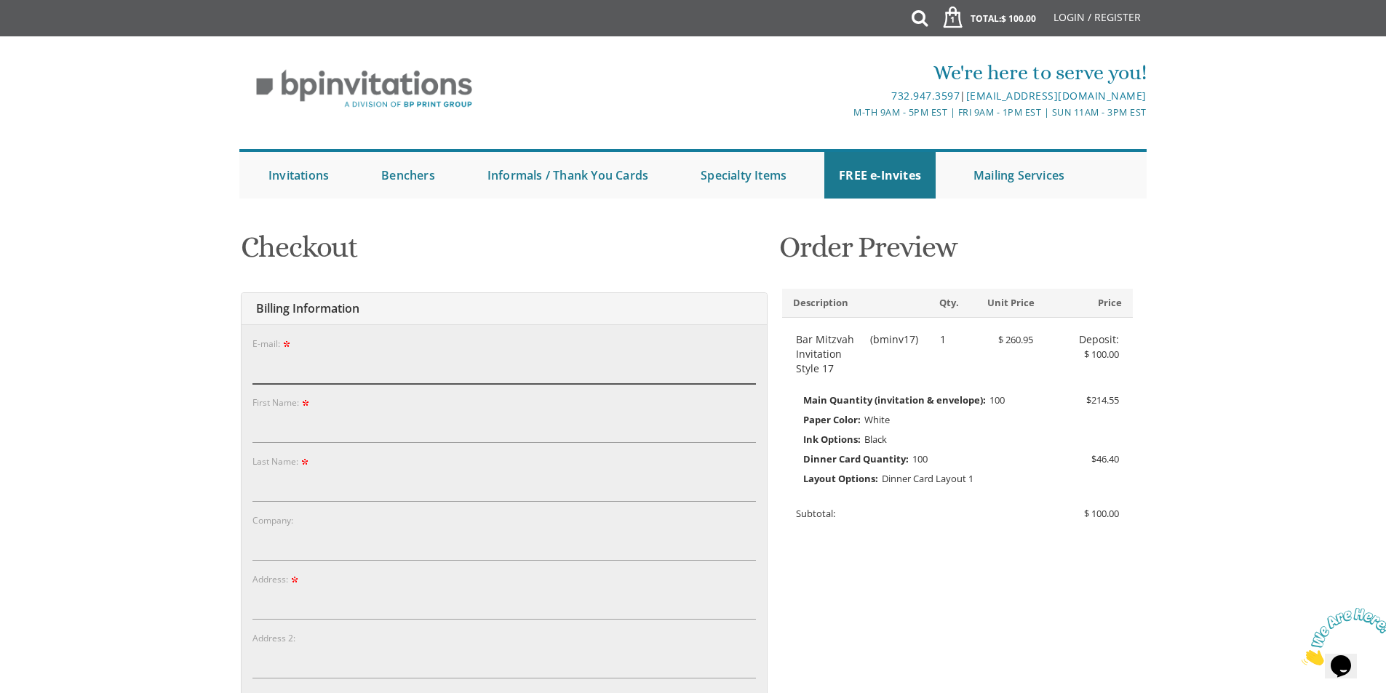
click at [329, 370] on input "E-mail:" at bounding box center [504, 367] width 504 height 33
type input "donicohen@gmail.com"
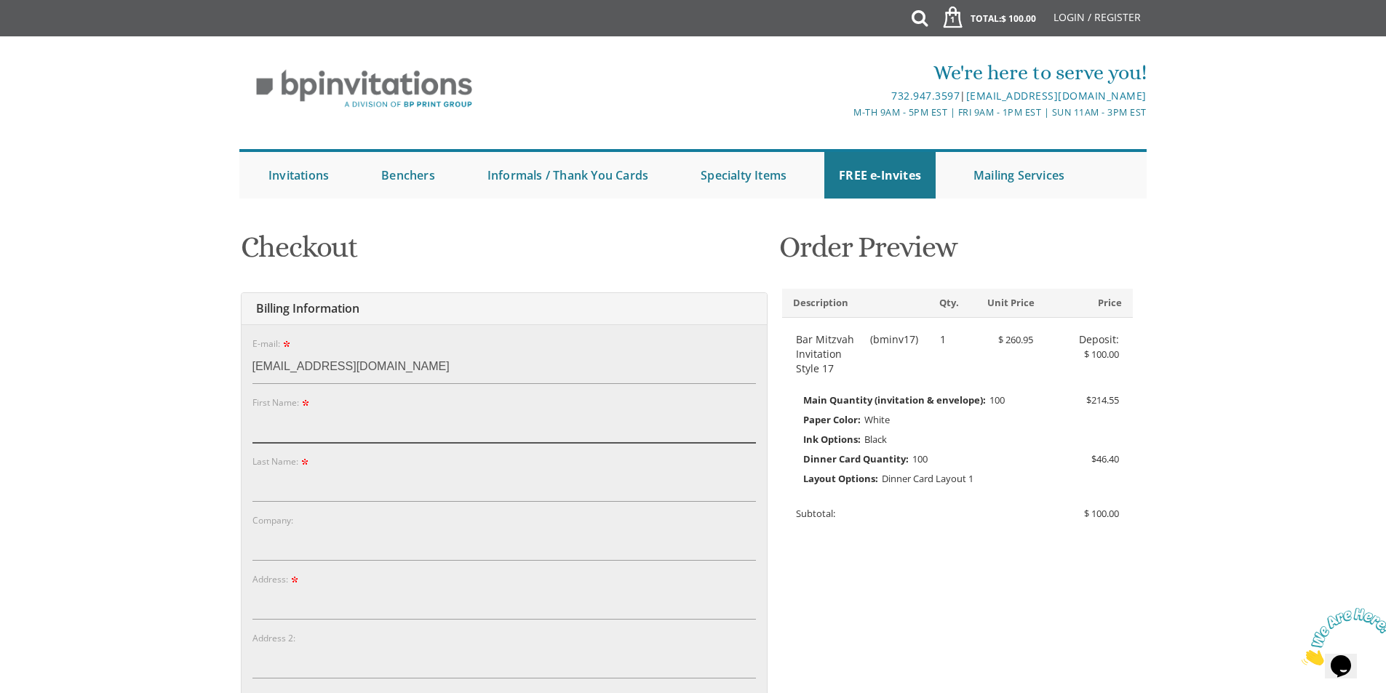
type input "daniel"
type input "cohen"
type input "916 Painted Post Rd"
type input "[GEOGRAPHIC_DATA]"
type input "21208"
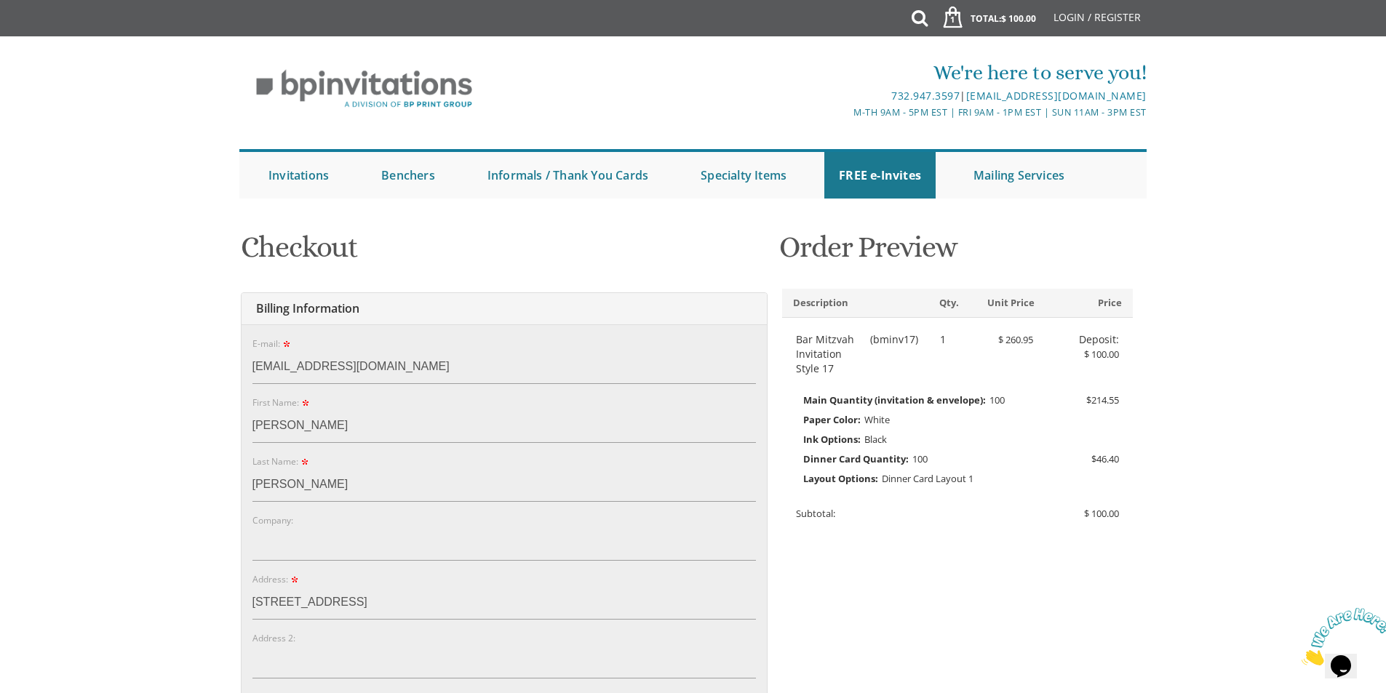
select select "MD"
type input "5164231319"
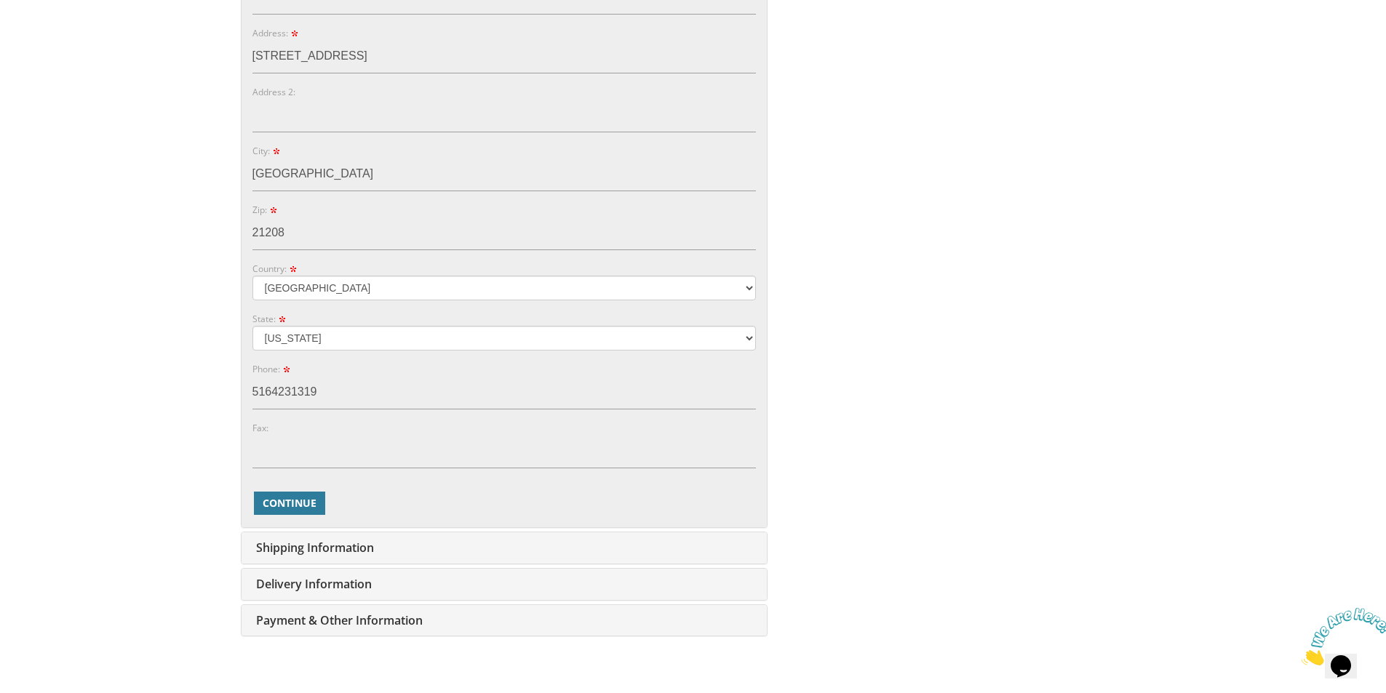
scroll to position [655, 0]
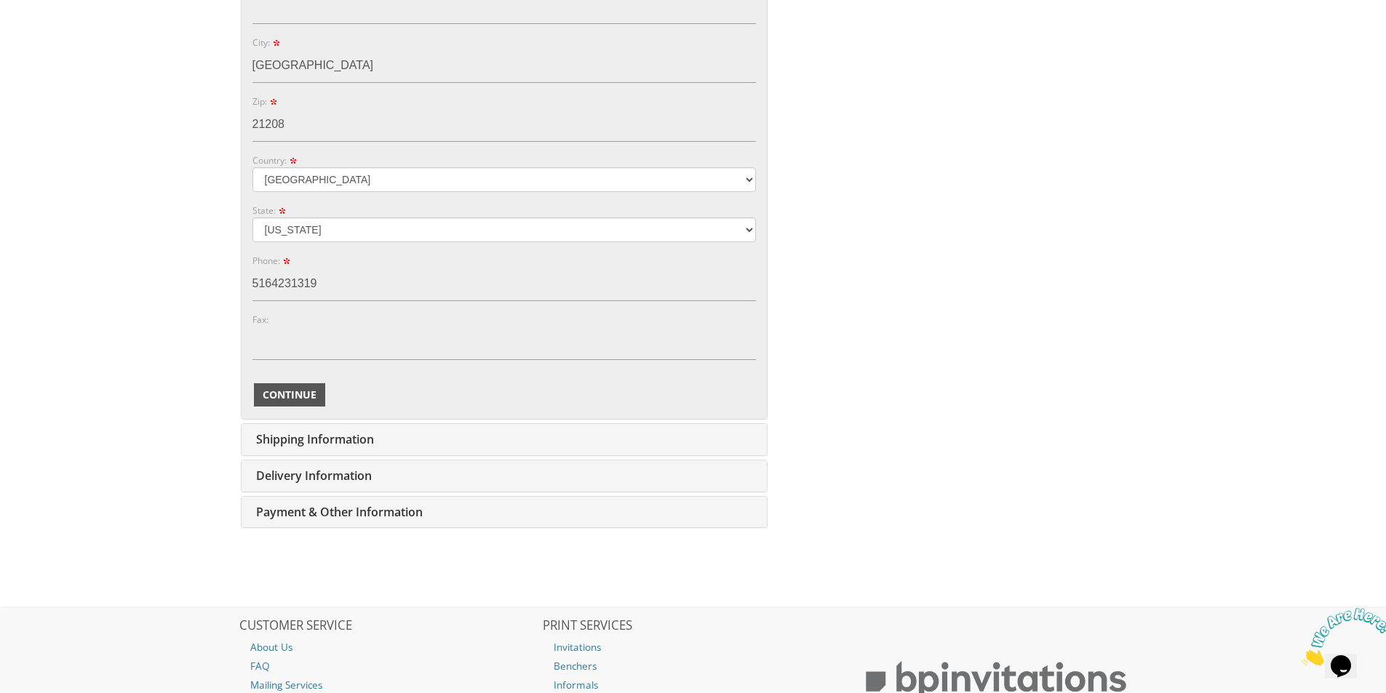
click at [311, 394] on span "Continue" at bounding box center [290, 395] width 54 height 15
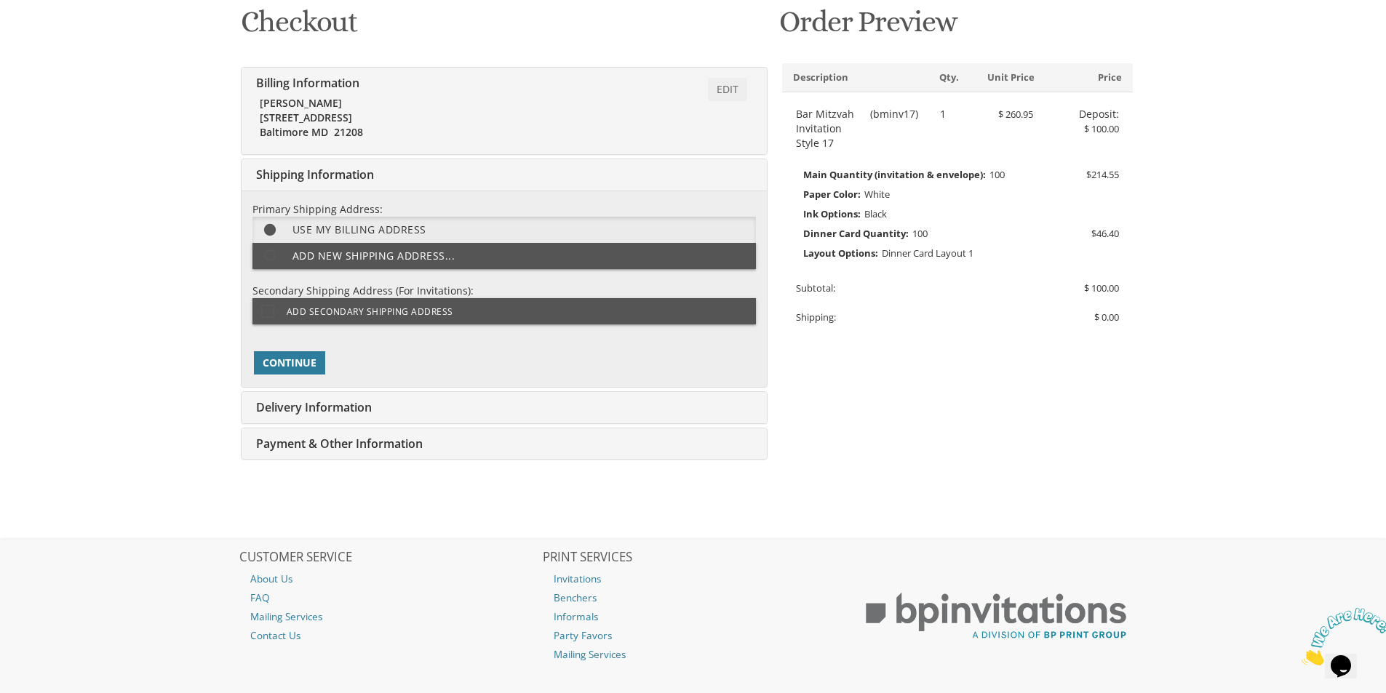
scroll to position [225, 0]
click at [301, 362] on span "Continue" at bounding box center [290, 364] width 54 height 15
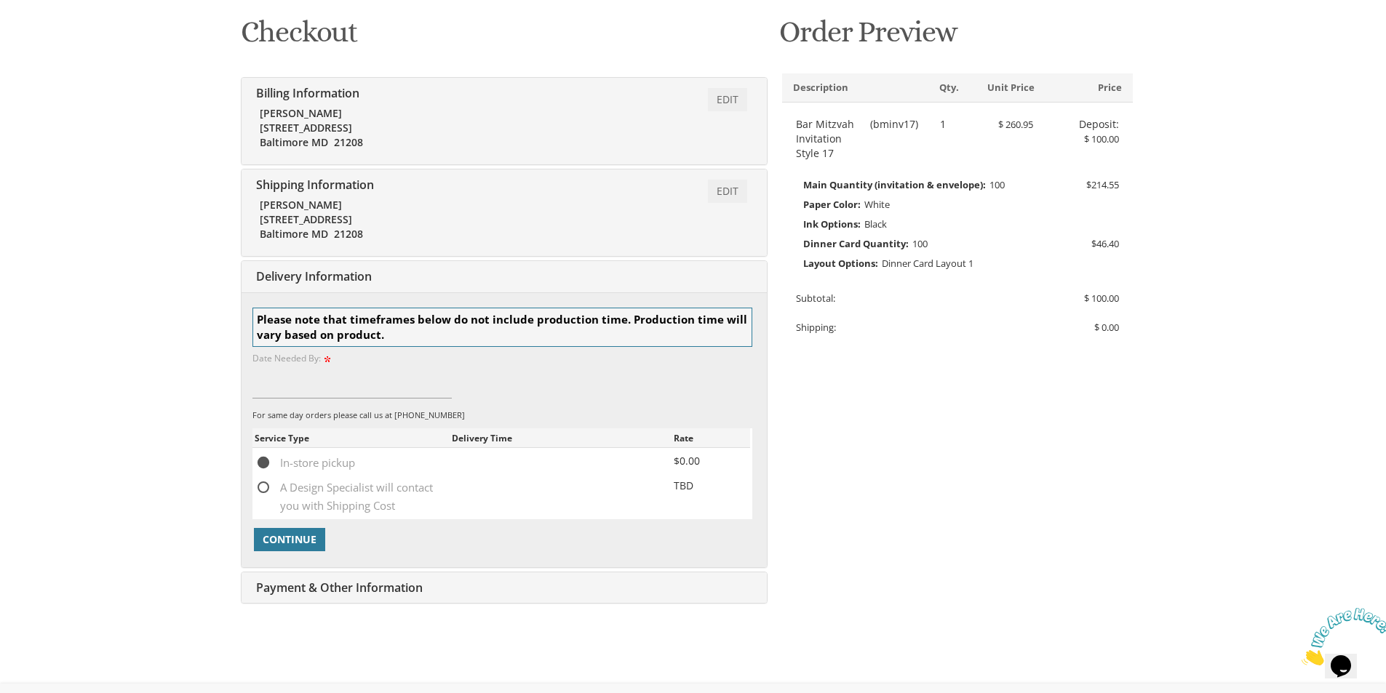
scroll to position [213, 0]
click at [293, 546] on span "Continue" at bounding box center [290, 542] width 54 height 15
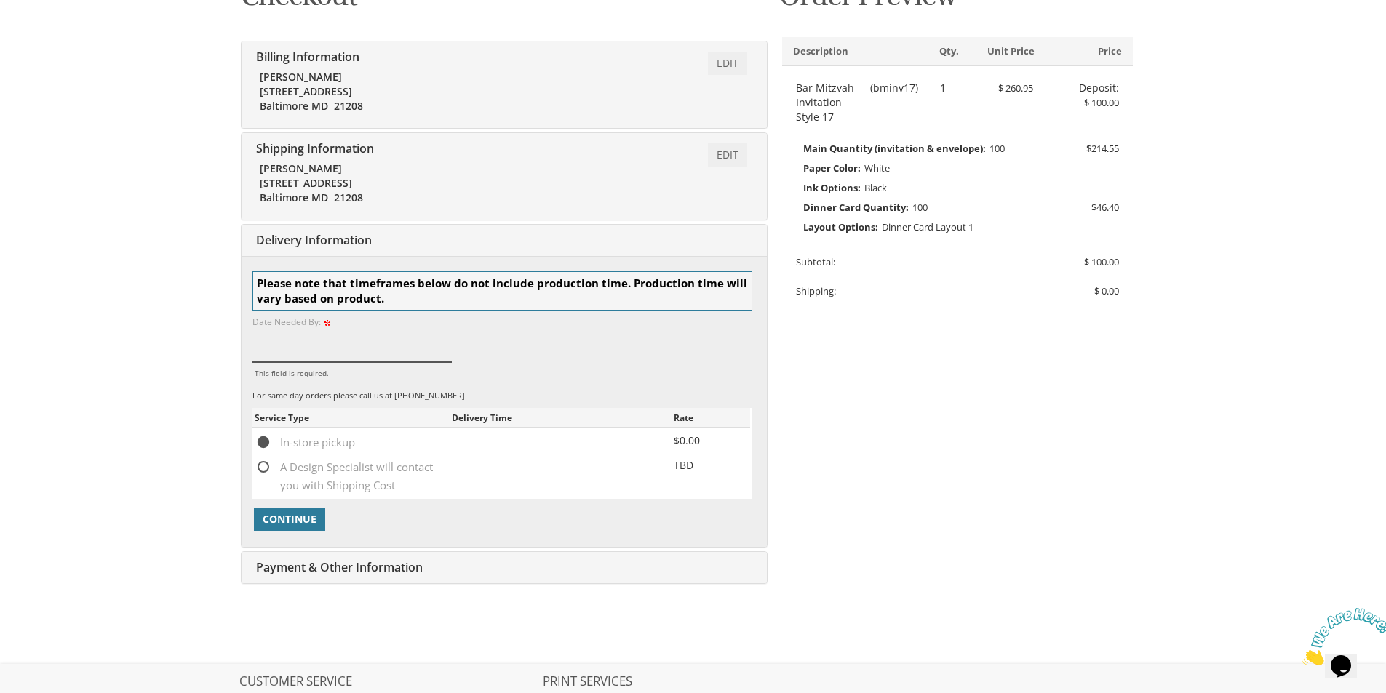
scroll to position [286, 0]
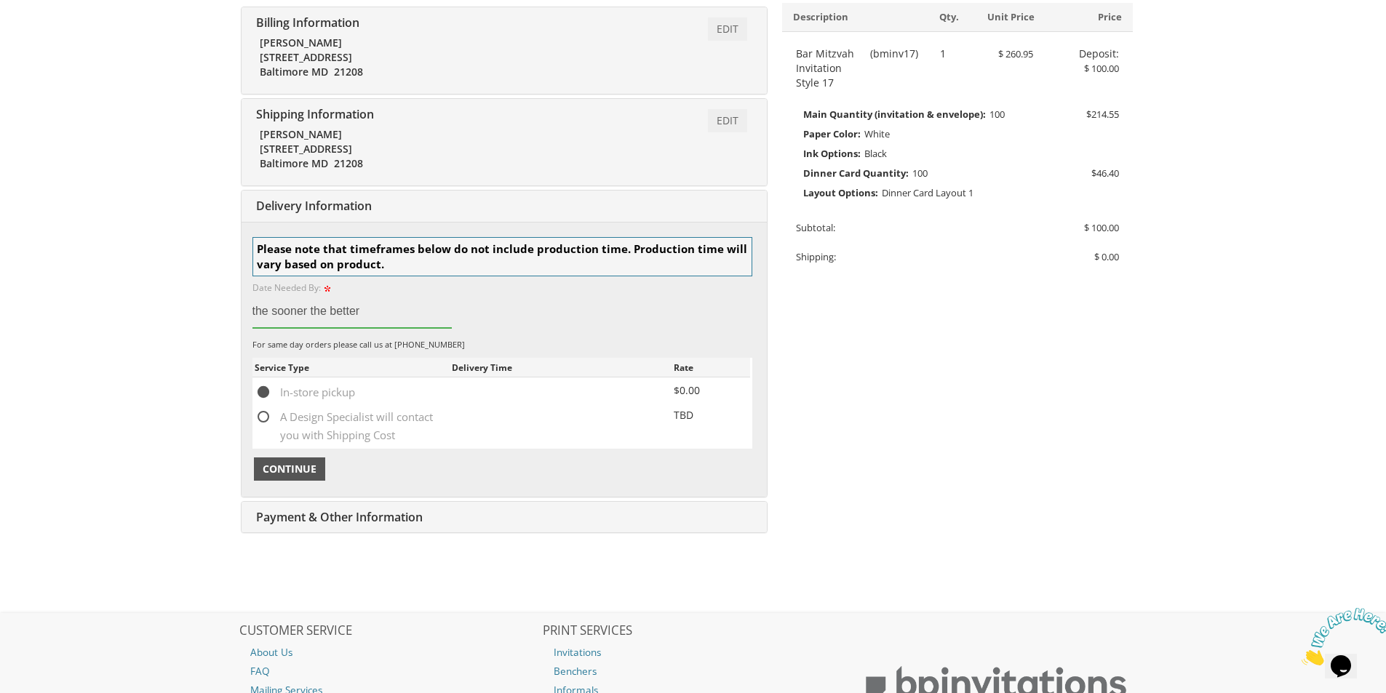
type input "the sooner the better"
click at [301, 473] on span "Continue" at bounding box center [290, 469] width 54 height 15
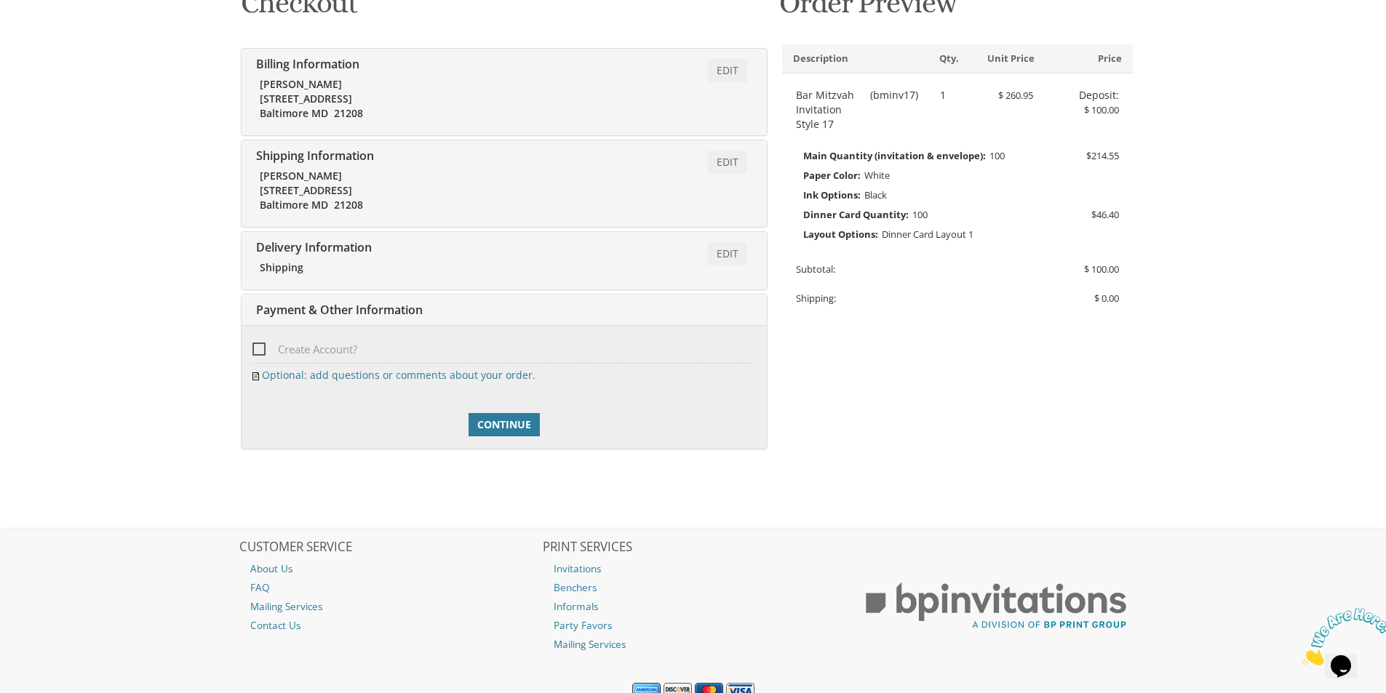
scroll to position [306, 0]
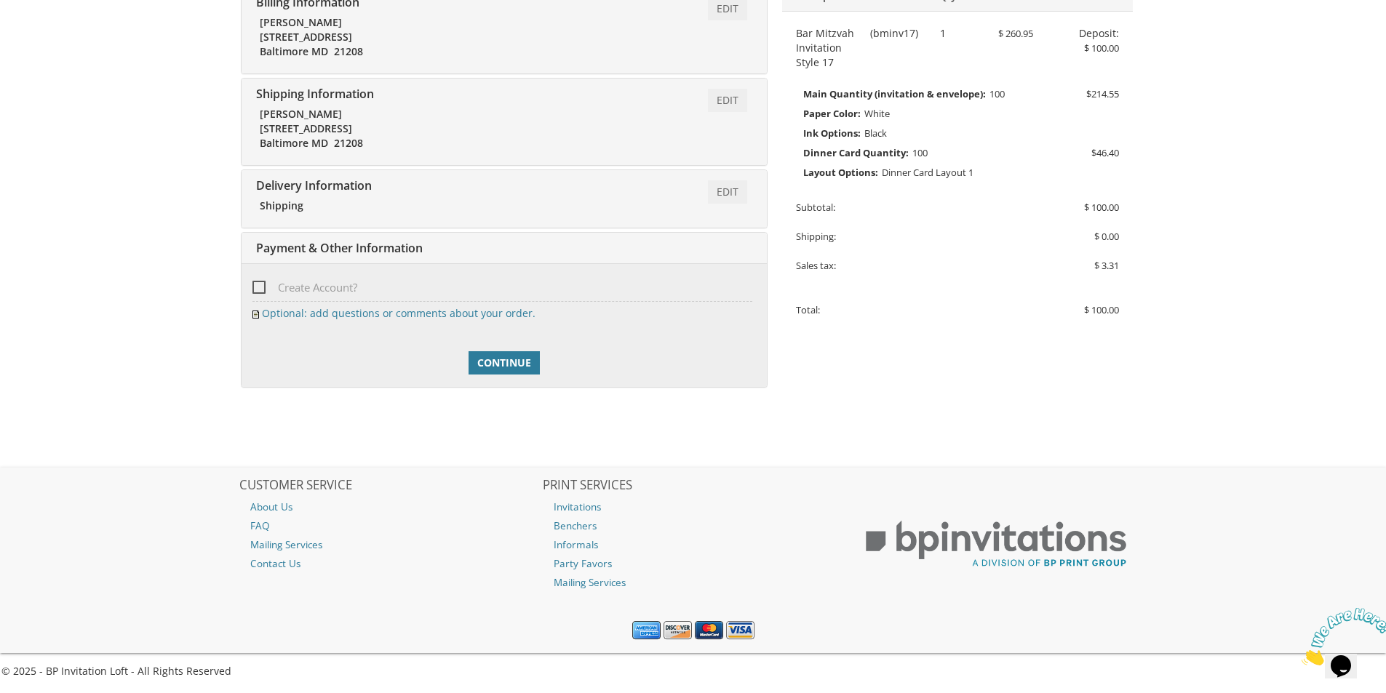
click at [256, 290] on span "Create Account?" at bounding box center [304, 288] width 105 height 18
click at [256, 290] on input "Create Account?" at bounding box center [256, 286] width 9 height 9
checkbox input "true"
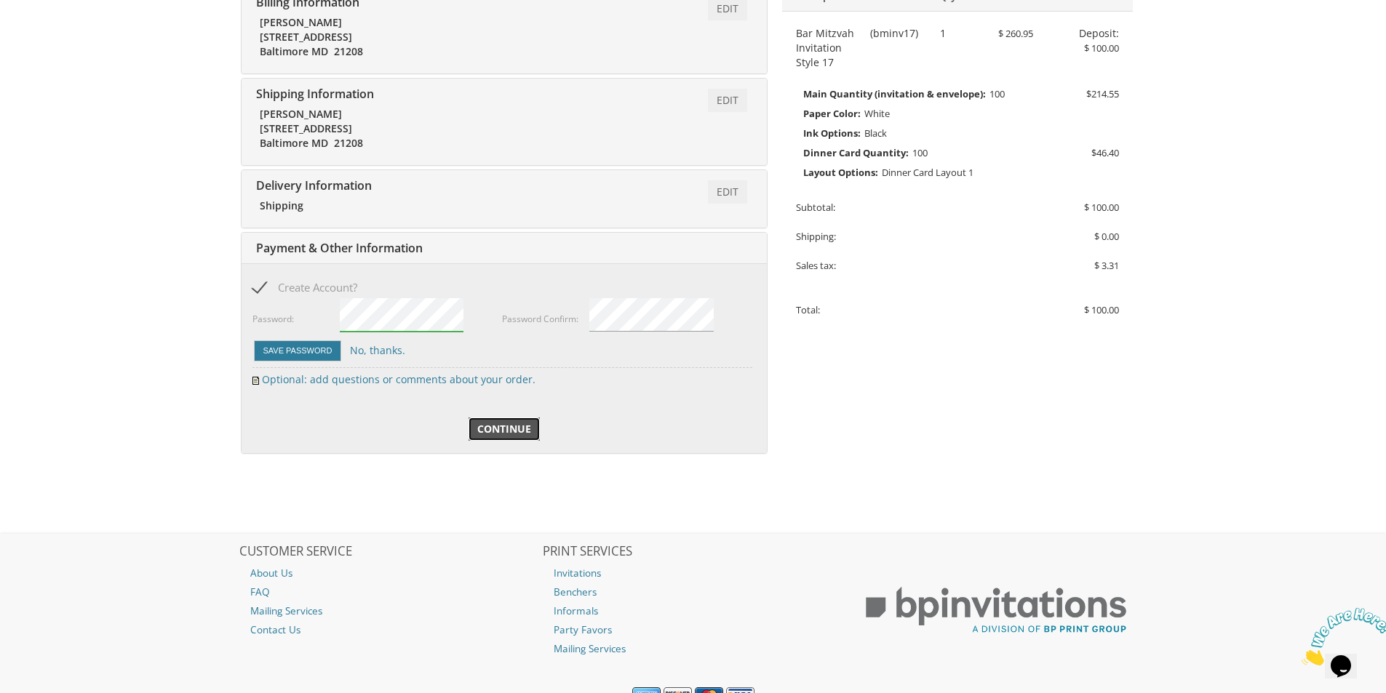
click at [515, 427] on span "Continue" at bounding box center [504, 429] width 54 height 15
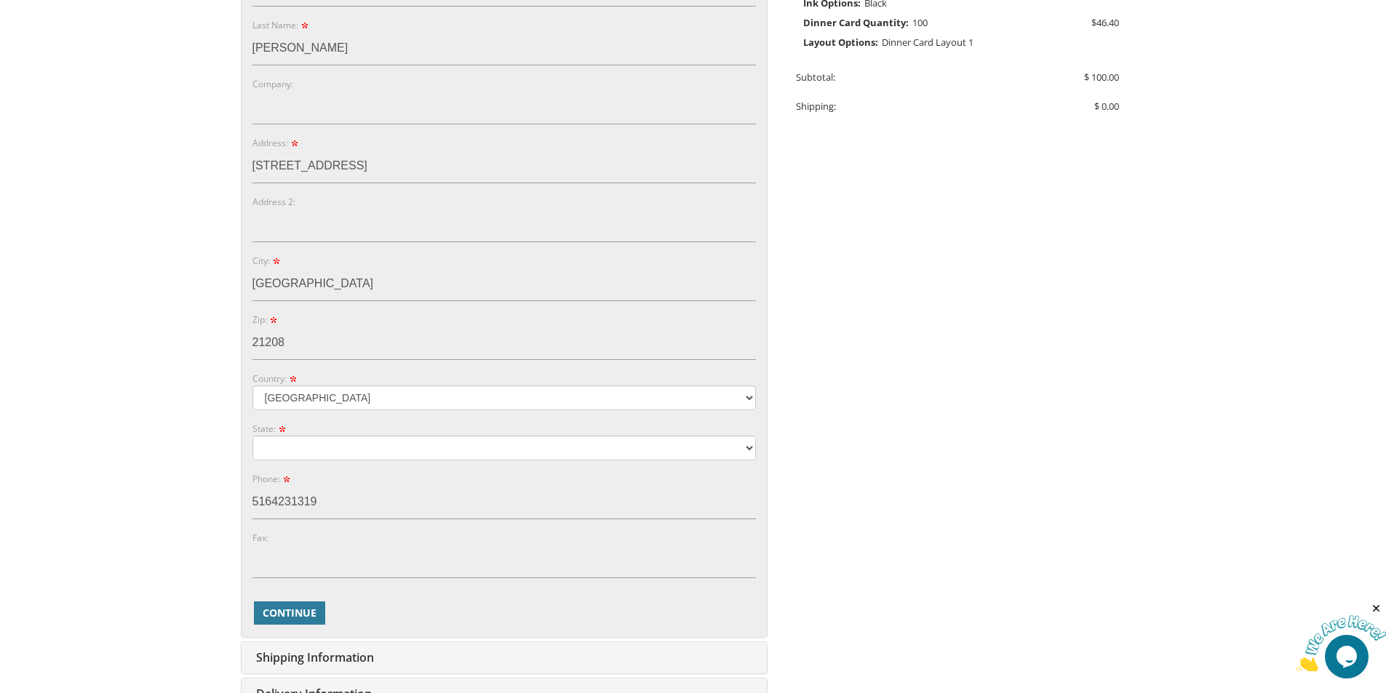
scroll to position [582, 0]
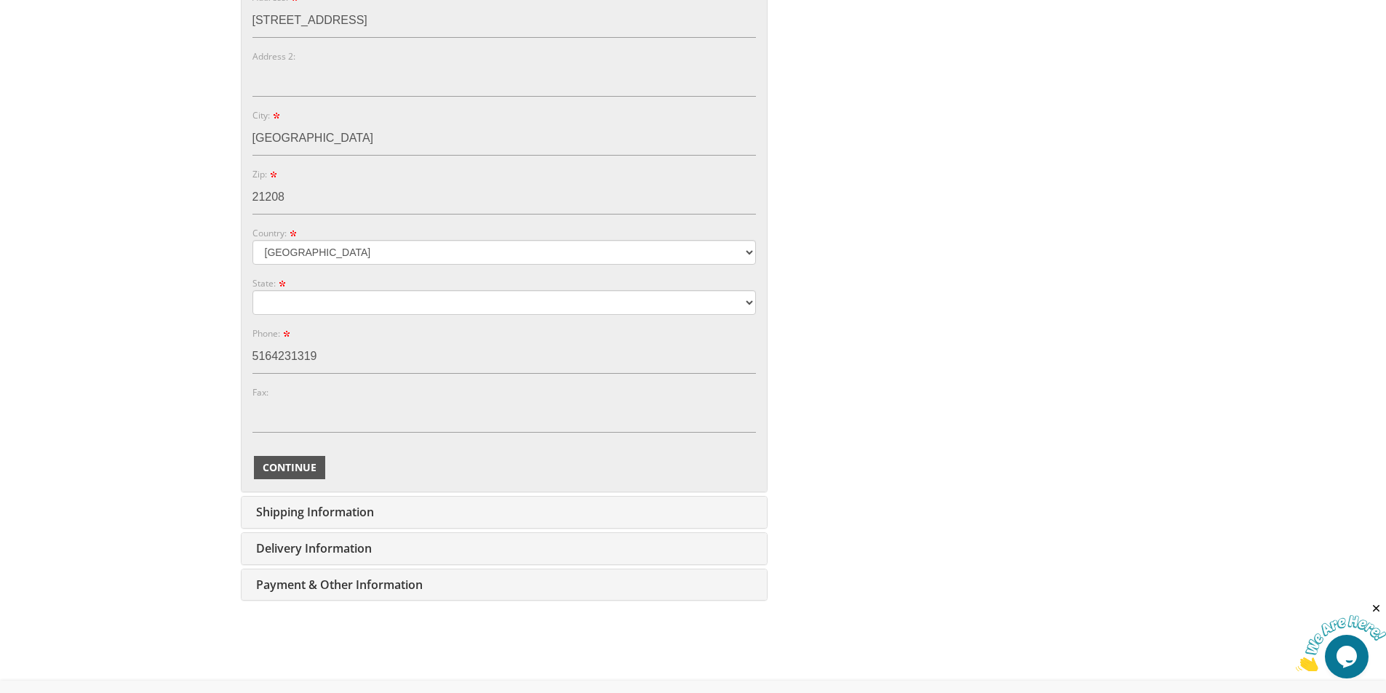
click at [292, 461] on span "Continue" at bounding box center [290, 468] width 54 height 15
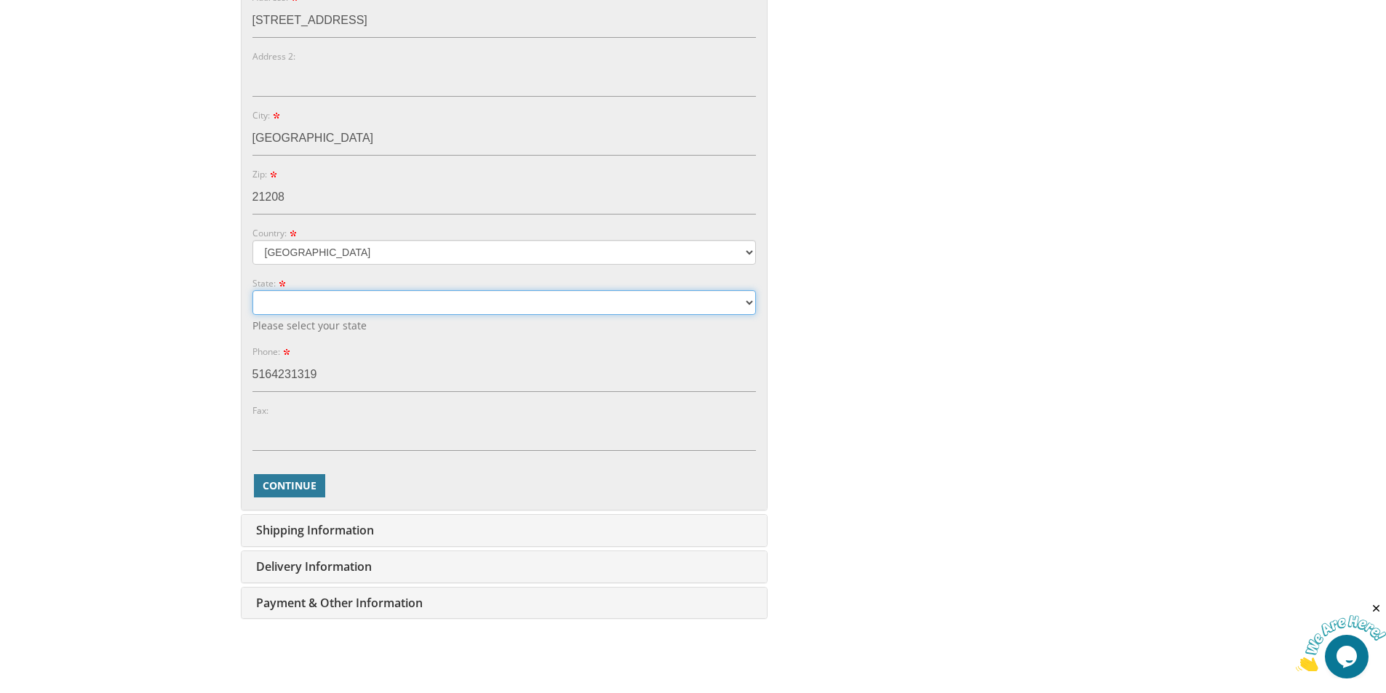
click at [329, 302] on select "Alabama Alaska Guam" at bounding box center [504, 302] width 504 height 25
select select "MD"
click at [252, 290] on select "Alabama Alaska Guam" at bounding box center [504, 302] width 504 height 25
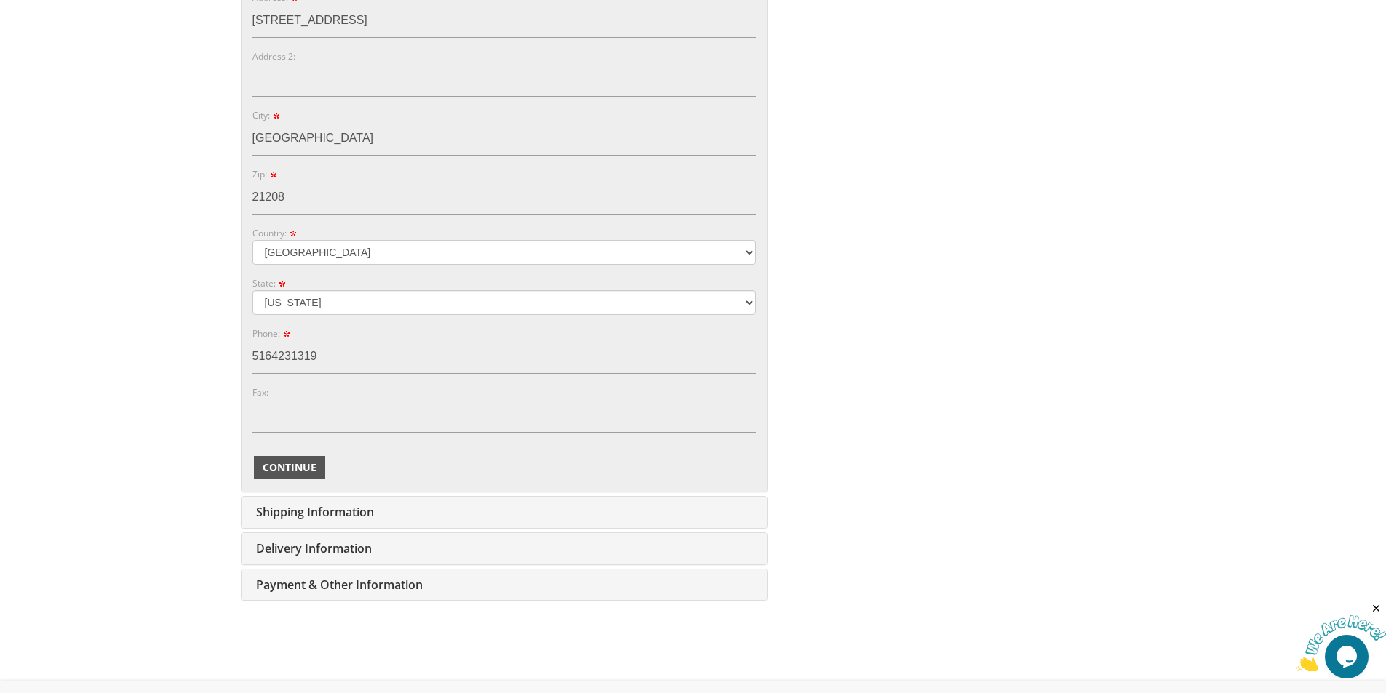
click at [299, 485] on div "E-mail: donicohen@gmail.com Password: Password Confirm: First Name: daniel Last…" at bounding box center [504, 116] width 525 height 749
click at [306, 468] on span "Continue" at bounding box center [290, 468] width 54 height 15
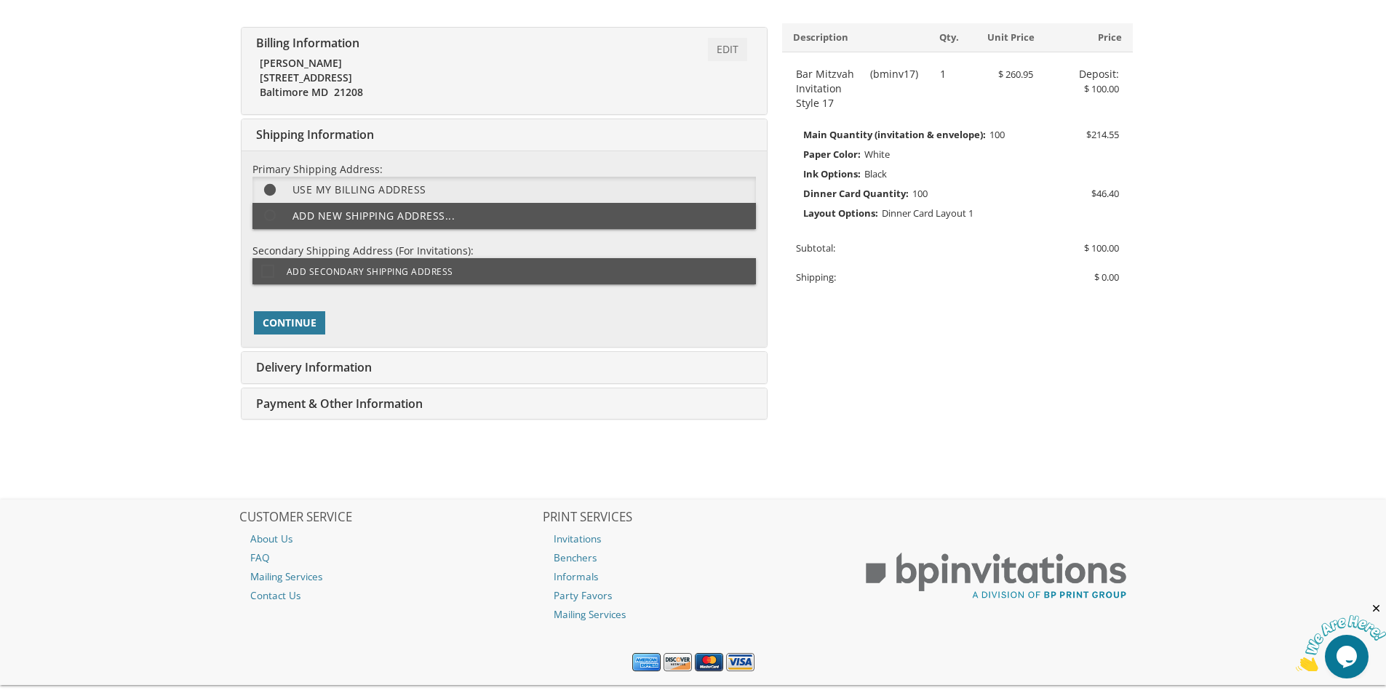
scroll to position [298, 0]
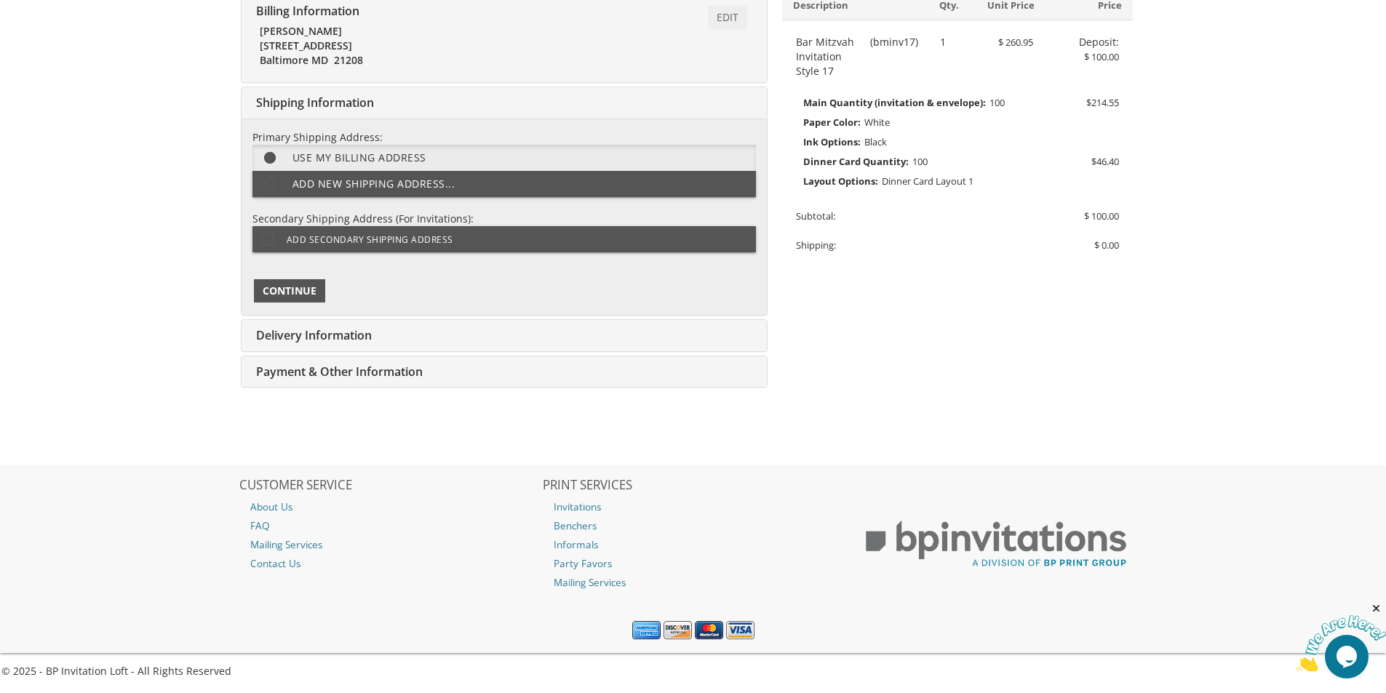
click at [292, 298] on button "Continue" at bounding box center [289, 290] width 71 height 23
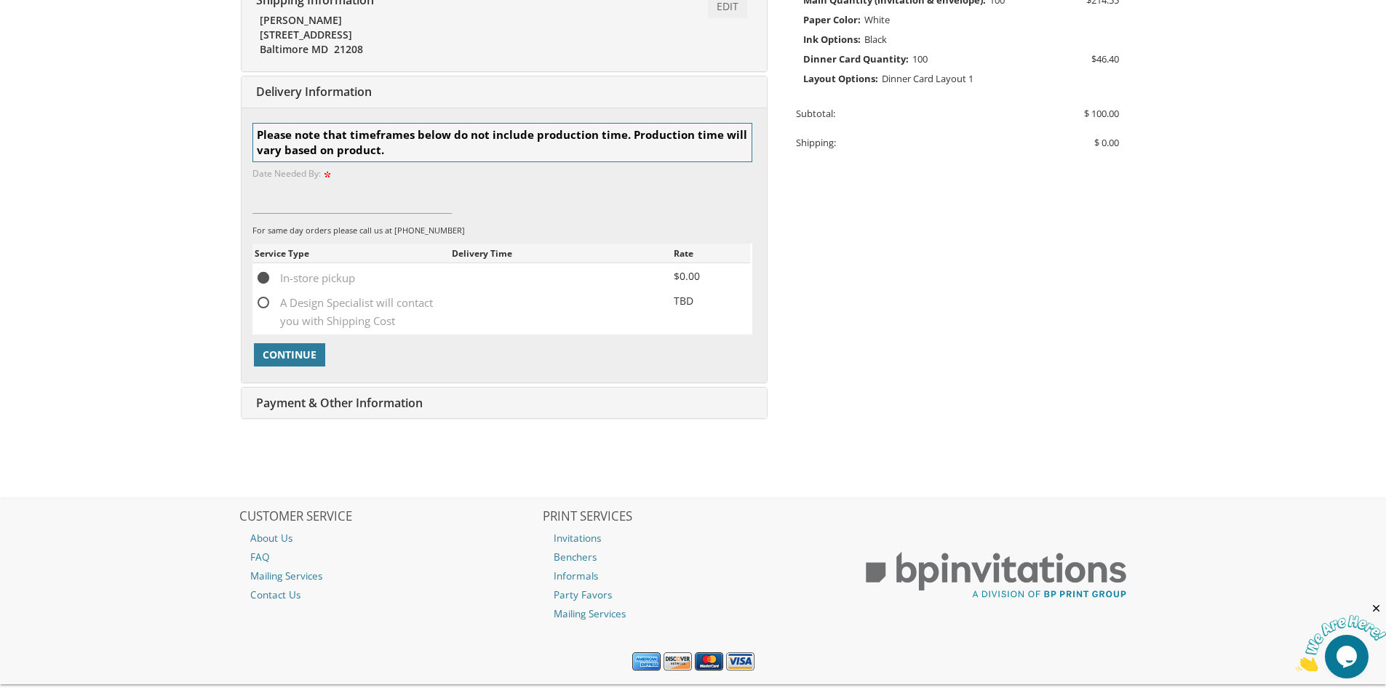
scroll to position [431, 0]
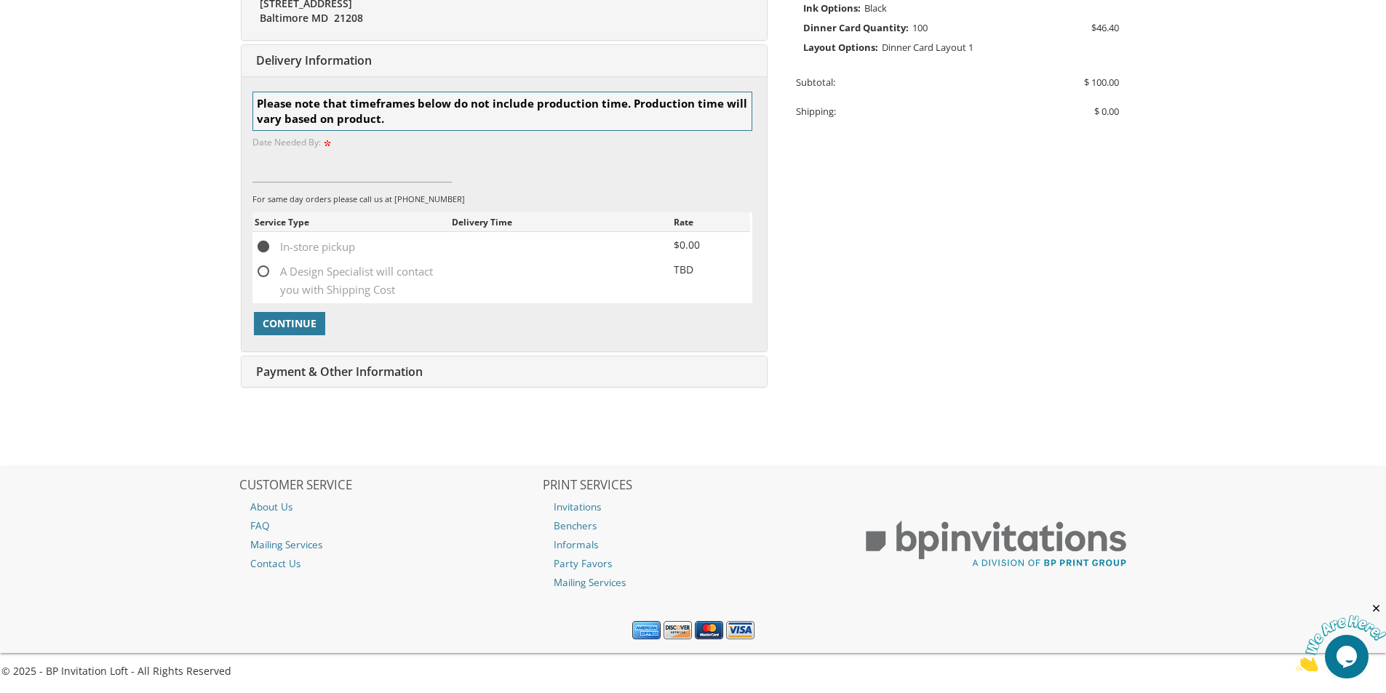
click at [267, 271] on span "A Design Specialist will contact you with Shipping Cost" at bounding box center [353, 272] width 197 height 18
click at [264, 271] on input "A Design Specialist will contact you with Shipping Cost" at bounding box center [259, 270] width 9 height 9
radio input "true"
click at [296, 326] on span "Continue" at bounding box center [290, 324] width 54 height 15
type input "9/25/2025"
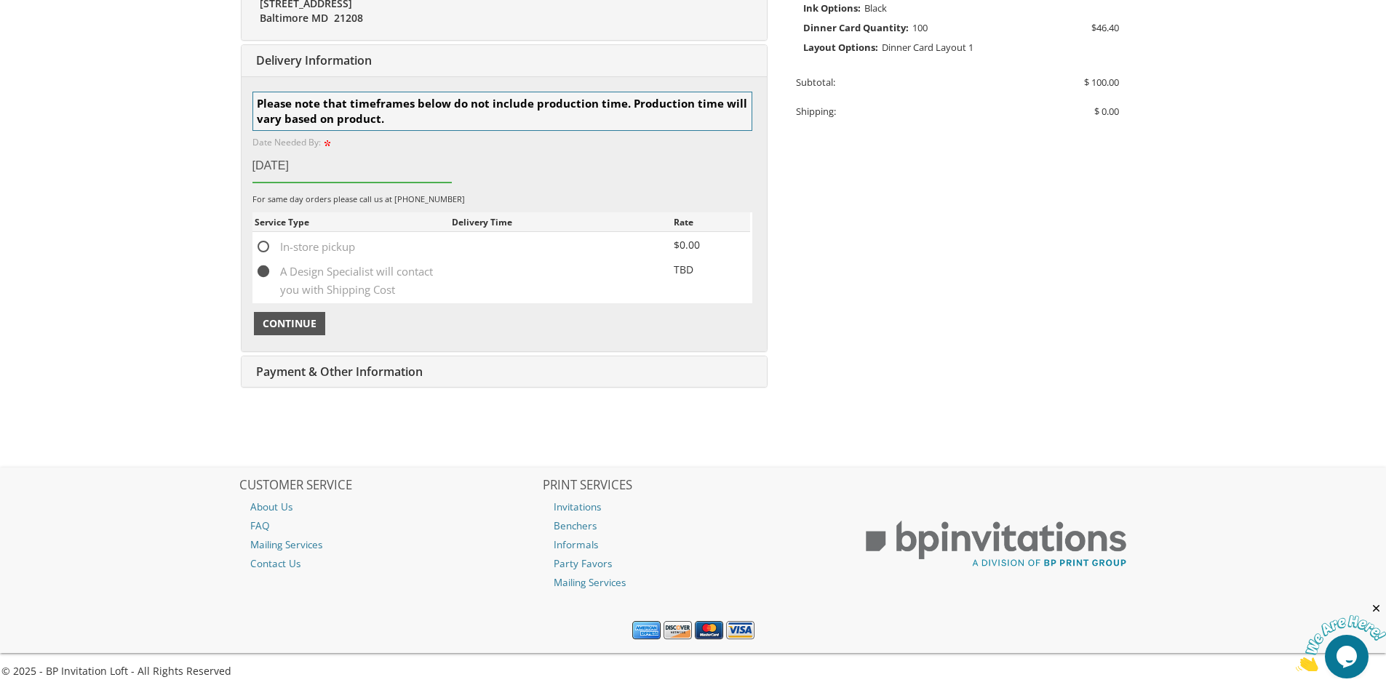
click at [298, 327] on span "Continue" at bounding box center [290, 324] width 54 height 15
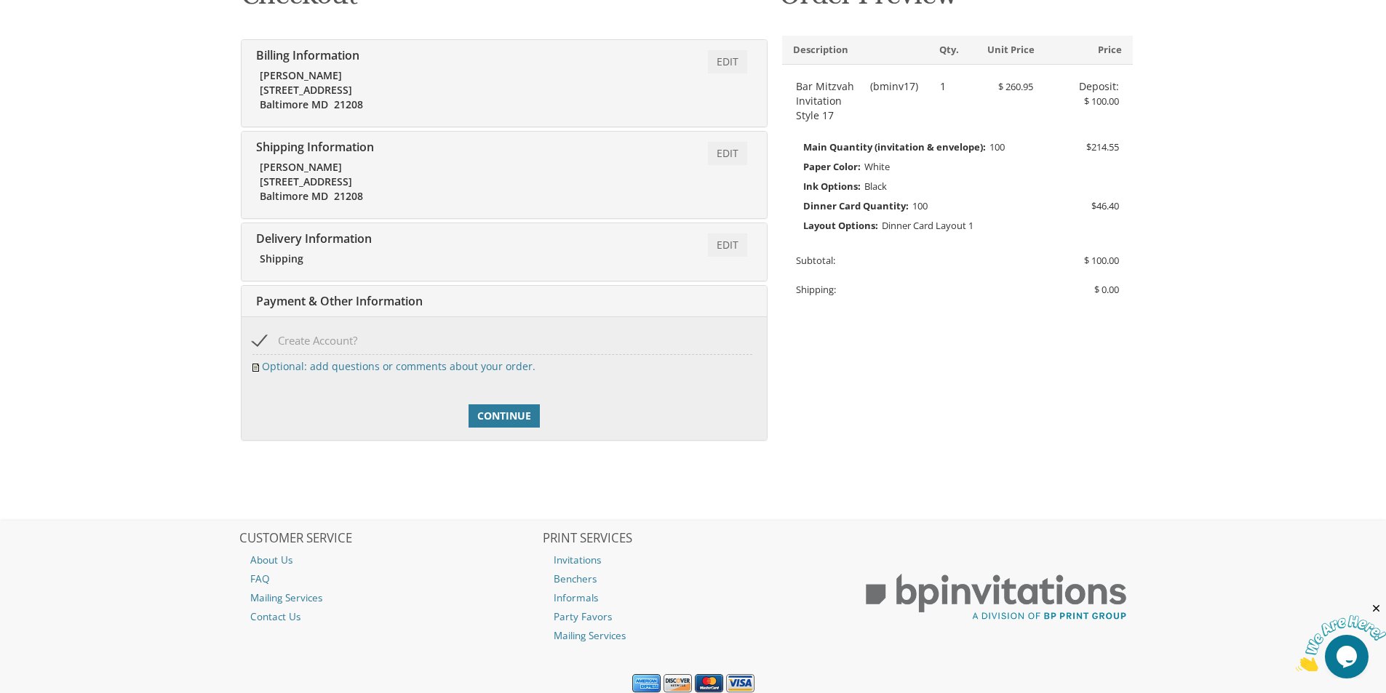
scroll to position [306, 0]
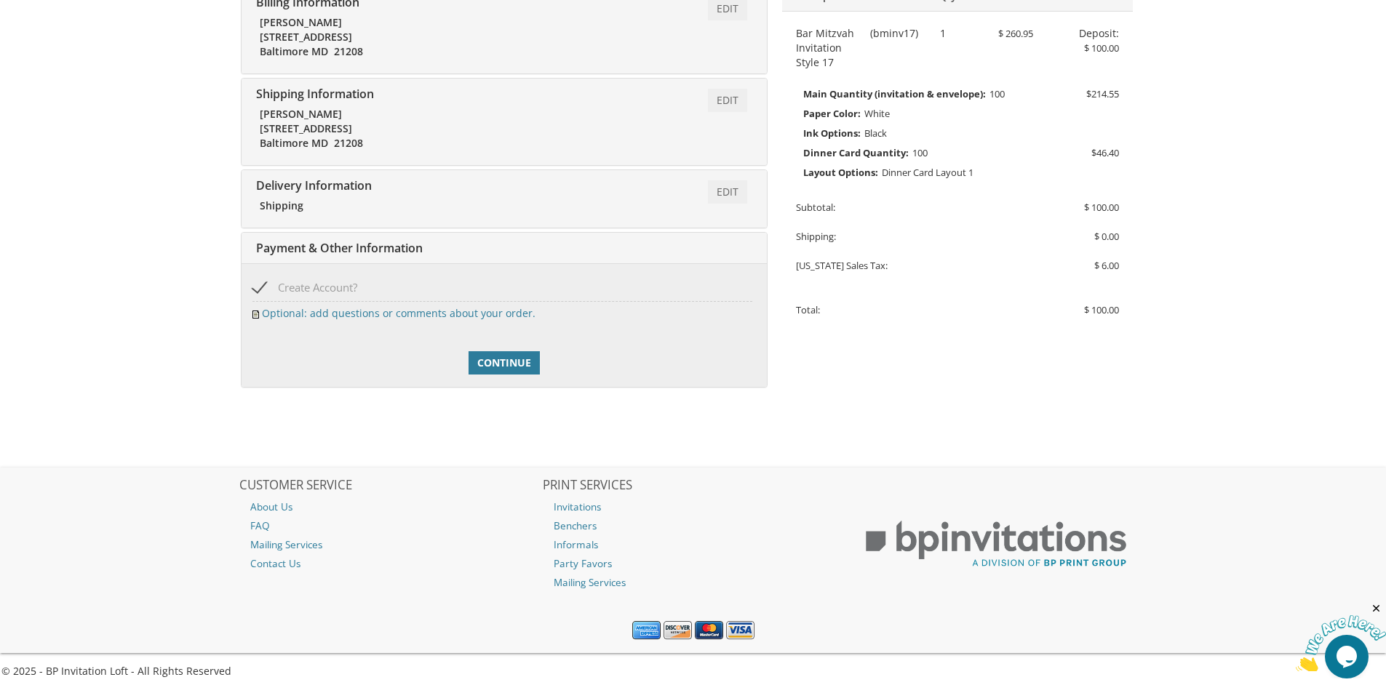
click at [344, 279] on span "Create Account?" at bounding box center [304, 288] width 105 height 18
click at [262, 282] on input "Create Account?" at bounding box center [256, 286] width 9 height 9
checkbox input "false"
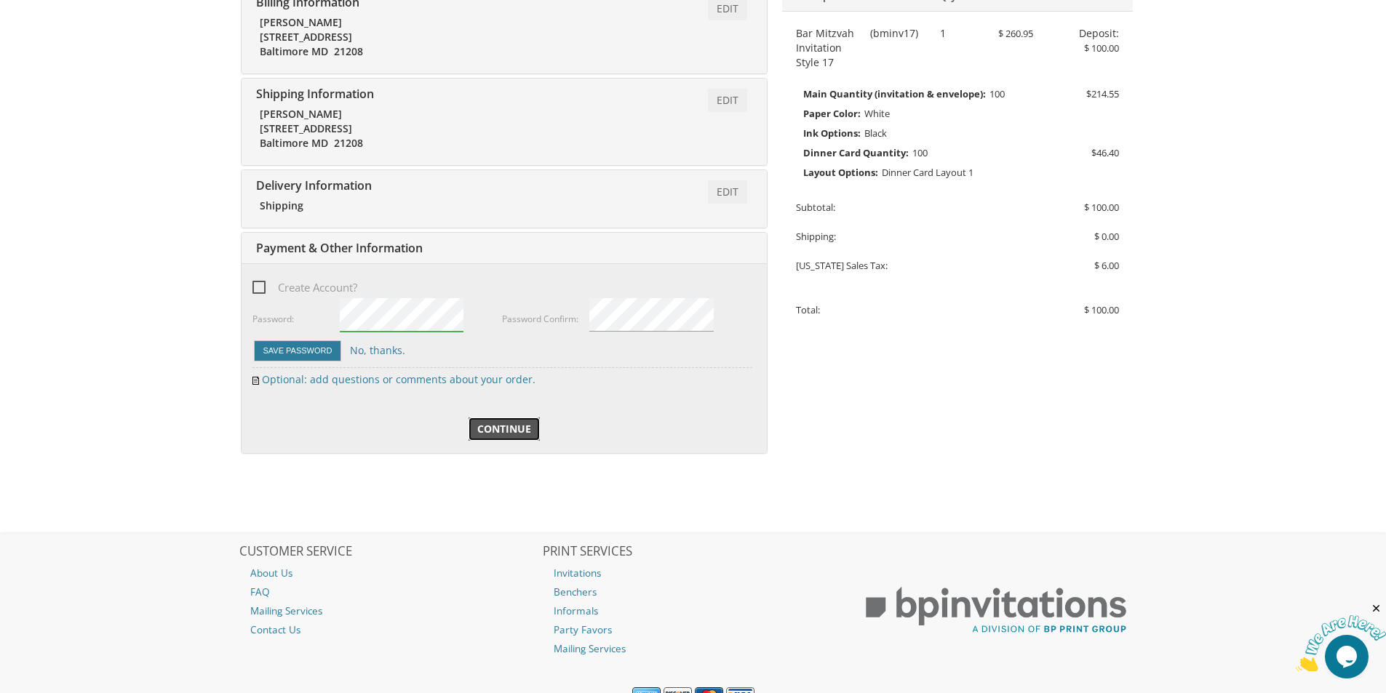
click at [527, 427] on span "Continue" at bounding box center [504, 429] width 54 height 15
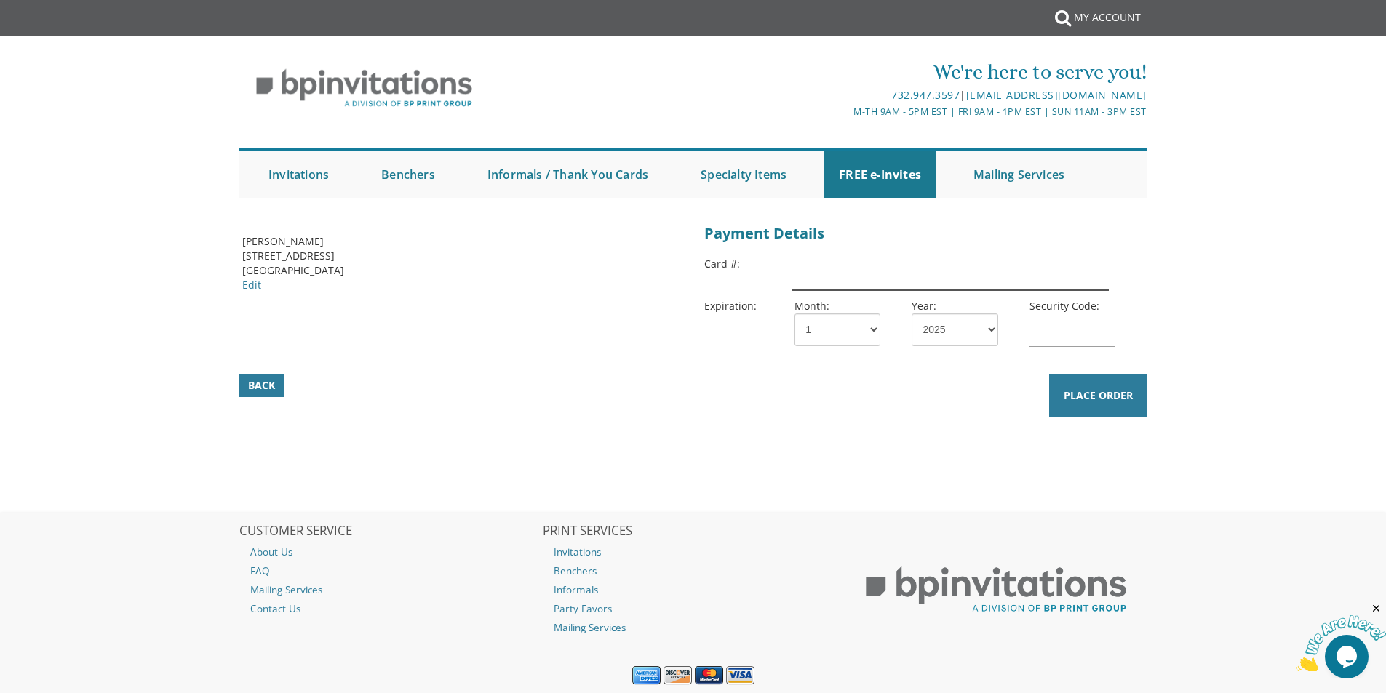
click at [841, 269] on input "text" at bounding box center [950, 273] width 317 height 33
type input "[CREDIT_CARD_NUMBER]"
select select "05"
select select "27"
type input "742"
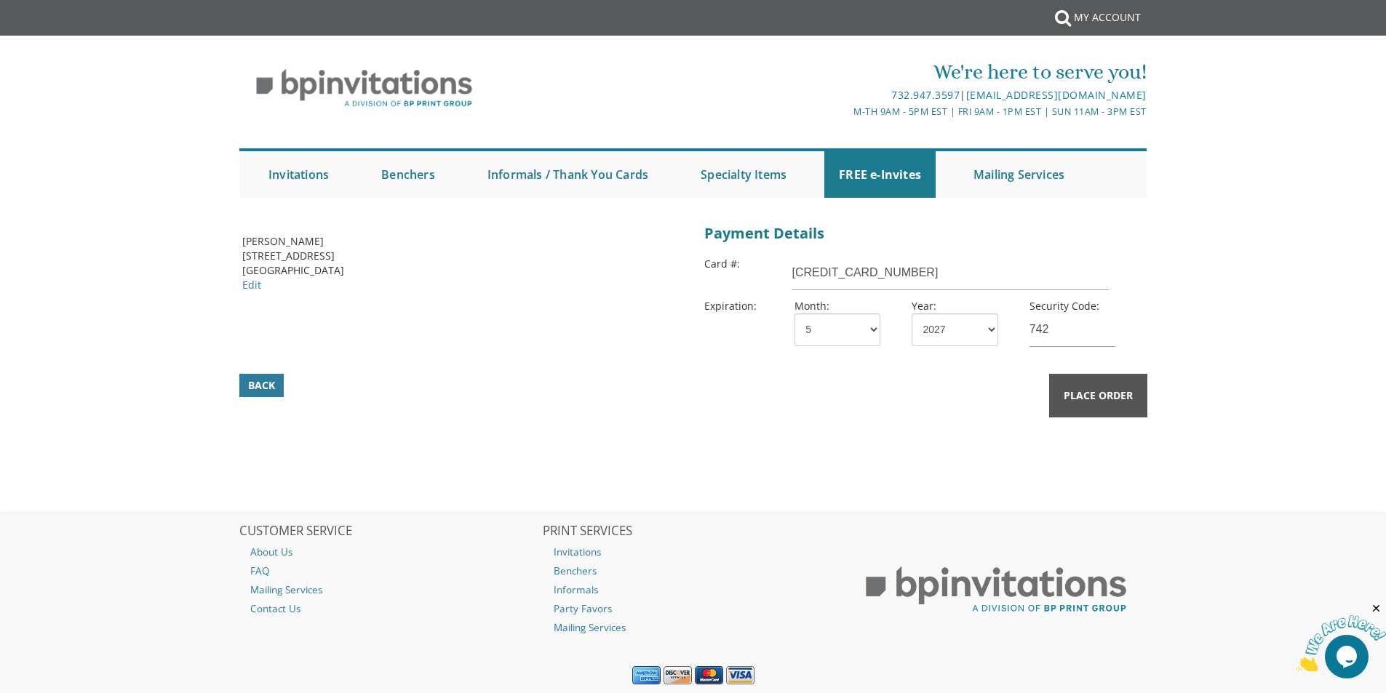
click at [1118, 400] on span "Place Order" at bounding box center [1098, 396] width 69 height 15
